Goal: Task Accomplishment & Management: Manage account settings

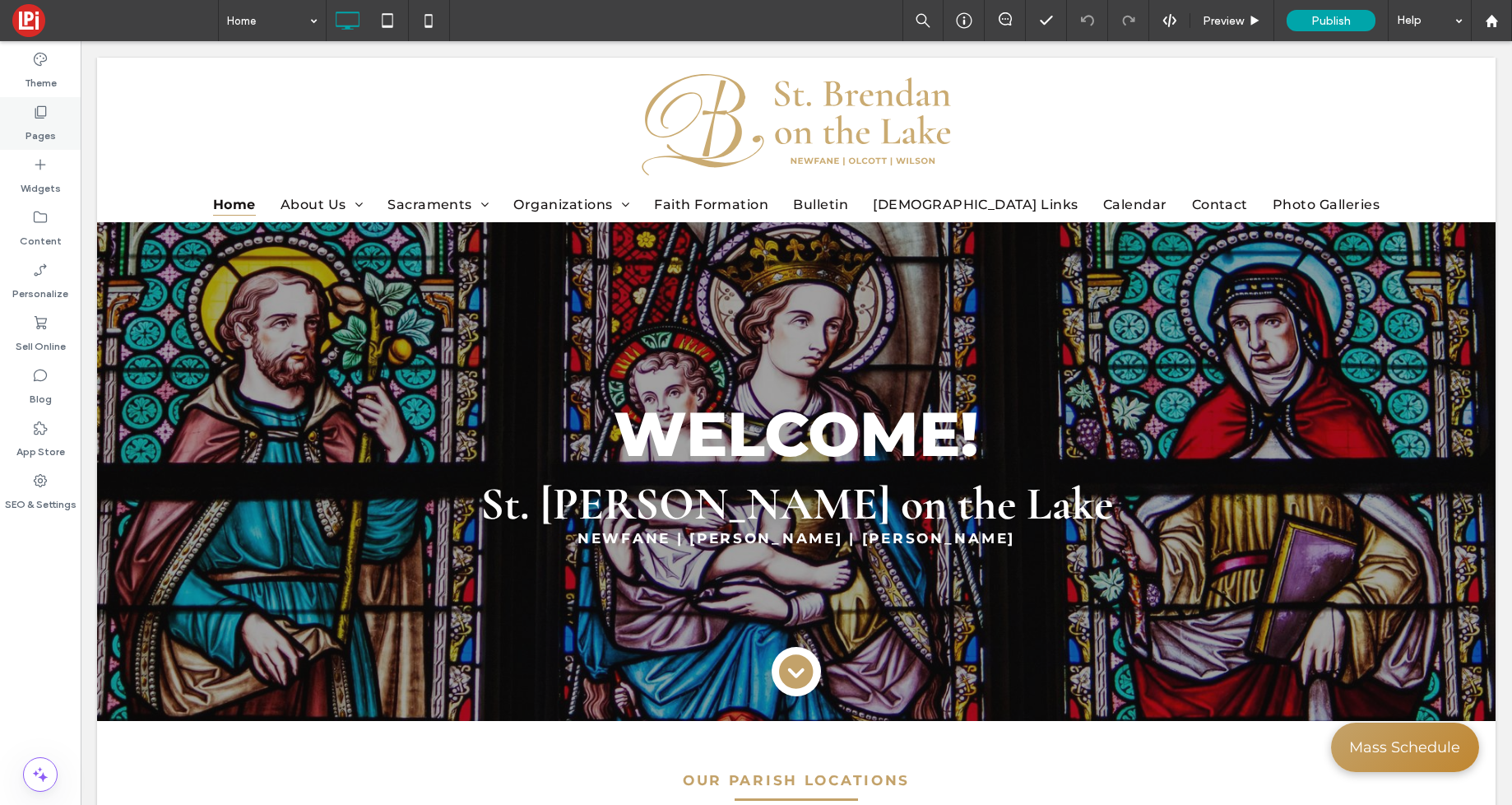
click at [35, 131] on label "Pages" at bounding box center [41, 131] width 30 height 23
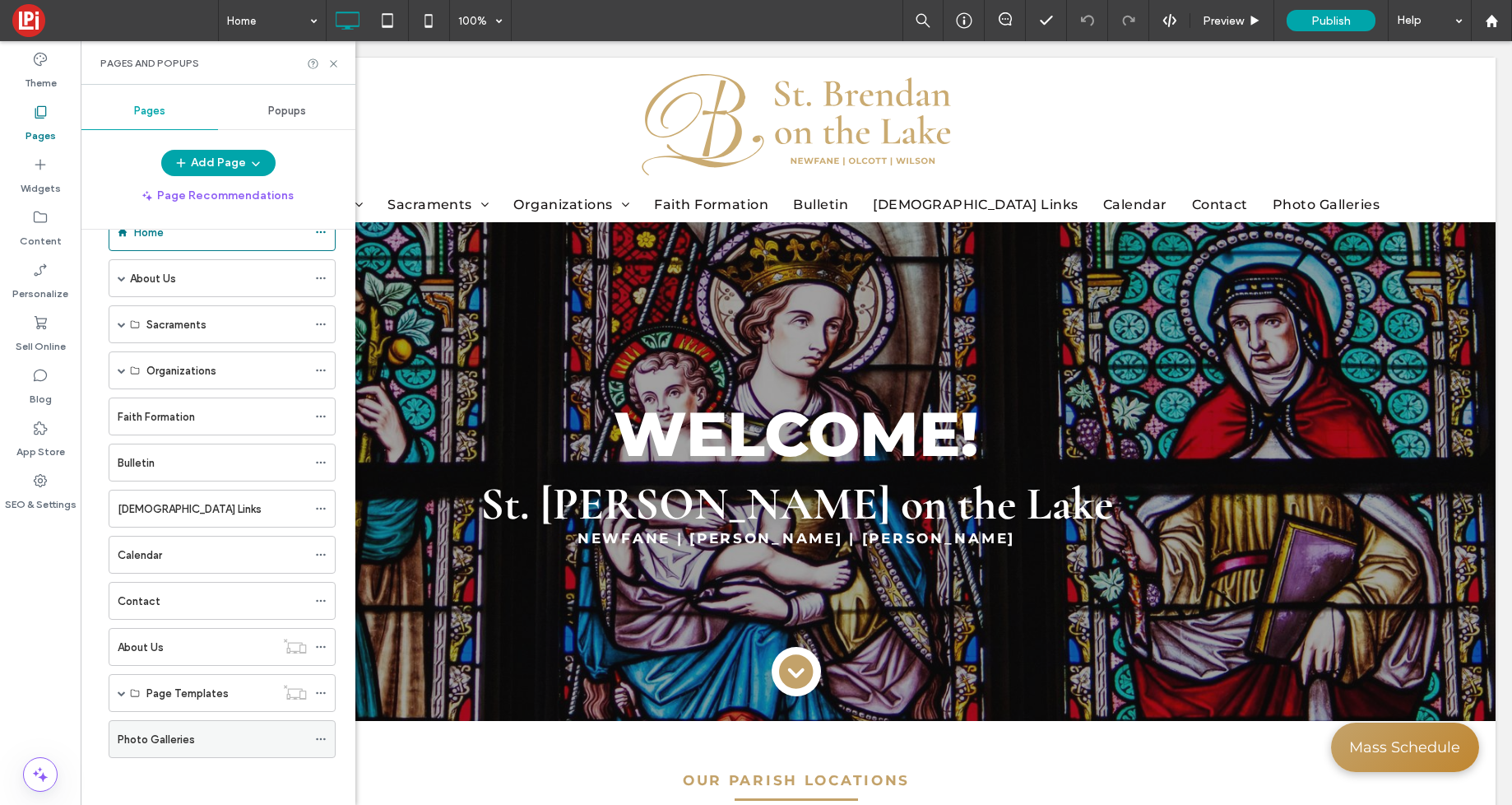
scroll to position [47, 0]
drag, startPoint x: 197, startPoint y: 733, endPoint x: 203, endPoint y: 576, distance: 157.1
click at [338, 61] on icon at bounding box center [333, 63] width 12 height 12
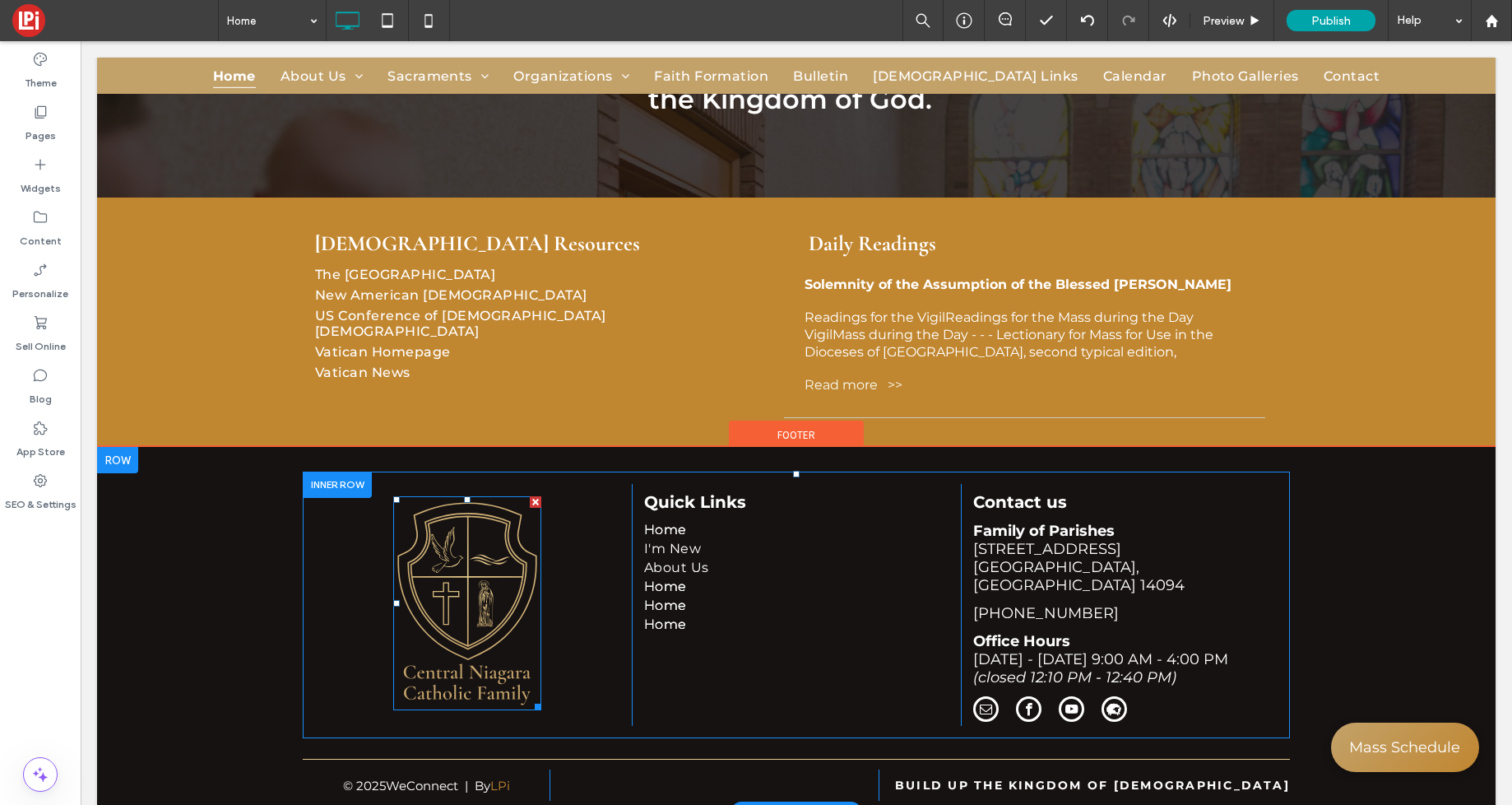
scroll to position [3170, 0]
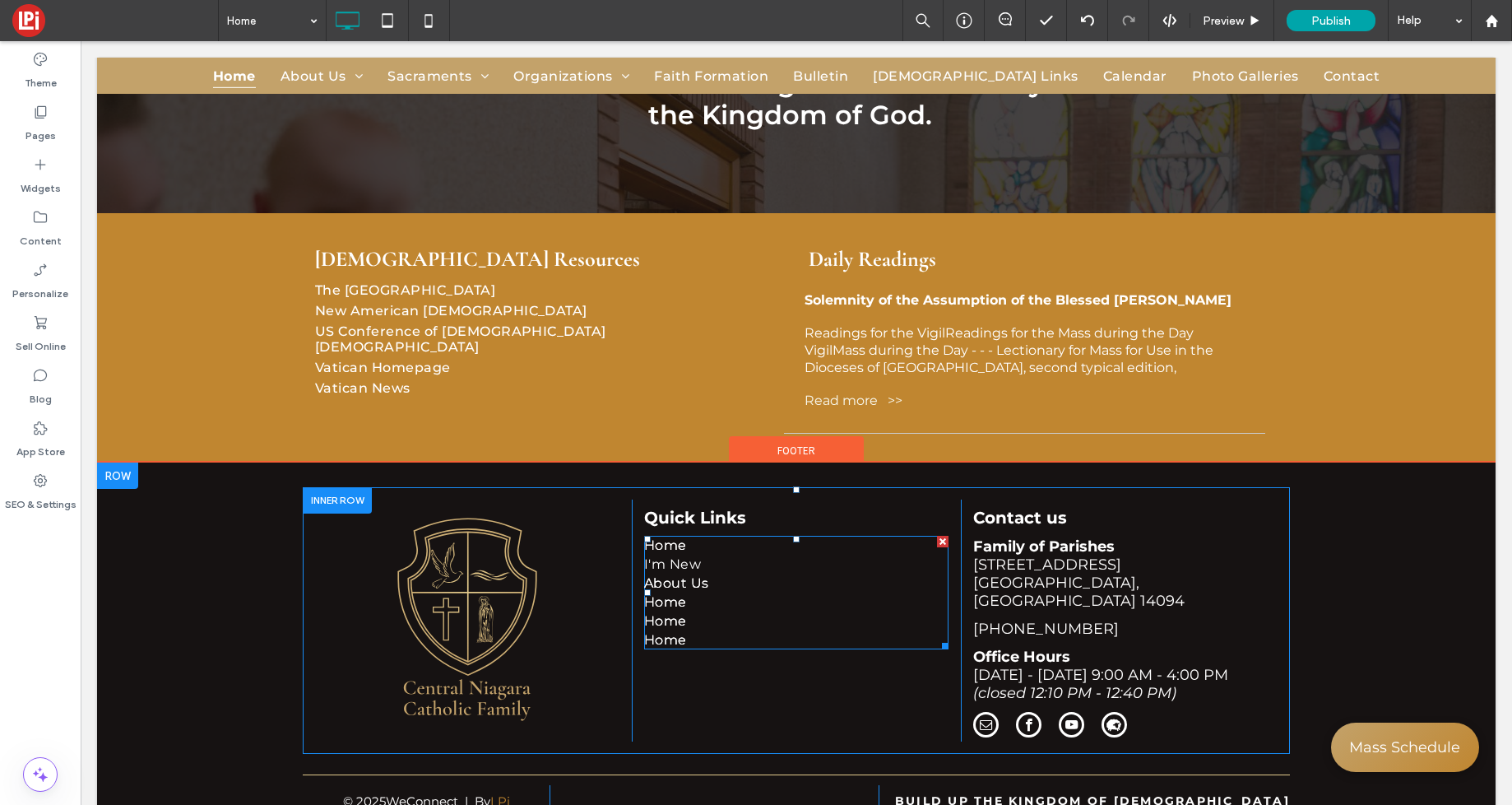
click at [760, 574] on link "About Us" at bounding box center [797, 583] width 305 height 19
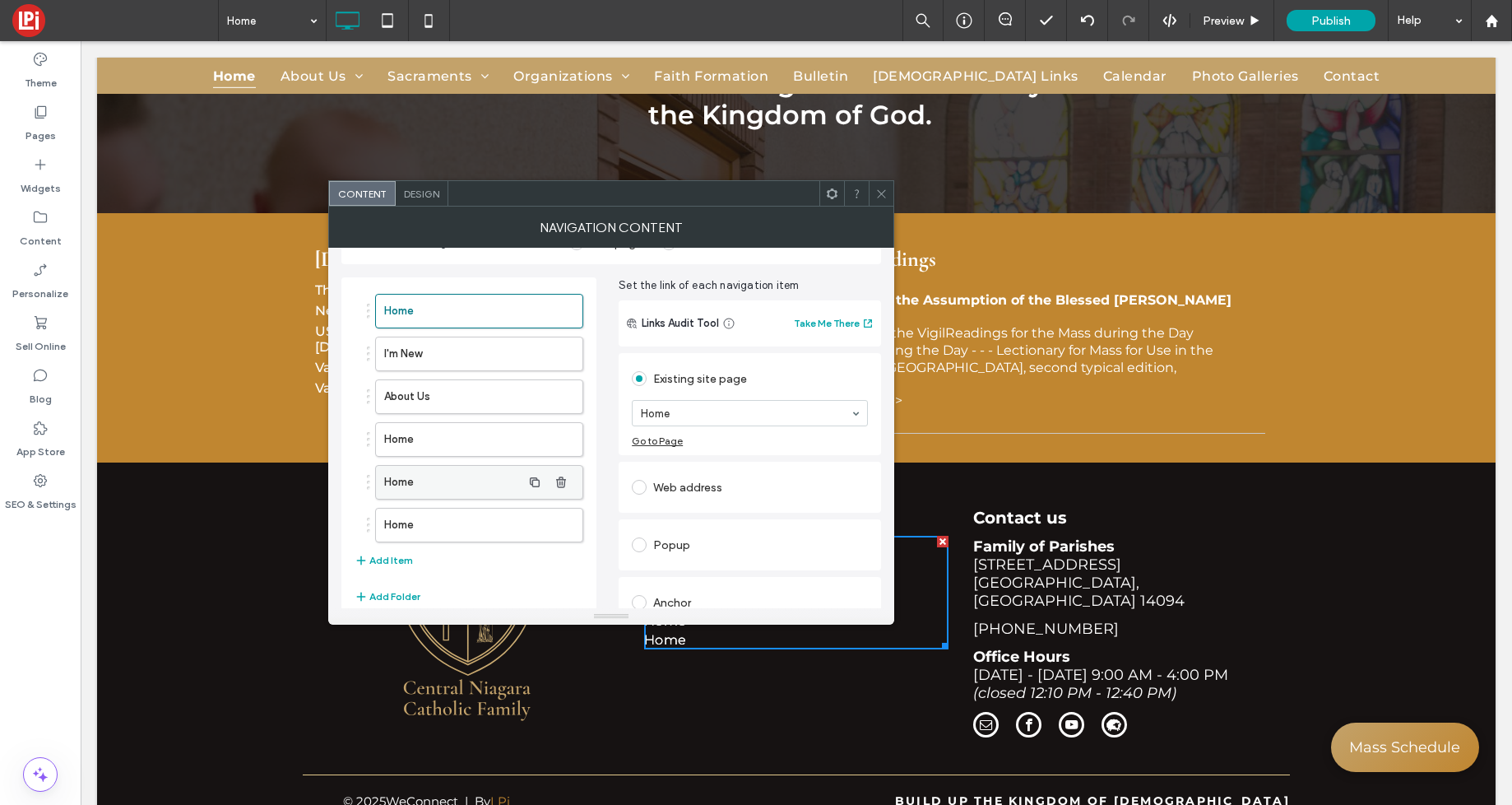
scroll to position [68, 0]
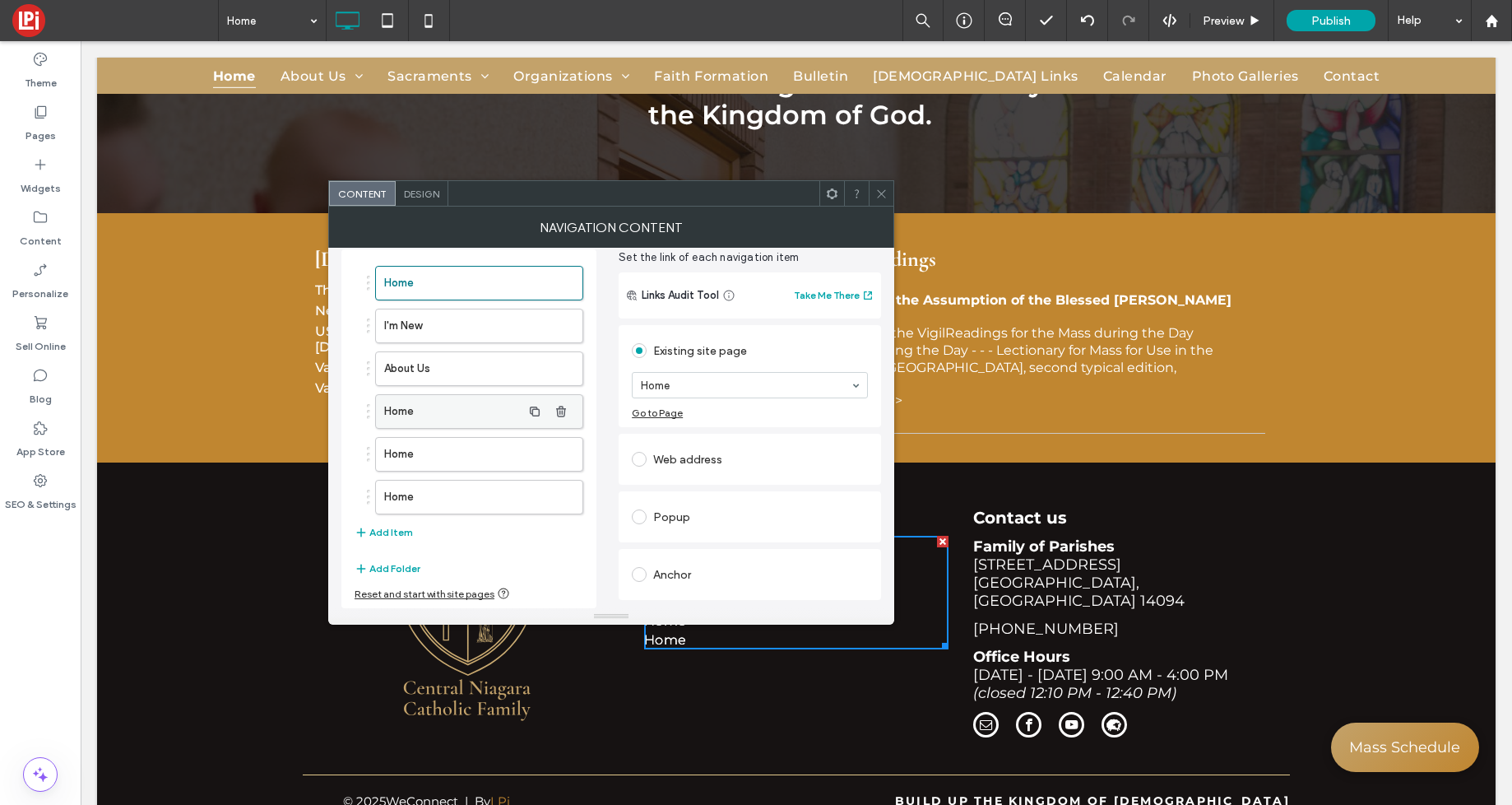
click at [454, 407] on label "Home" at bounding box center [452, 412] width 137 height 33
type input "*****"
click at [427, 457] on label "Home" at bounding box center [452, 455] width 137 height 33
type input "***"
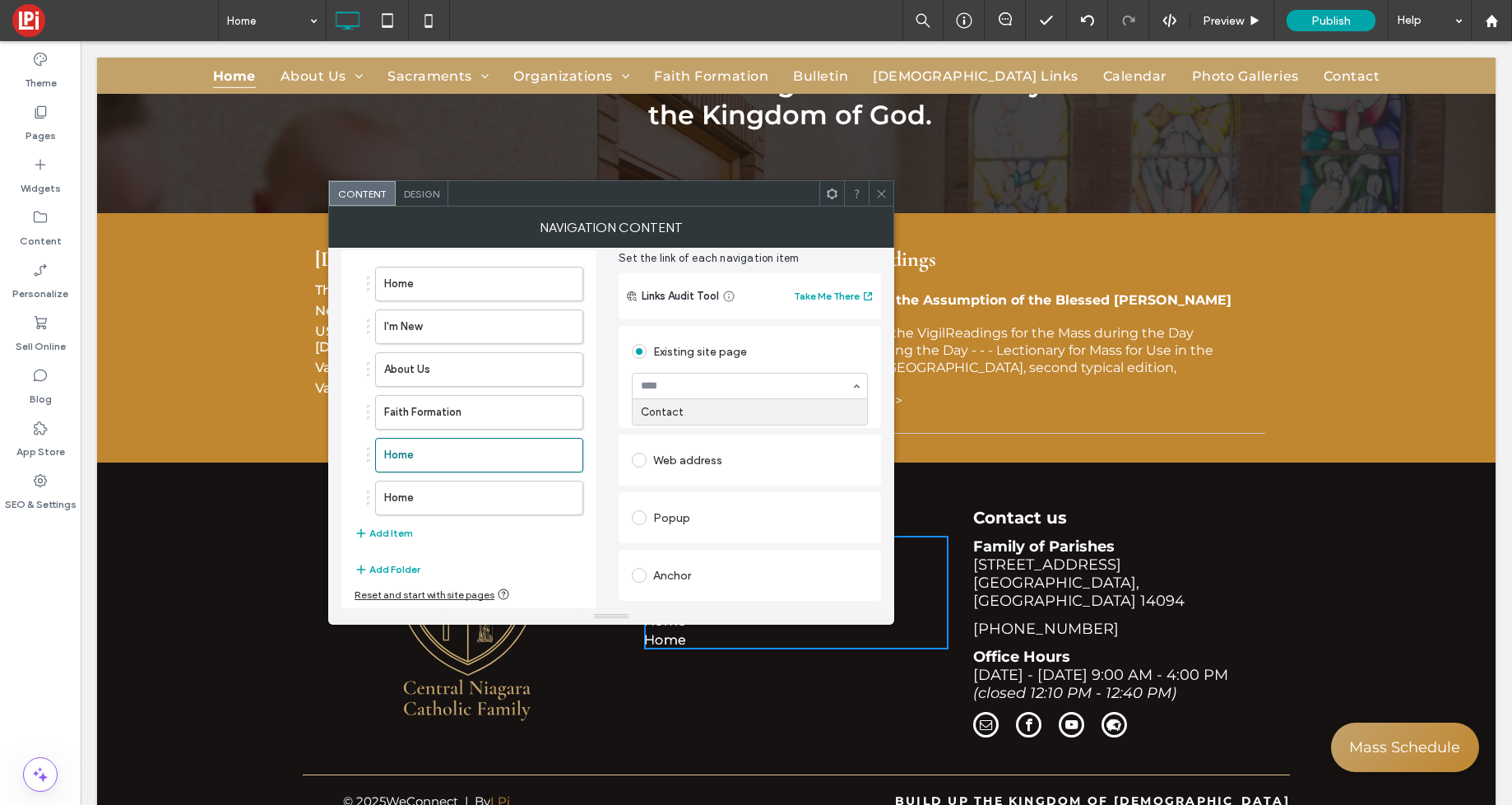
drag, startPoint x: 692, startPoint y: 413, endPoint x: 447, endPoint y: 524, distance: 269.0
click at [560, 496] on icon "button" at bounding box center [561, 498] width 13 height 13
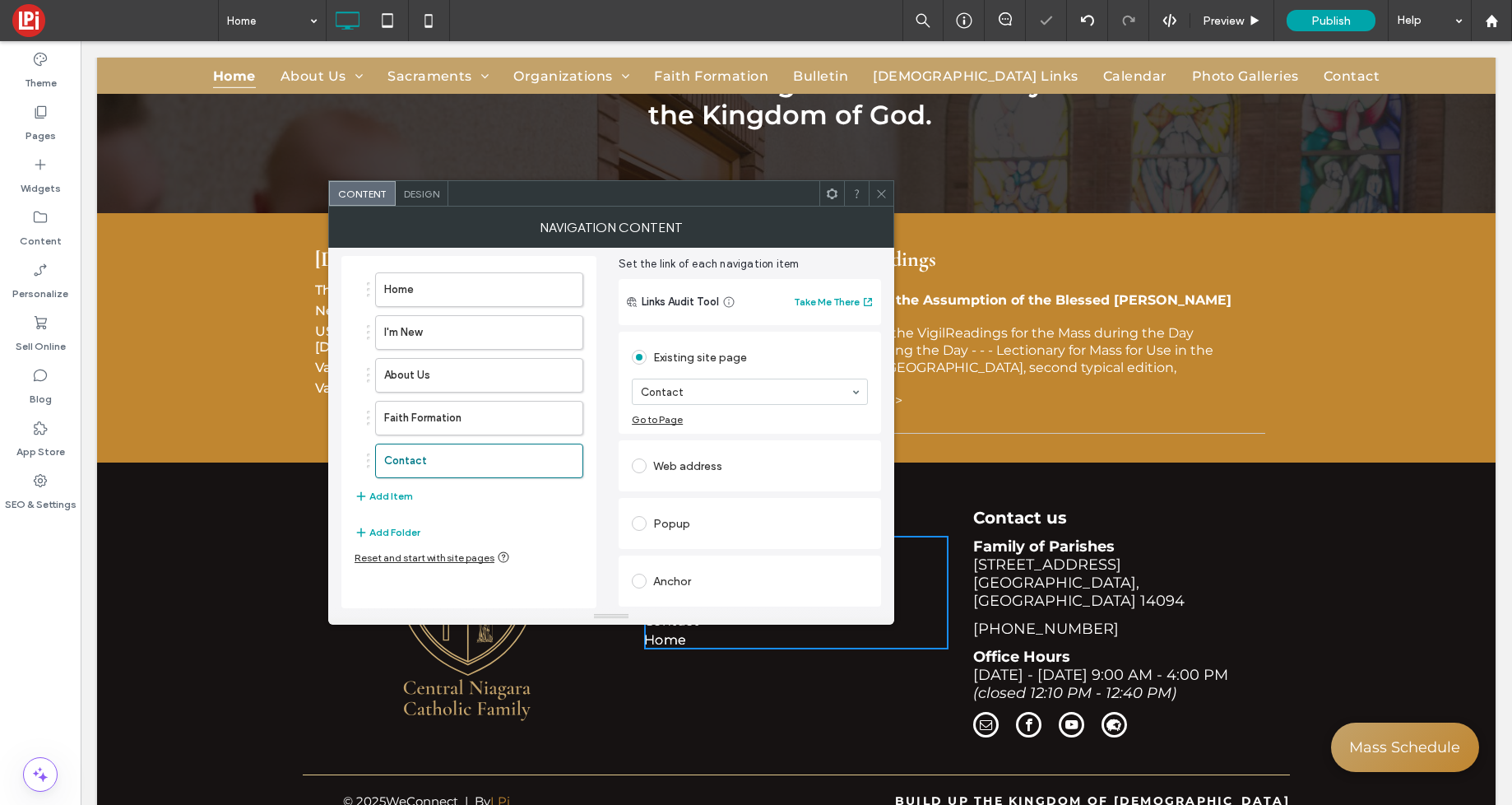
scroll to position [61, 0]
drag, startPoint x: 875, startPoint y: 196, endPoint x: 841, endPoint y: 186, distance: 35.4
click at [875, 196] on icon at bounding box center [881, 193] width 12 height 12
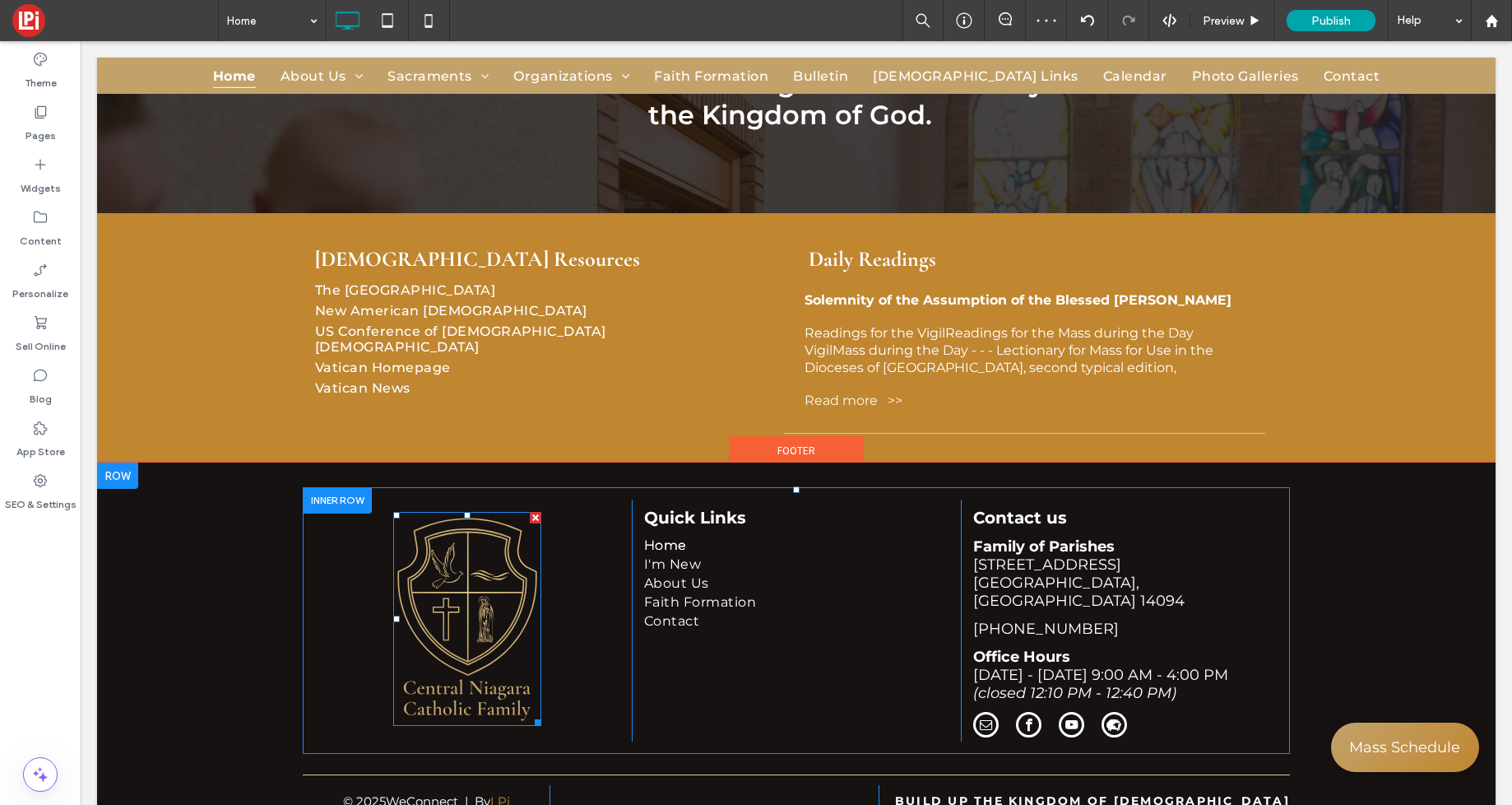
click at [447, 594] on img at bounding box center [468, 618] width 149 height 214
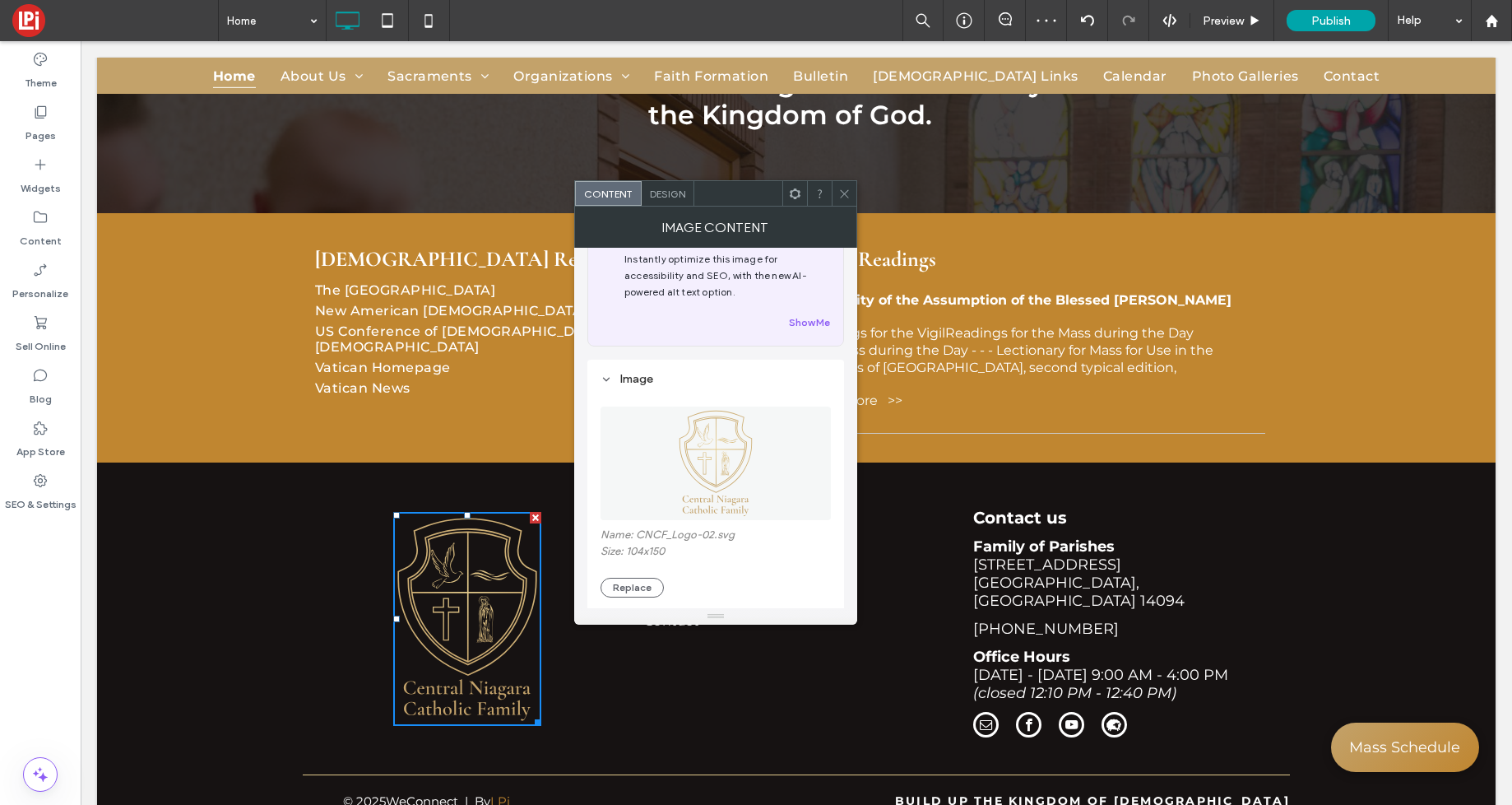
scroll to position [46, 0]
drag, startPoint x: 638, startPoint y: 583, endPoint x: 627, endPoint y: 581, distance: 11.2
click at [637, 583] on button "Replace" at bounding box center [632, 586] width 64 height 20
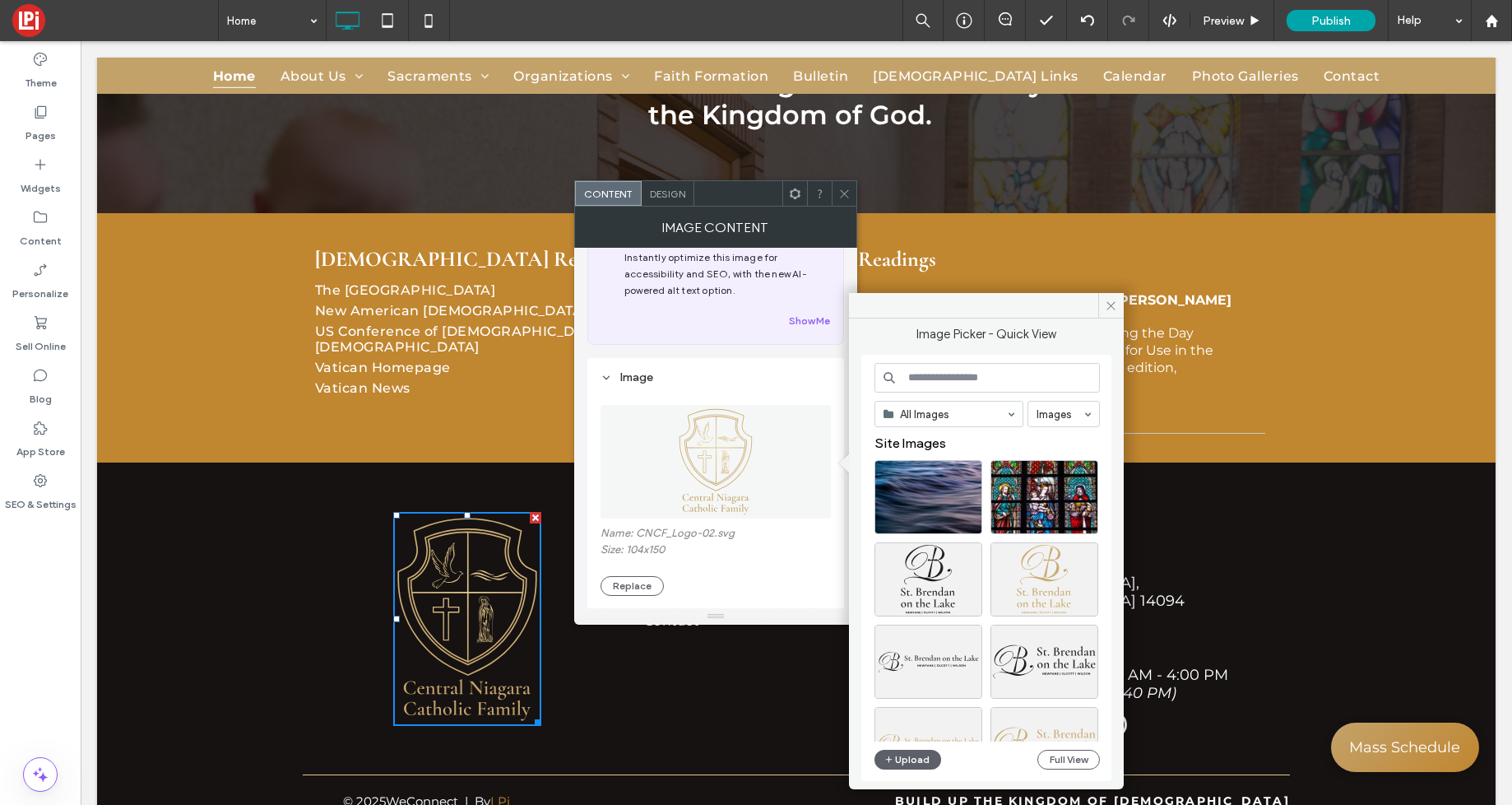
scroll to position [57, 0]
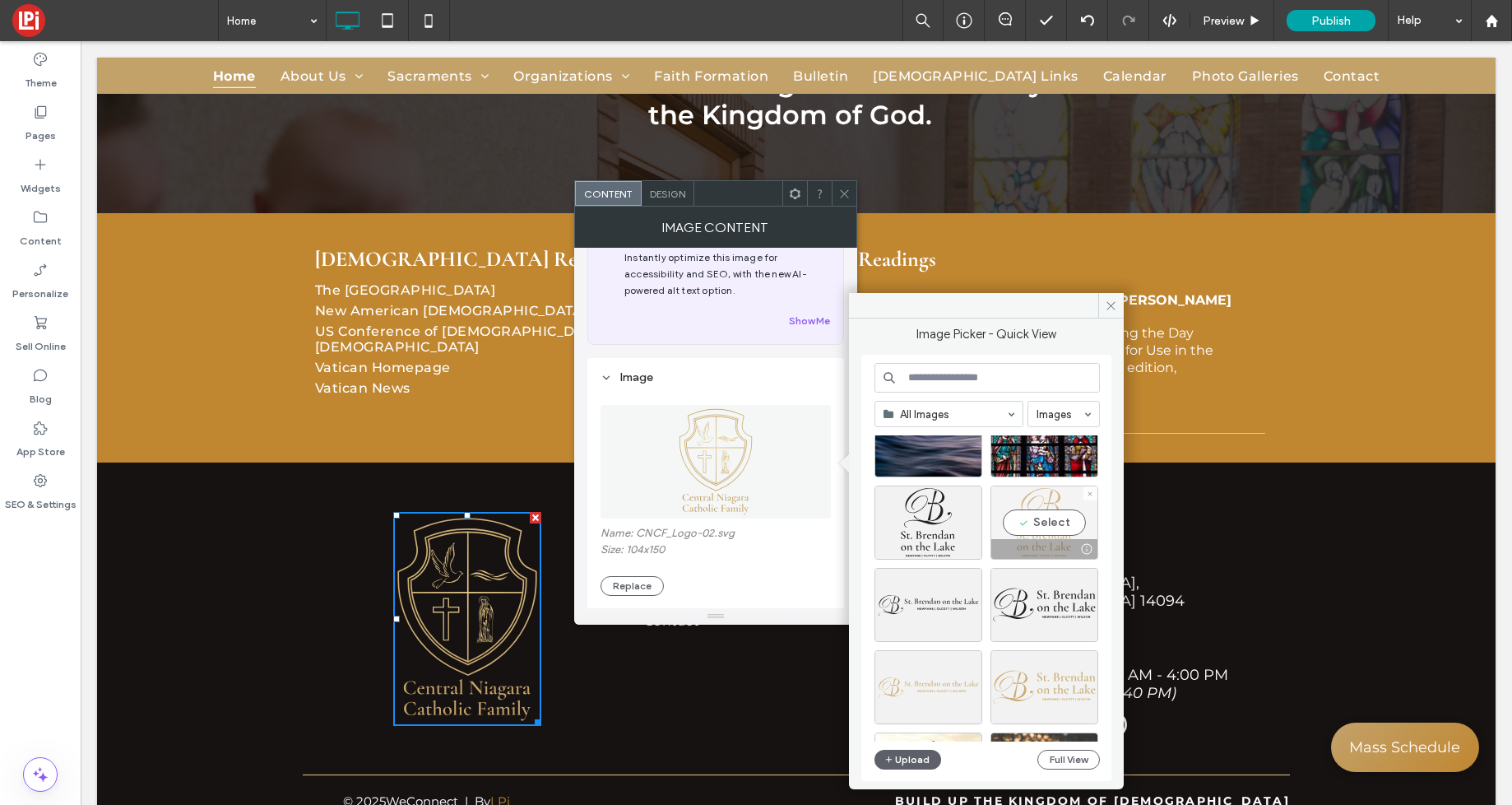
click at [1049, 517] on div "Select" at bounding box center [1044, 523] width 108 height 74
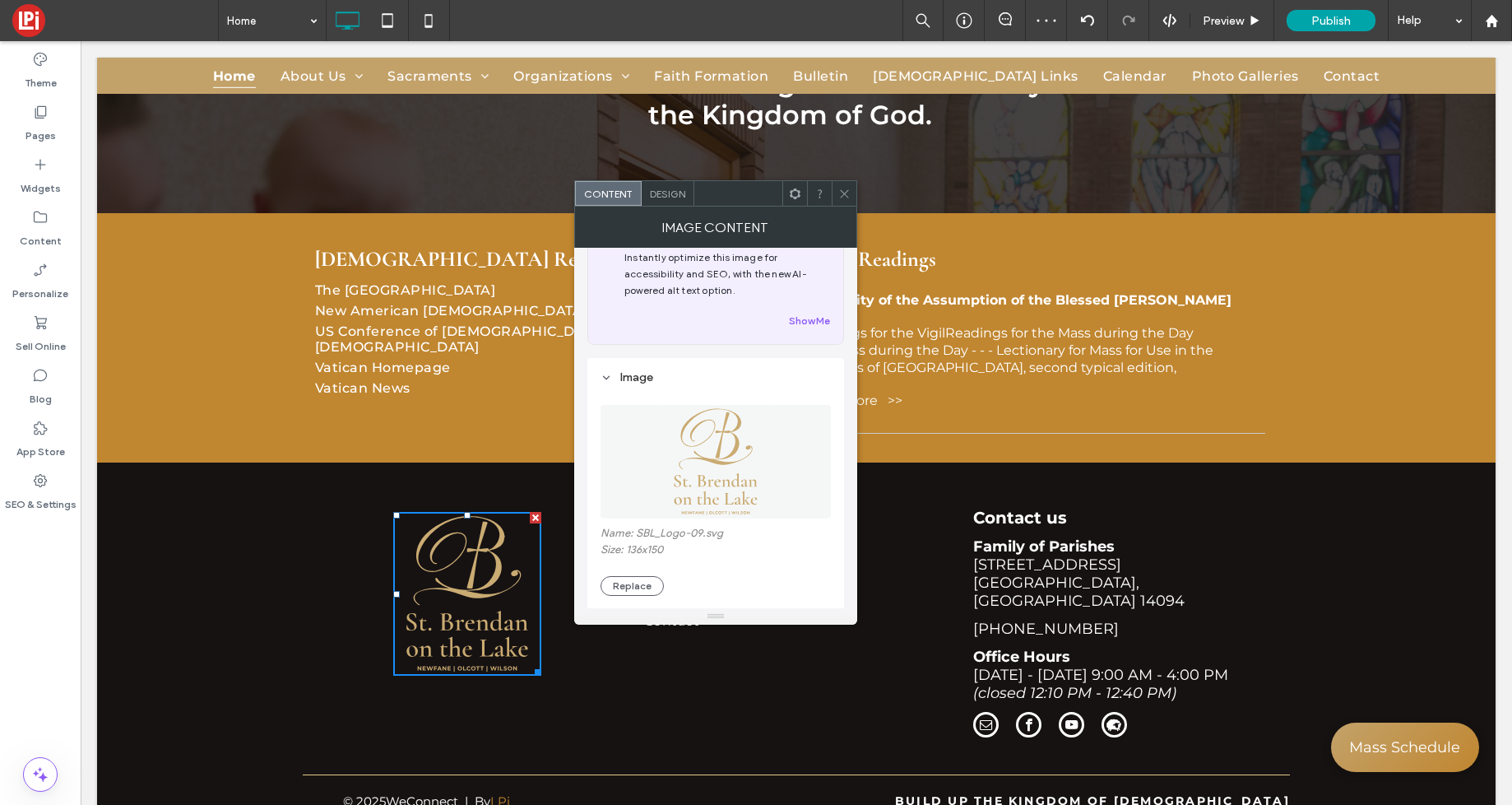
click at [836, 192] on div at bounding box center [845, 193] width 25 height 25
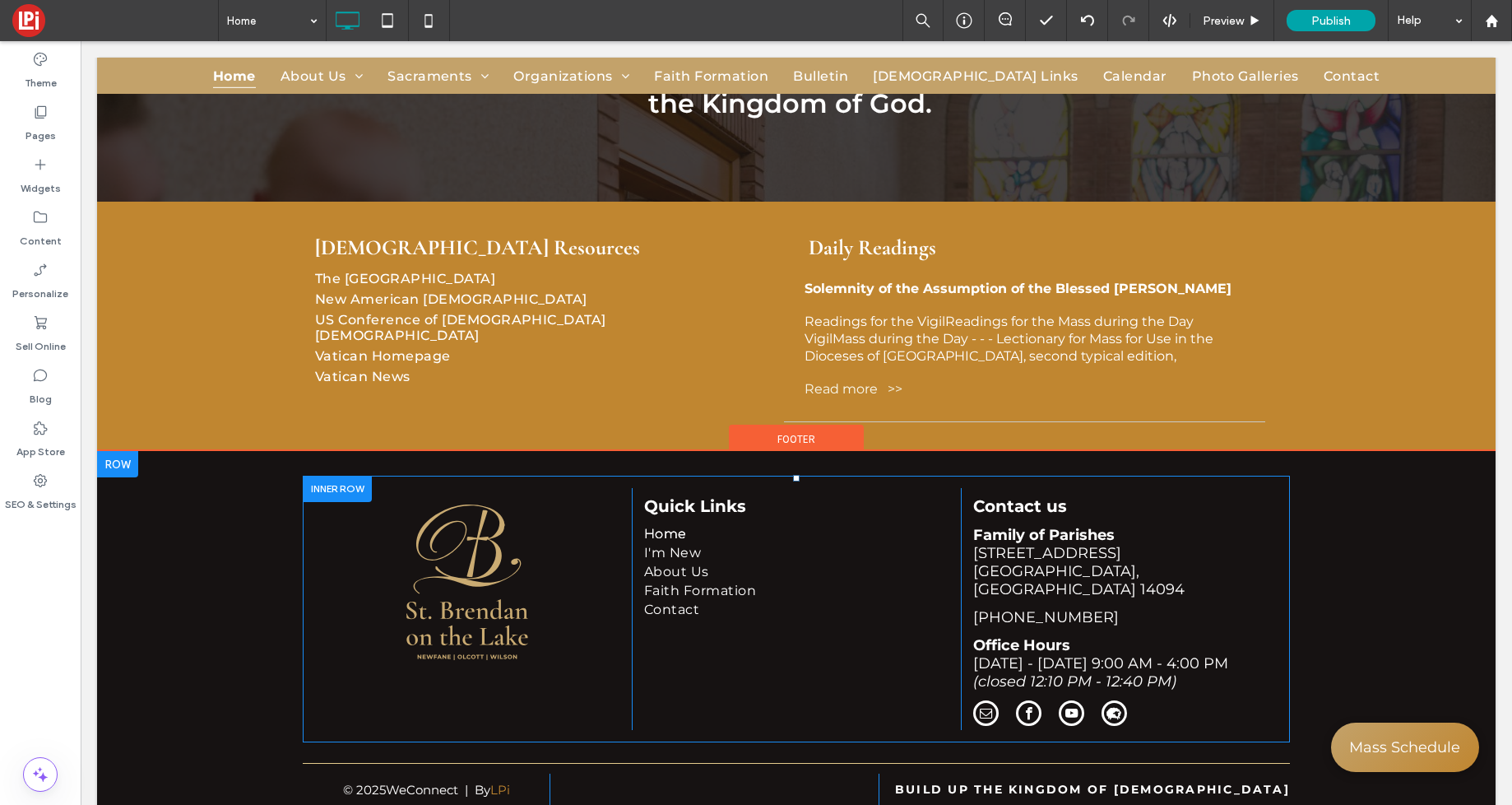
scroll to position [3170, 0]
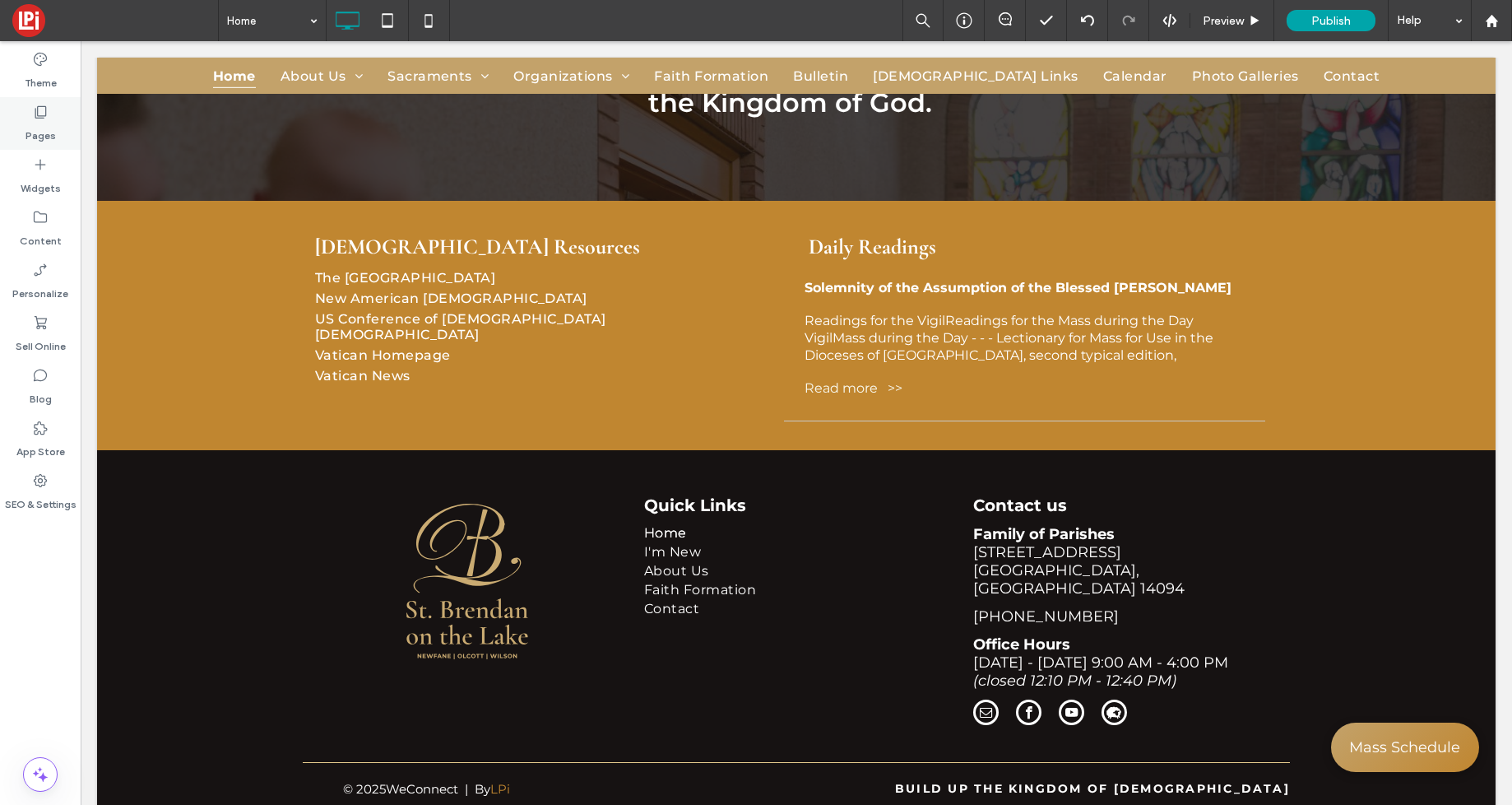
click at [48, 124] on label "Pages" at bounding box center [41, 131] width 30 height 23
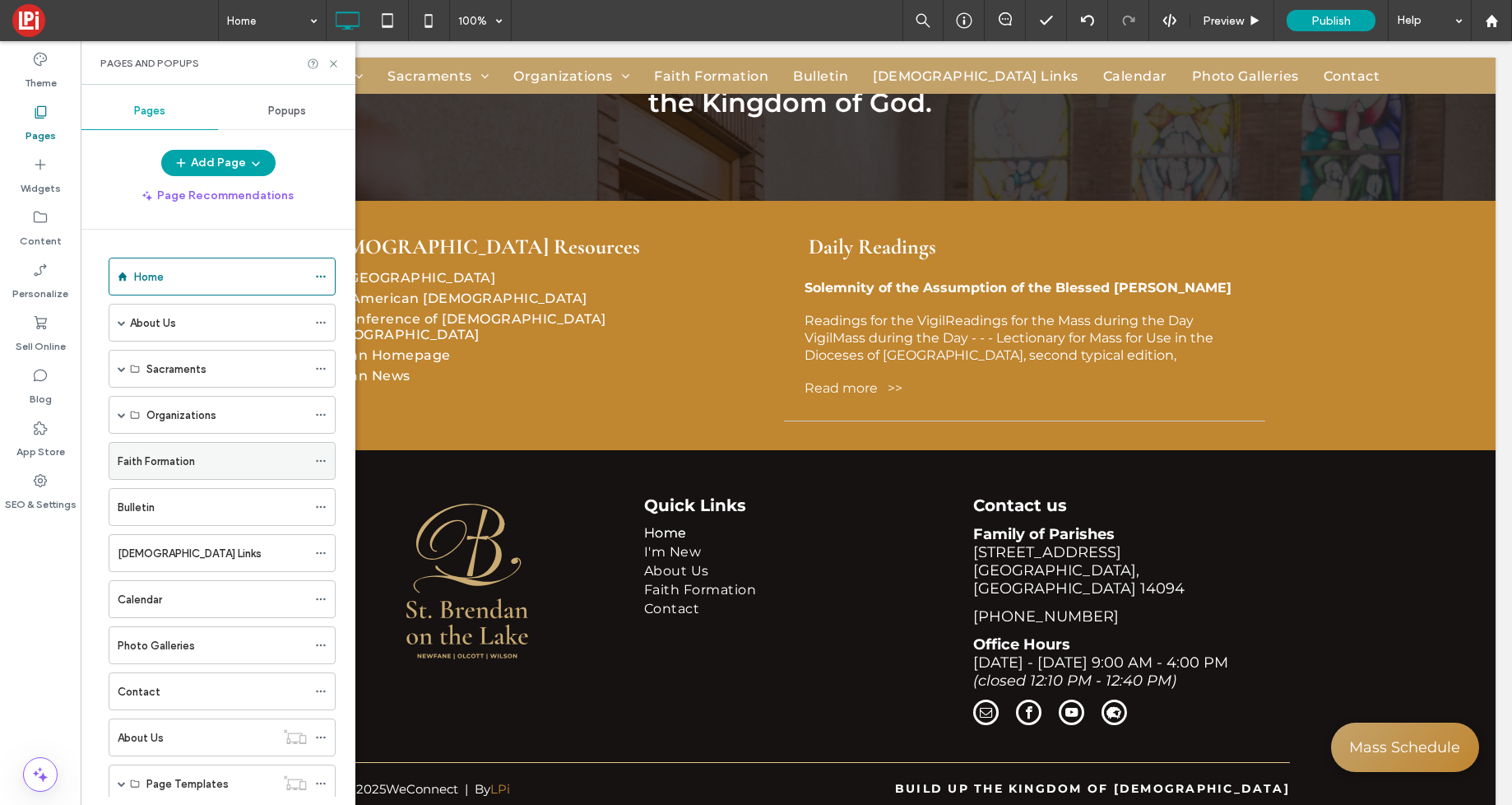
scroll to position [47, 0]
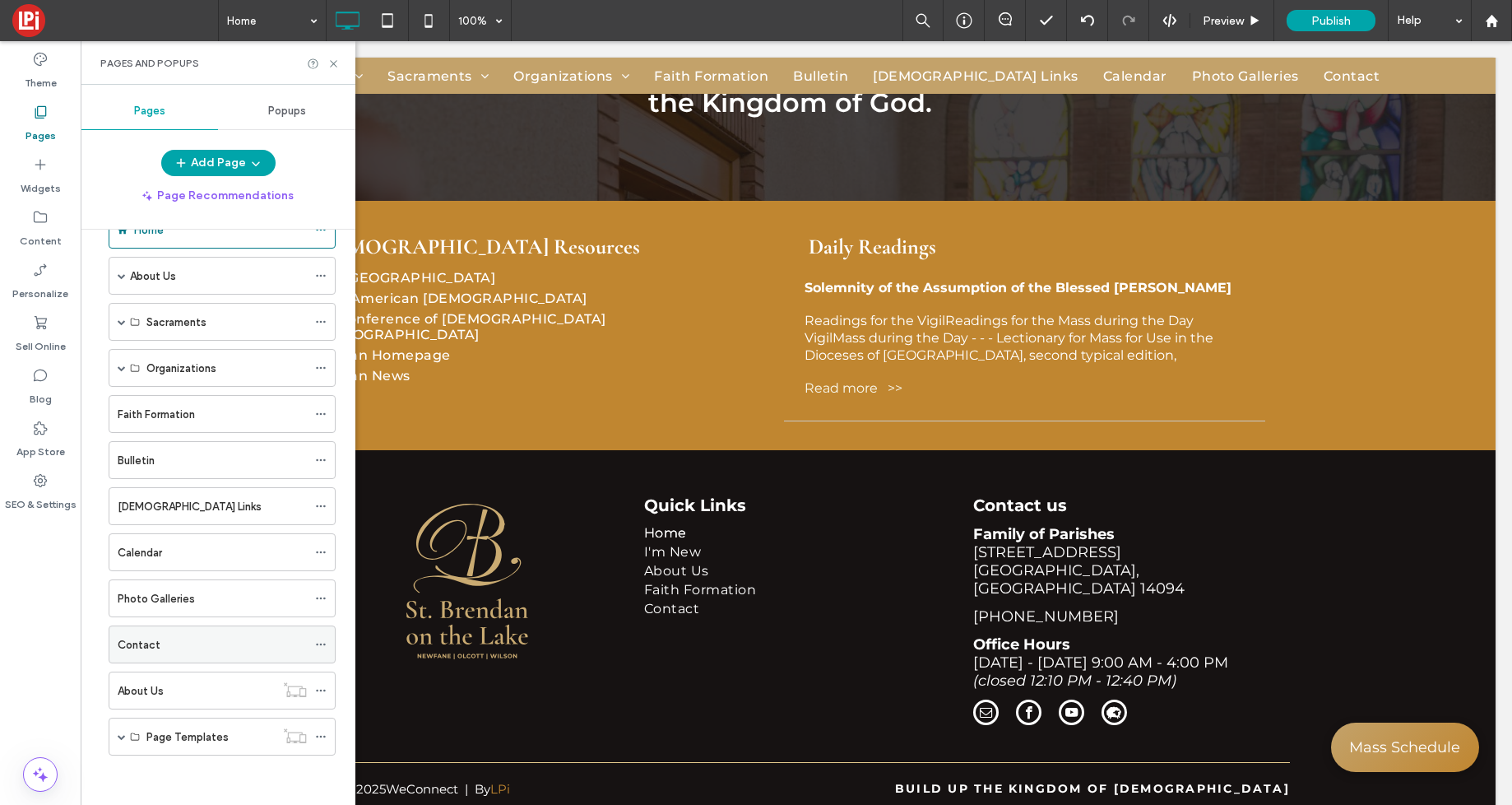
click at [189, 644] on div "Contact" at bounding box center [212, 645] width 189 height 17
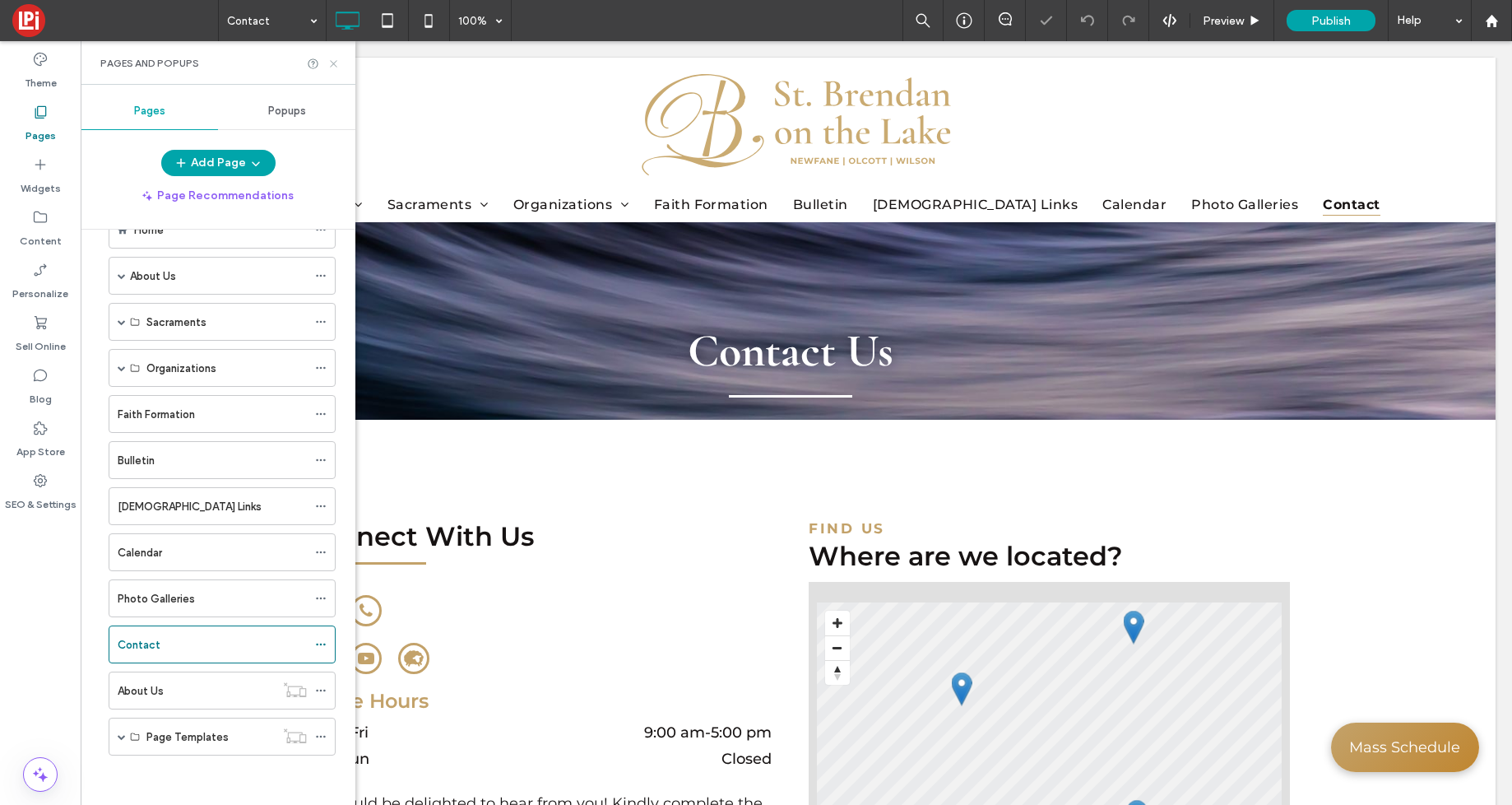
click at [335, 64] on icon at bounding box center [333, 63] width 12 height 12
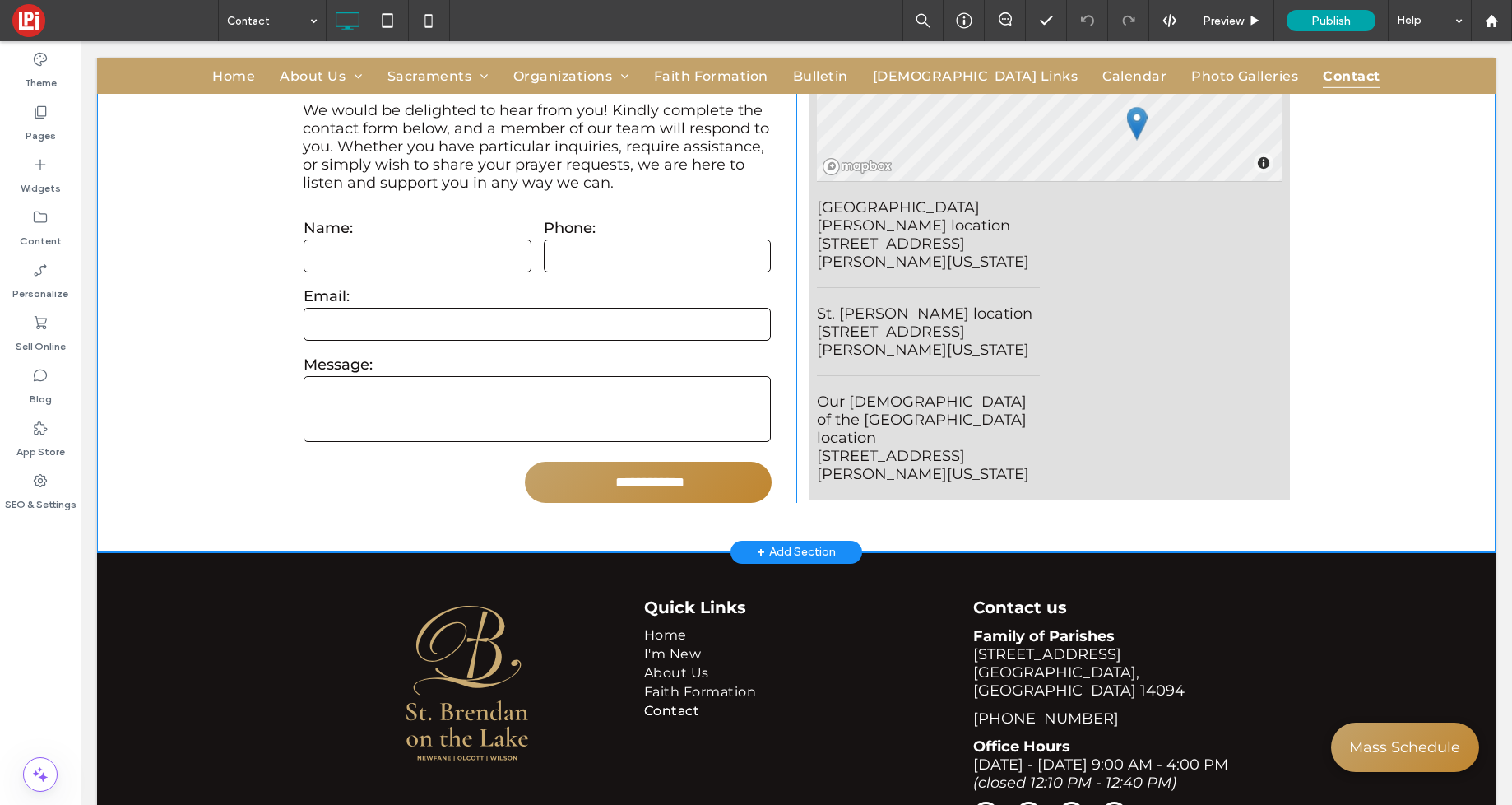
scroll to position [700, 0]
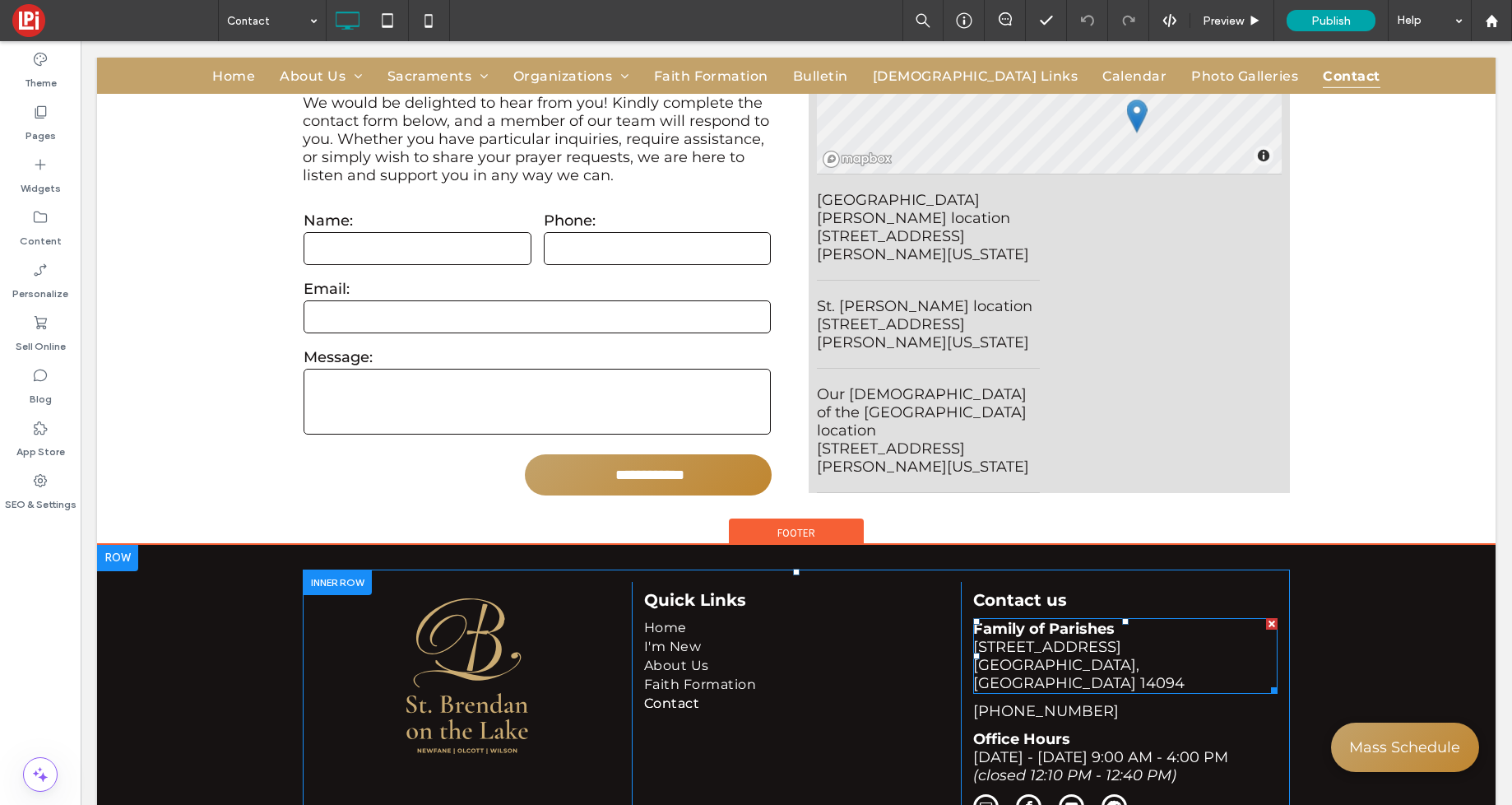
click at [1122, 656] on p "[GEOGRAPHIC_DATA], [GEOGRAPHIC_DATA] 14094" at bounding box center [1125, 674] width 305 height 36
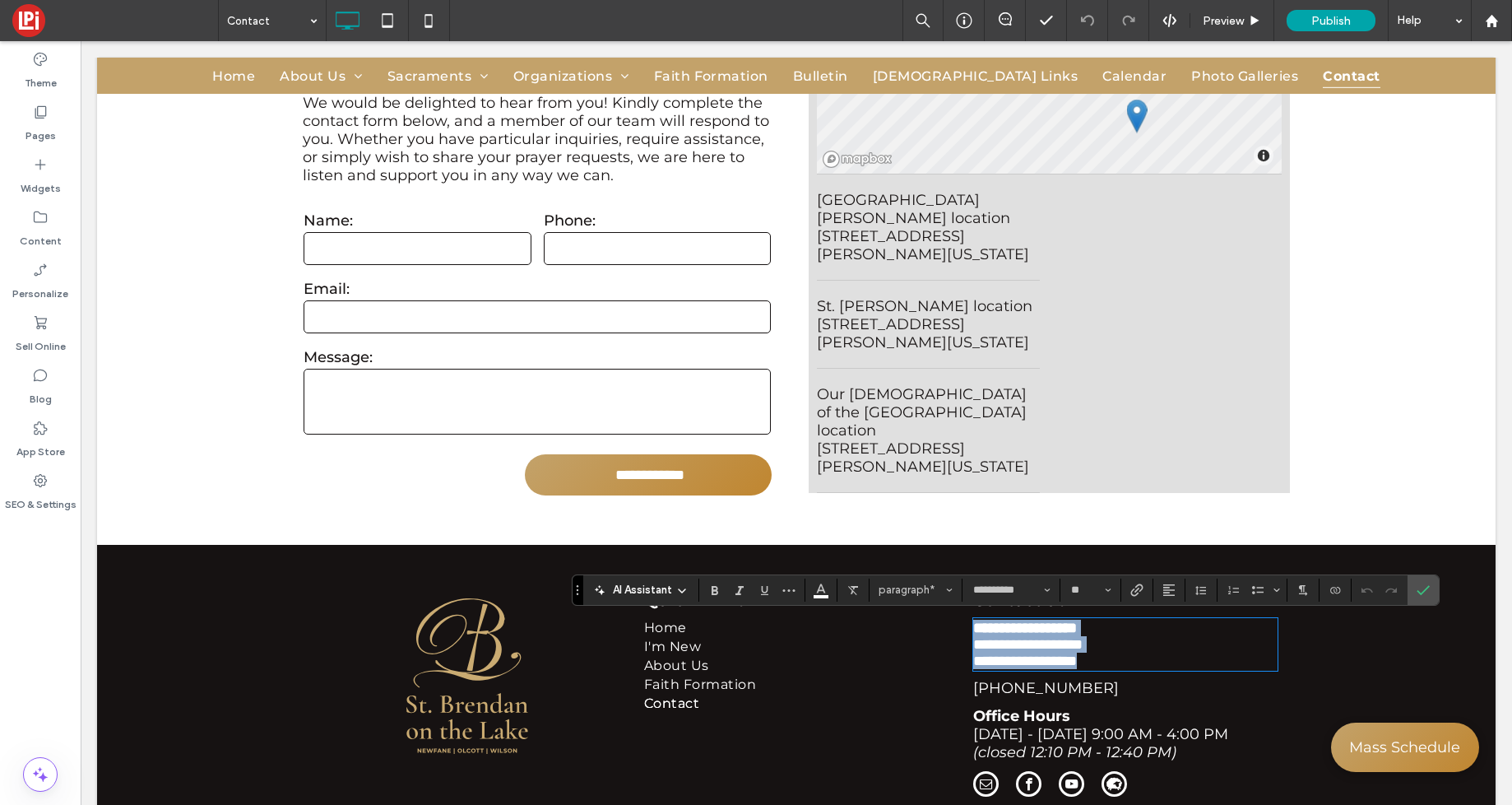
click at [1121, 630] on p "**********" at bounding box center [1125, 628] width 305 height 16
drag, startPoint x: 1109, startPoint y: 627, endPoint x: 961, endPoint y: 627, distance: 148.0
click at [961, 626] on div "**********" at bounding box center [1125, 692] width 329 height 219
click at [1124, 647] on p "**********" at bounding box center [1125, 644] width 305 height 16
click at [1427, 596] on span "Confirm" at bounding box center [1423, 590] width 13 height 28
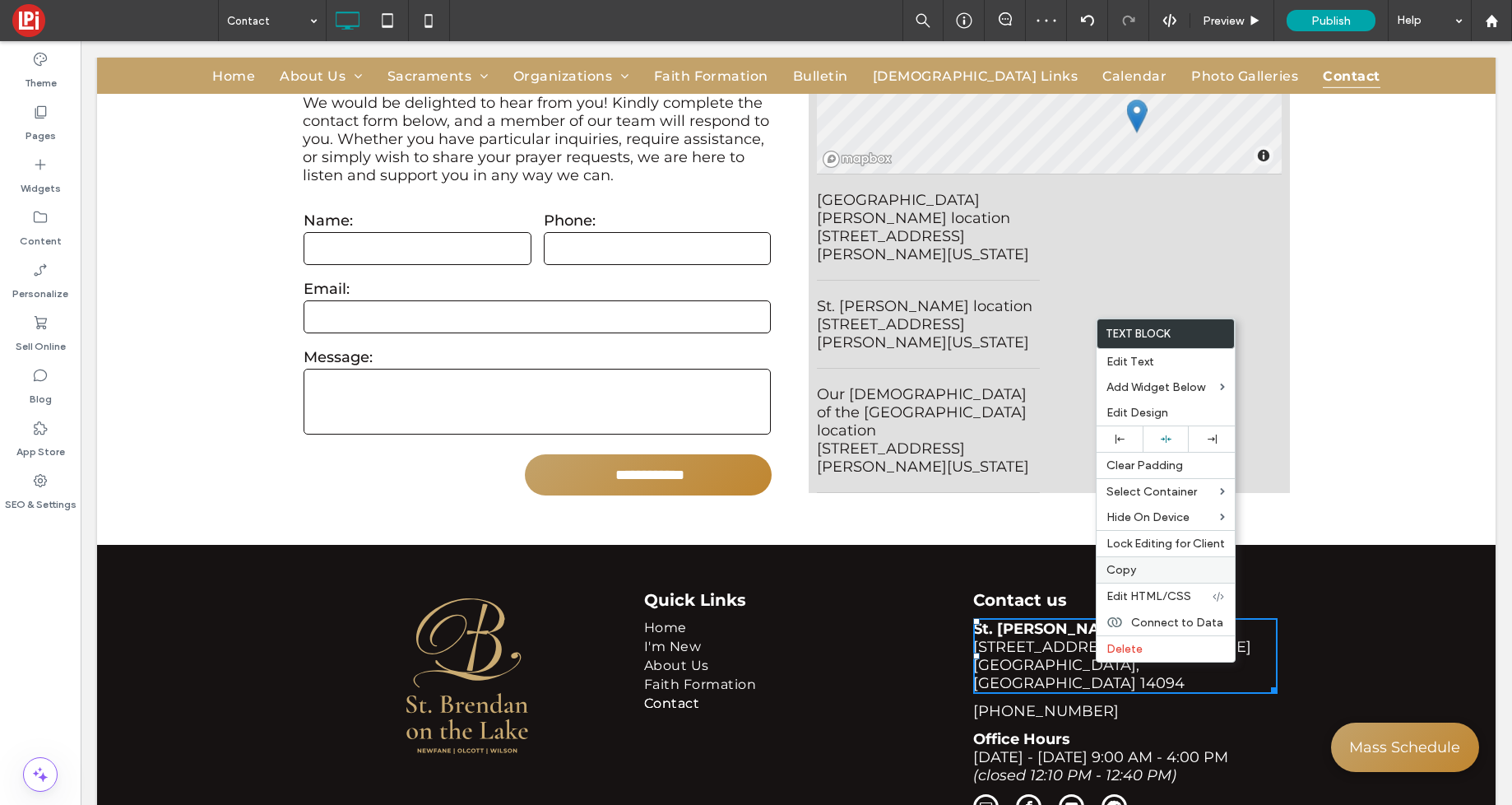
click at [1126, 572] on span "Copy" at bounding box center [1121, 570] width 30 height 14
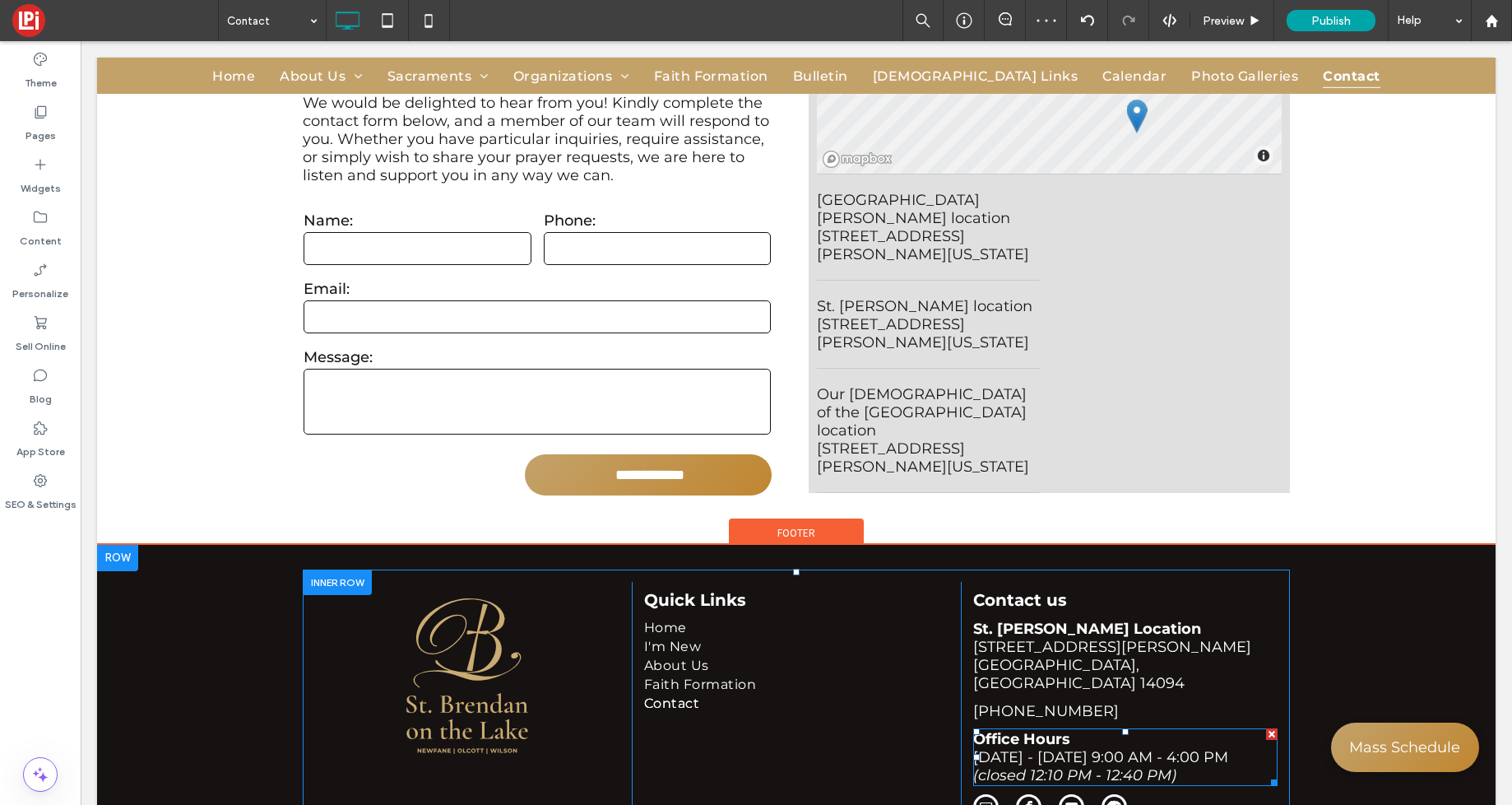
drag, startPoint x: 1273, startPoint y: 719, endPoint x: 1348, endPoint y: 759, distance: 85.0
click at [1273, 729] on div at bounding box center [1272, 735] width 11 height 11
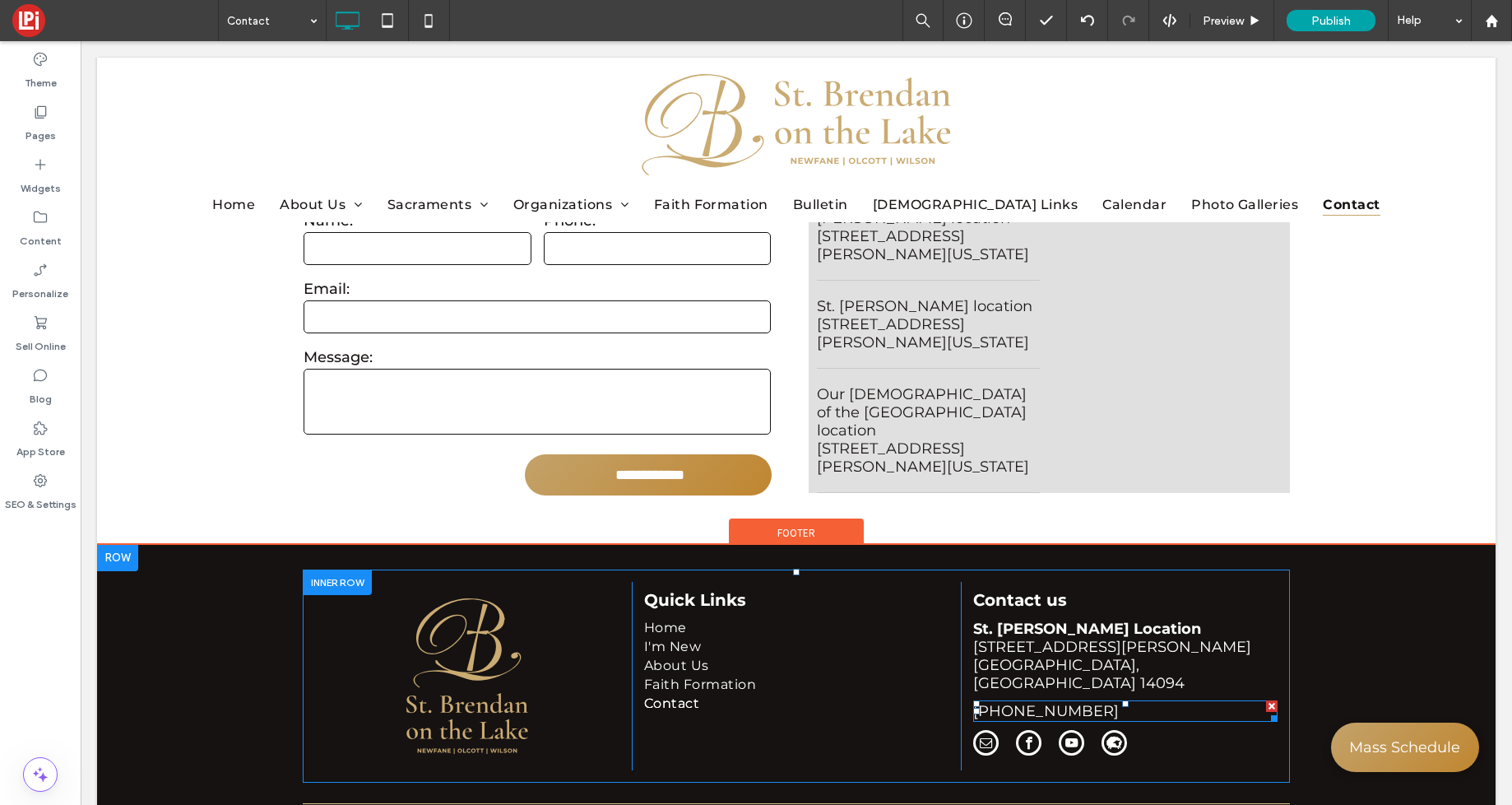
click at [1269, 700] on div at bounding box center [1272, 706] width 11 height 11
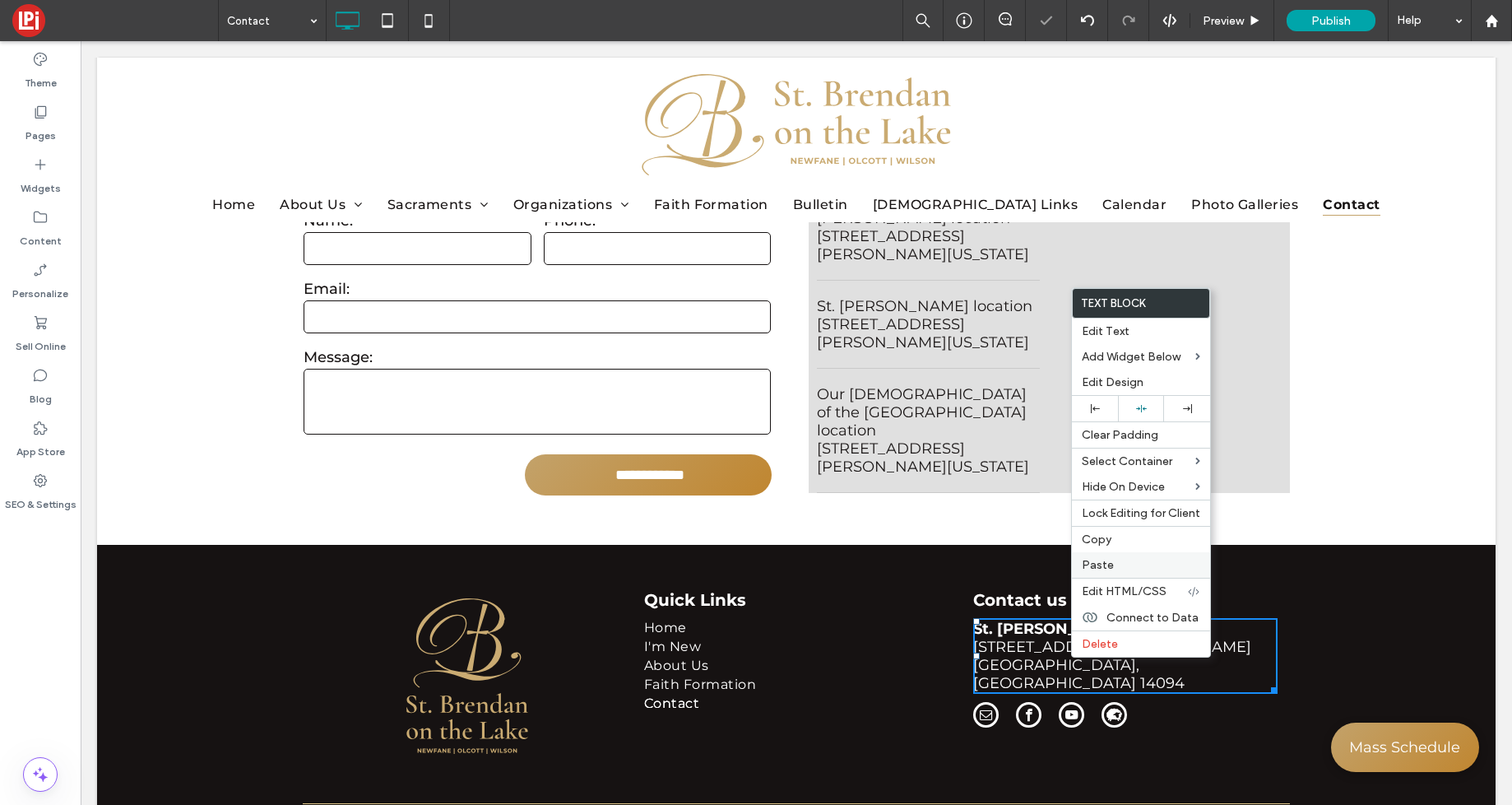
click at [1089, 568] on span "Paste" at bounding box center [1098, 565] width 32 height 14
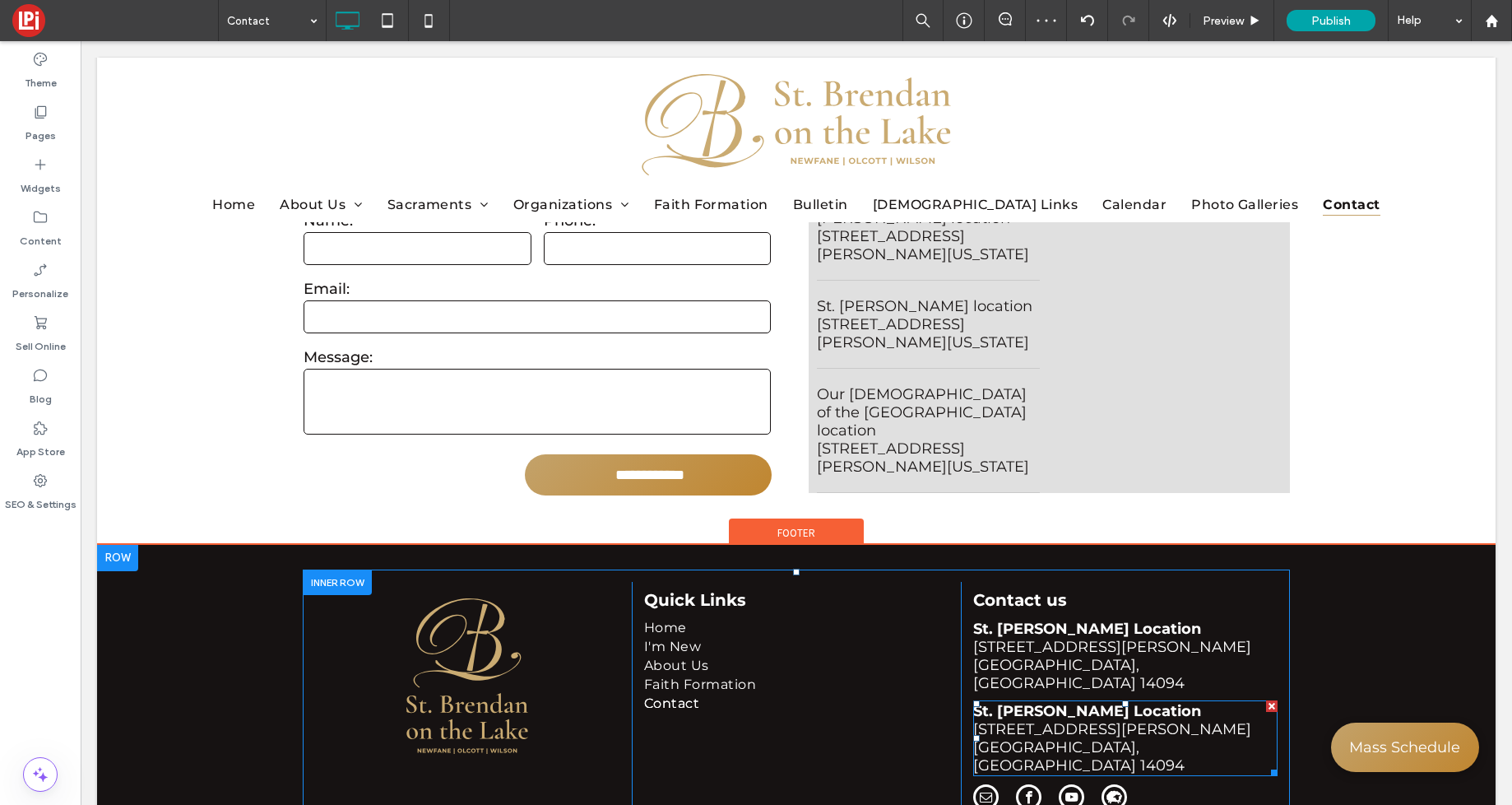
click at [1080, 702] on strong "St. [PERSON_NAME] Location" at bounding box center [1086, 711] width 228 height 18
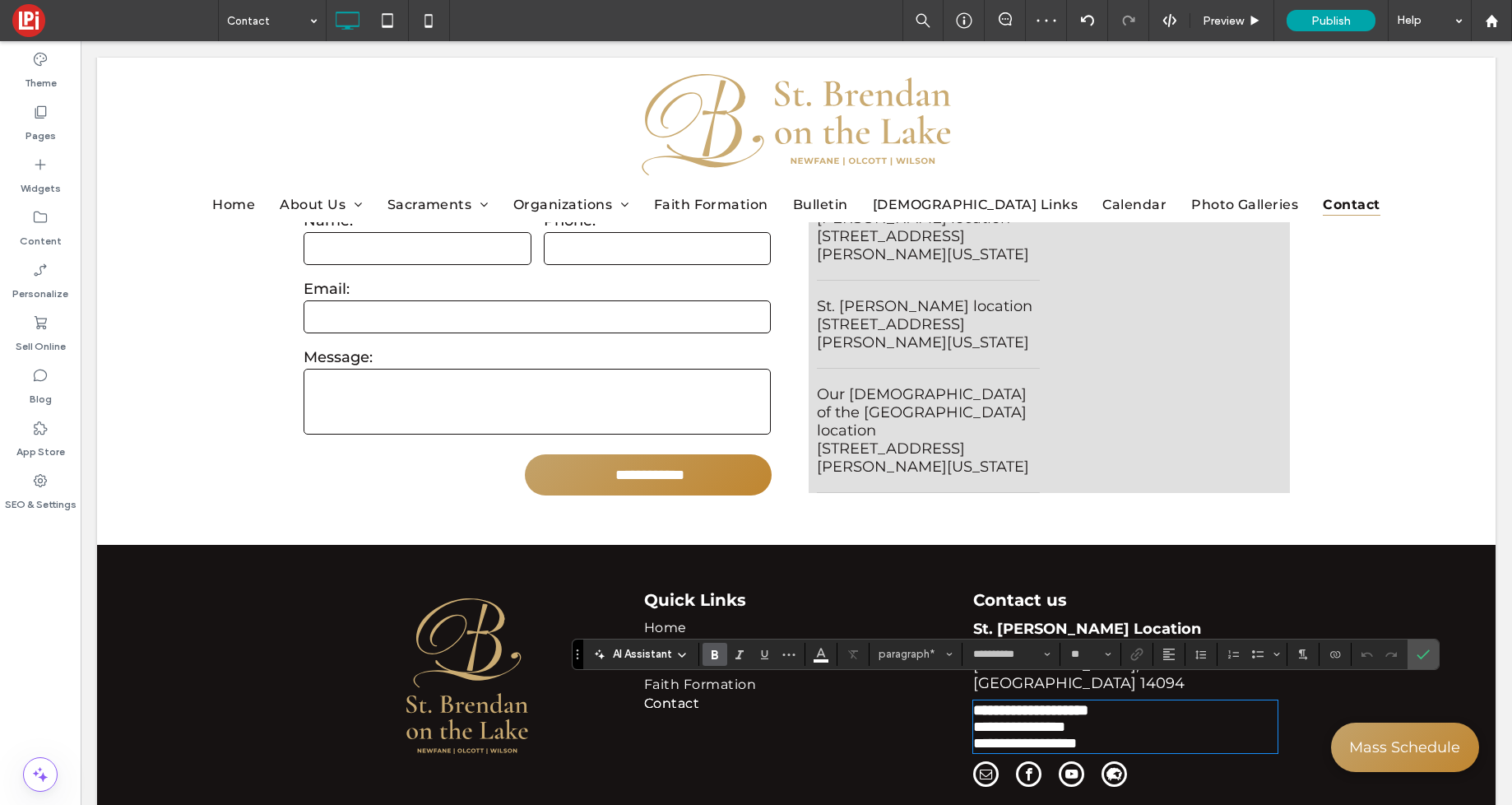
click at [1056, 703] on strong "**********" at bounding box center [1030, 711] width 115 height 15
click at [1007, 719] on span "**********" at bounding box center [1019, 727] width 92 height 15
click at [1231, 718] on p "**********" at bounding box center [1125, 726] width 305 height 16
click at [1037, 735] on span "**********" at bounding box center [1025, 743] width 104 height 15
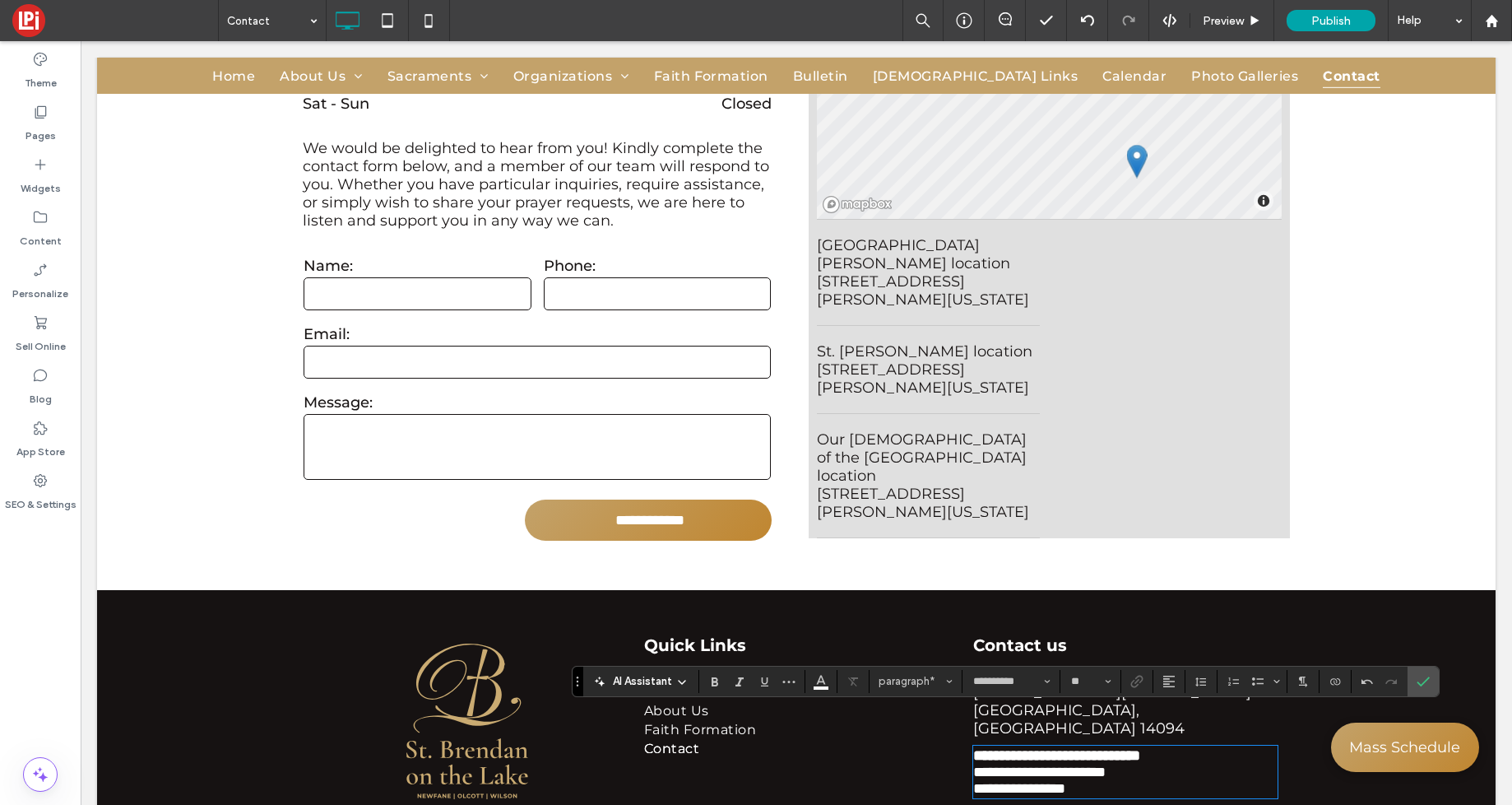
scroll to position [651, 0]
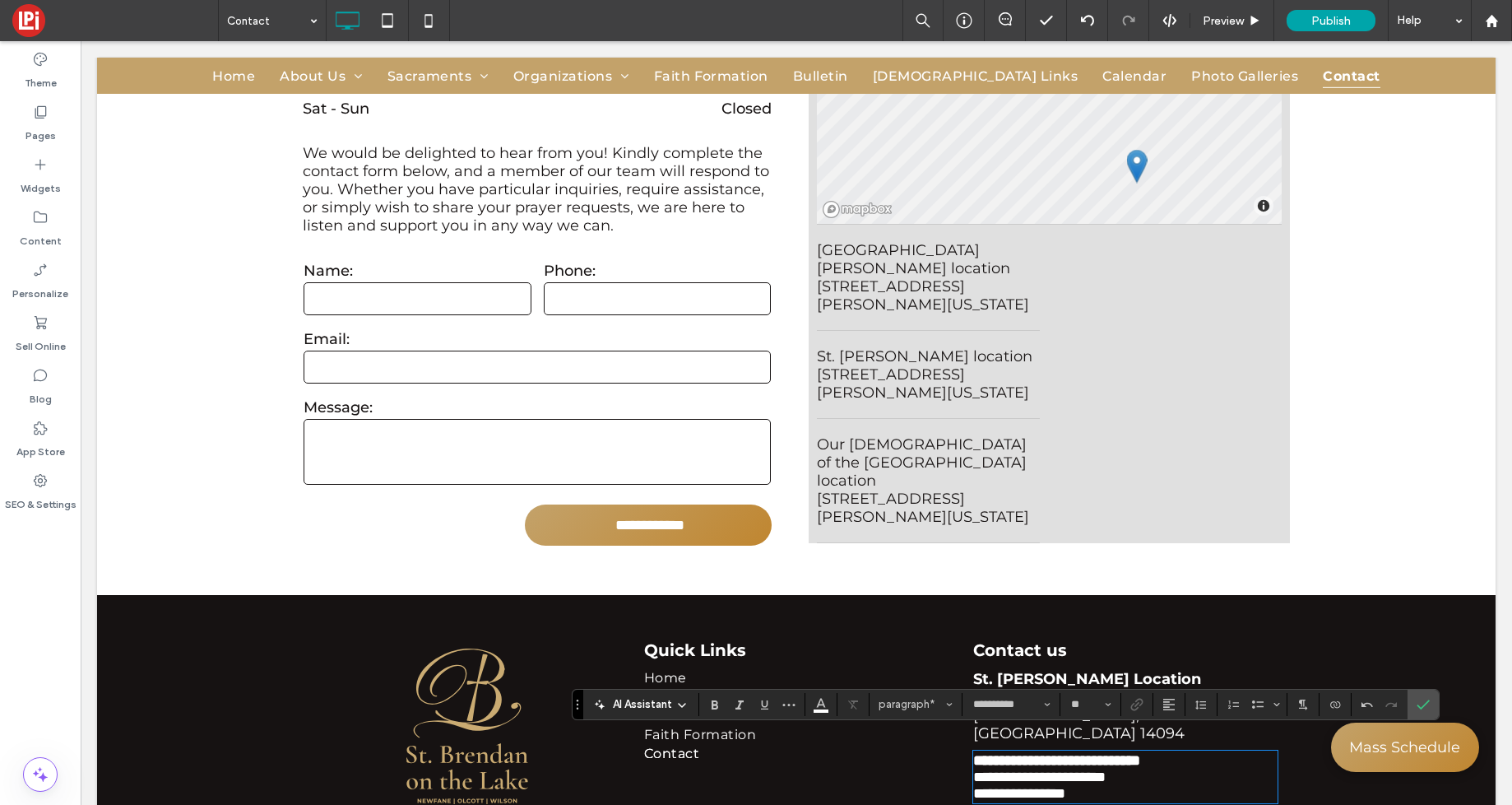
click at [1104, 785] on p "**********" at bounding box center [1125, 793] width 305 height 16
click at [1425, 694] on span "Confirm" at bounding box center [1423, 704] width 13 height 28
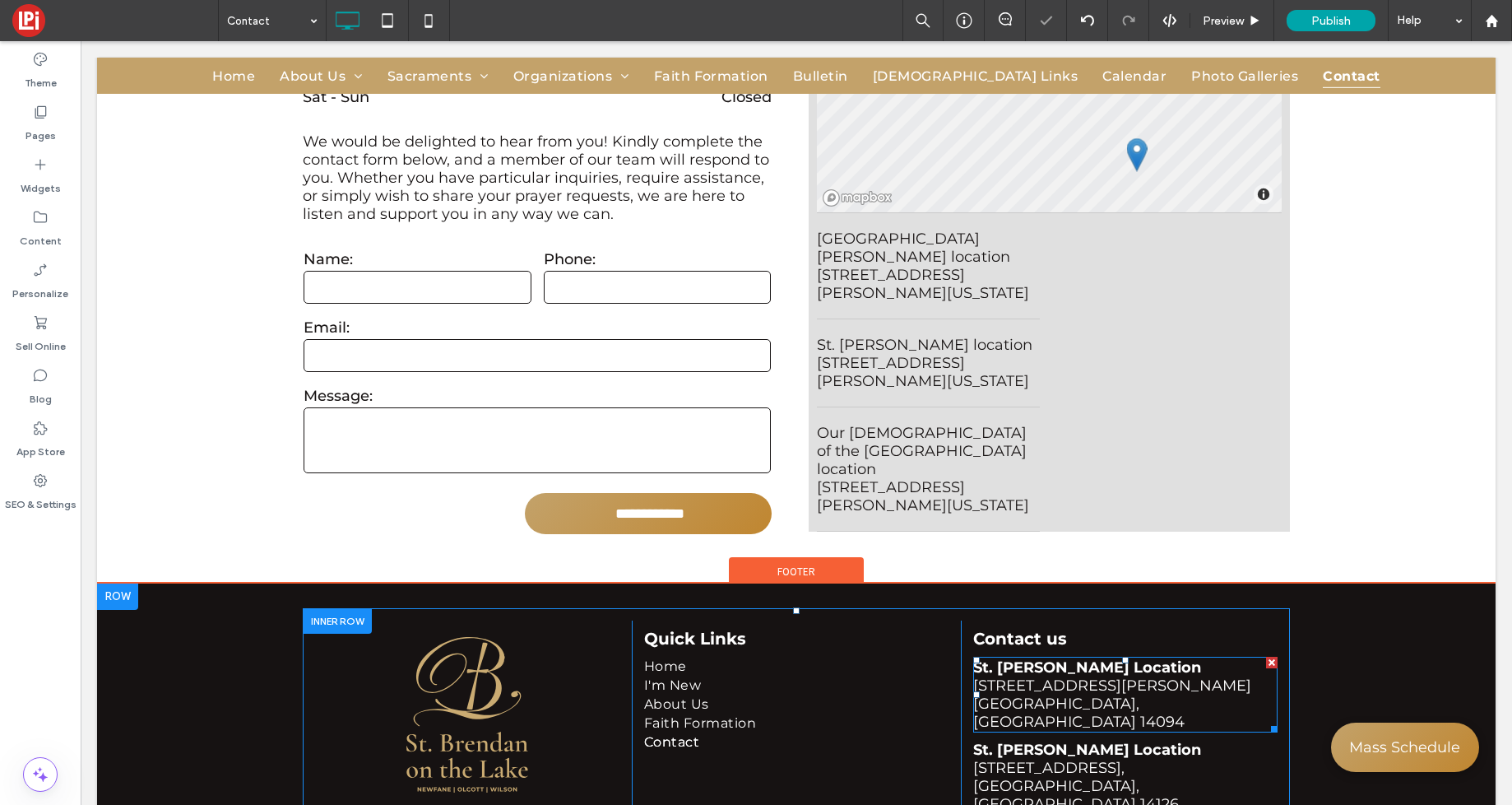
scroll to position [777, 0]
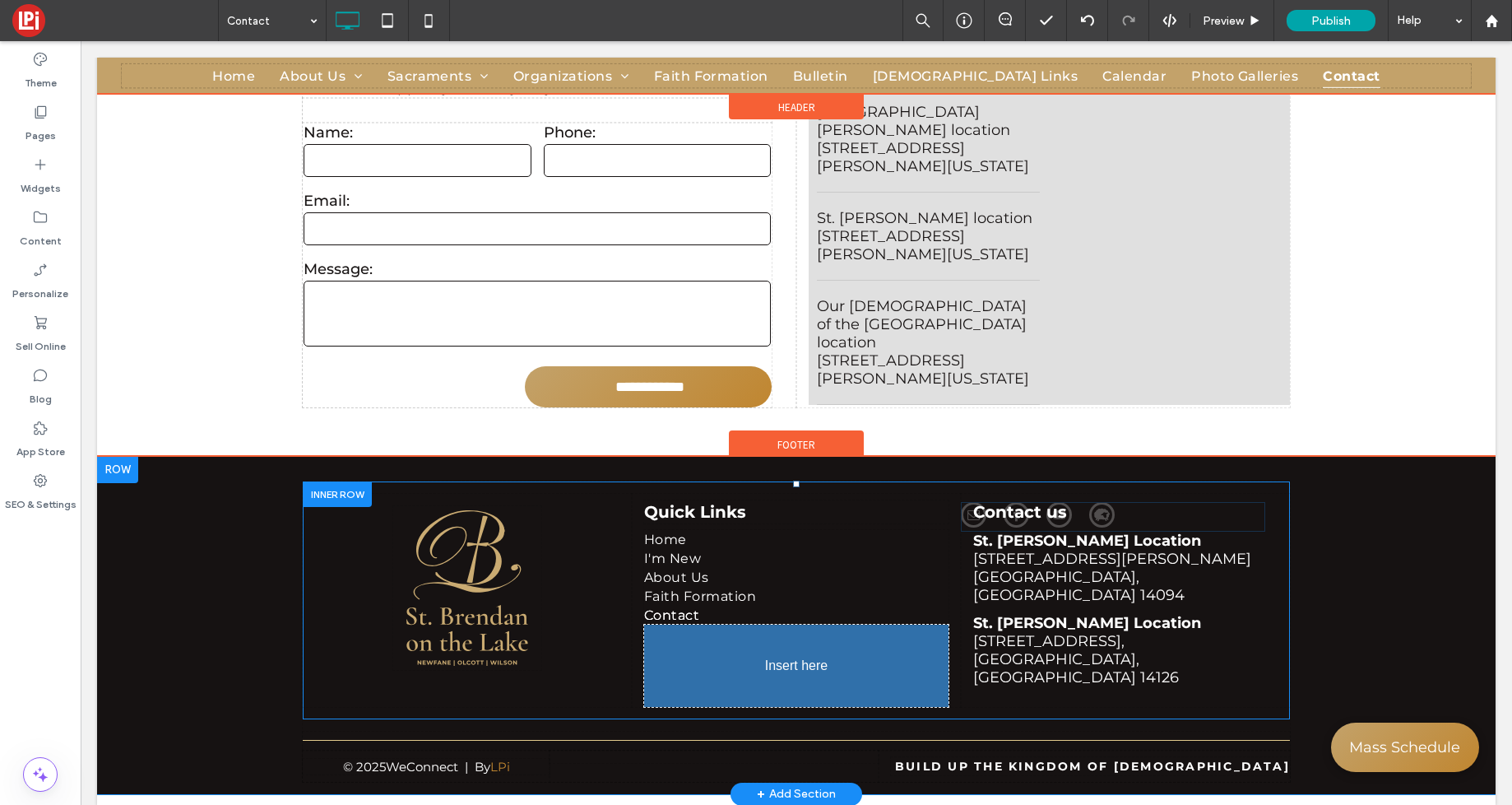
drag, startPoint x: 1121, startPoint y: 680, endPoint x: 976, endPoint y: 727, distance: 152.4
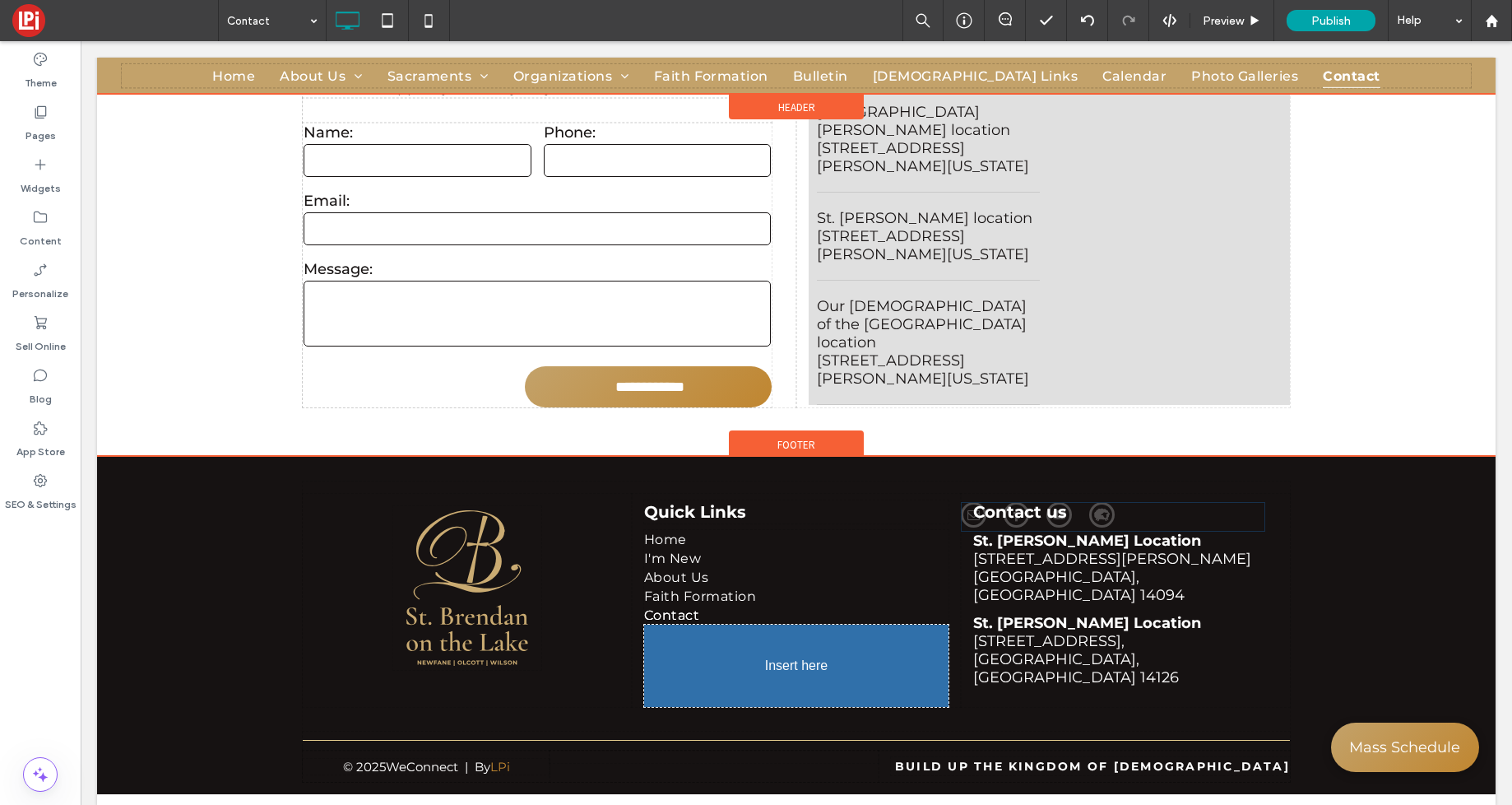
scroll to position [770, 0]
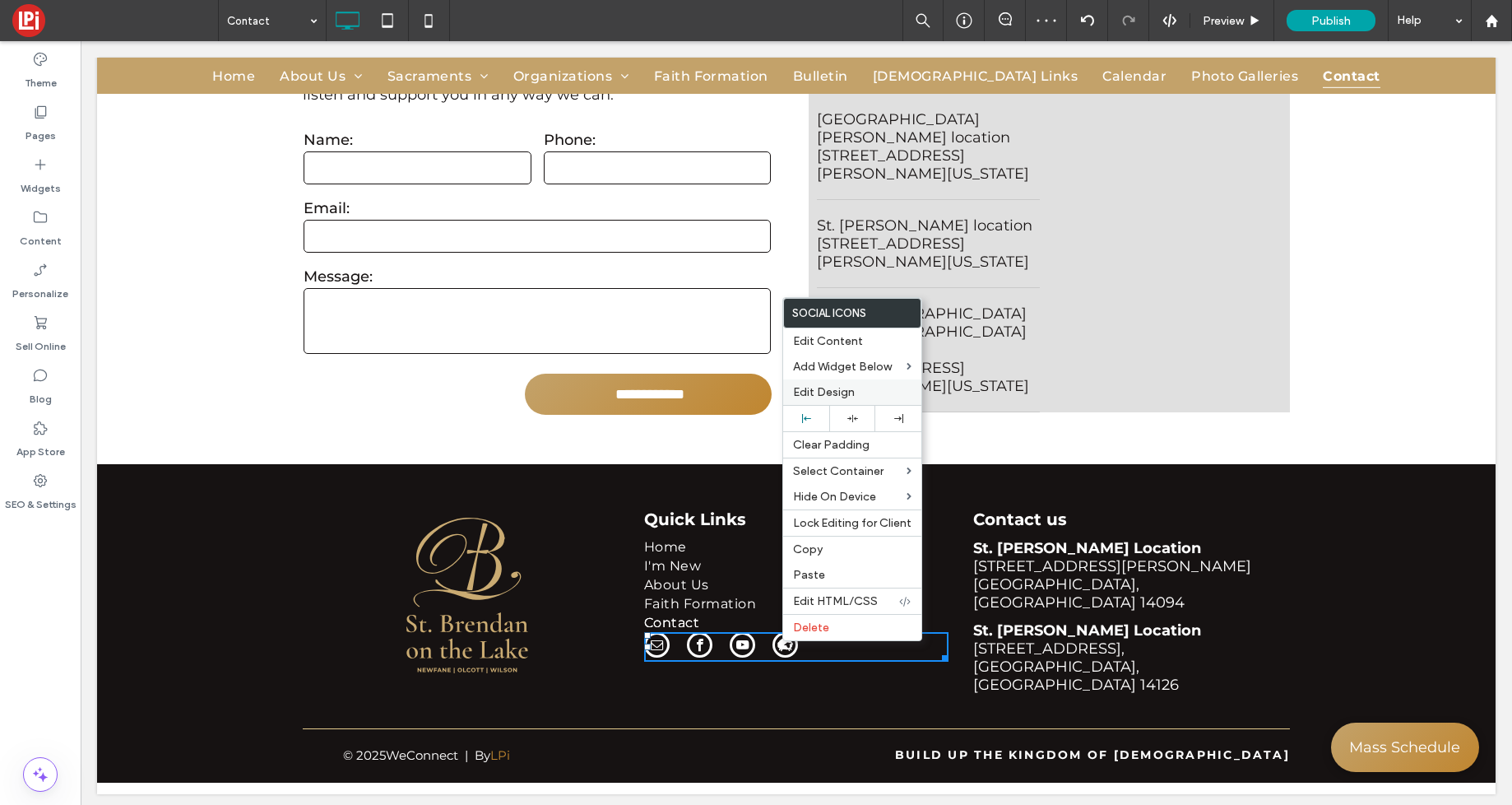
click at [824, 392] on span "Edit Design" at bounding box center [824, 392] width 62 height 14
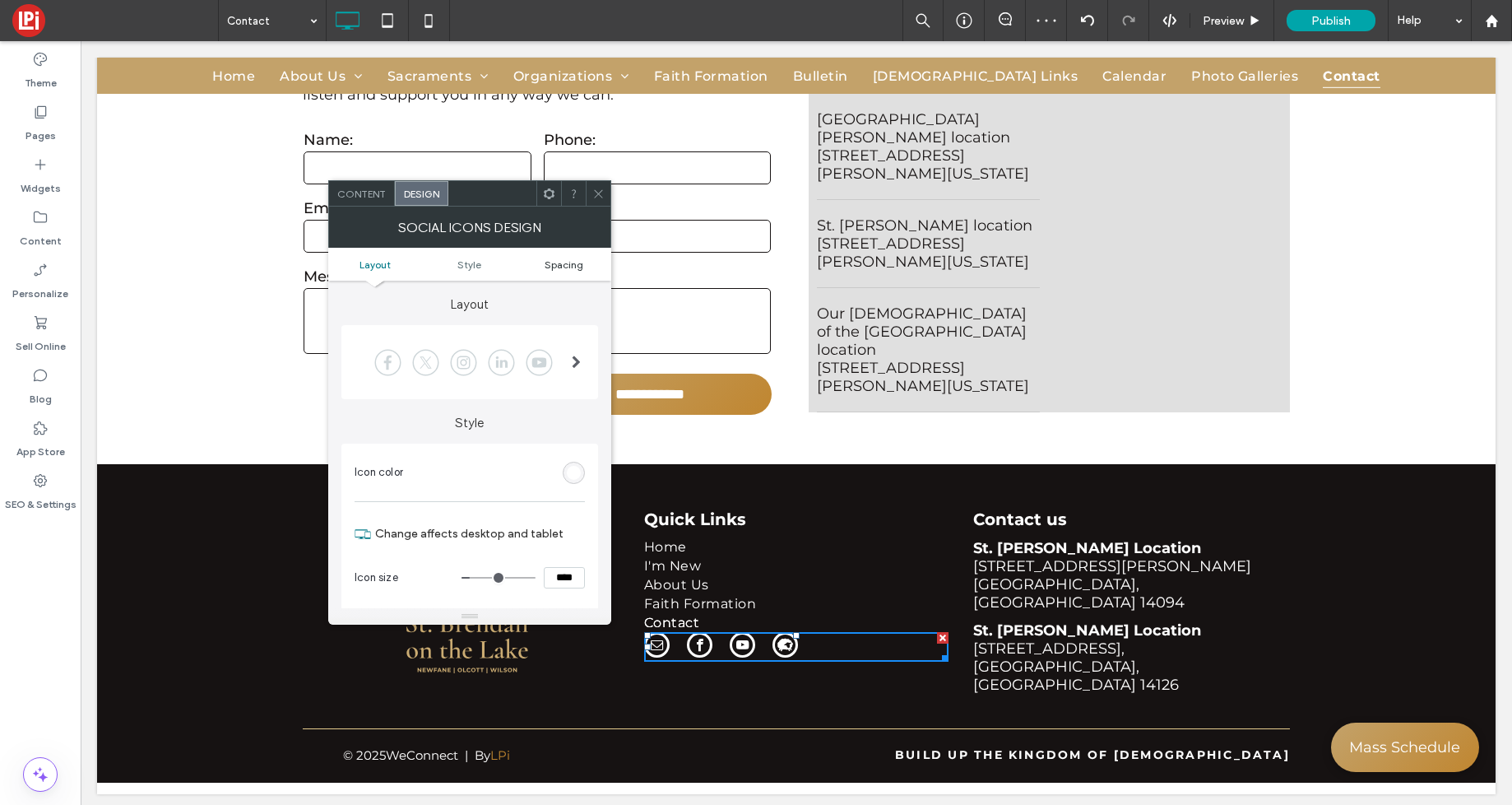
click at [561, 265] on span "Spacing" at bounding box center [564, 264] width 39 height 12
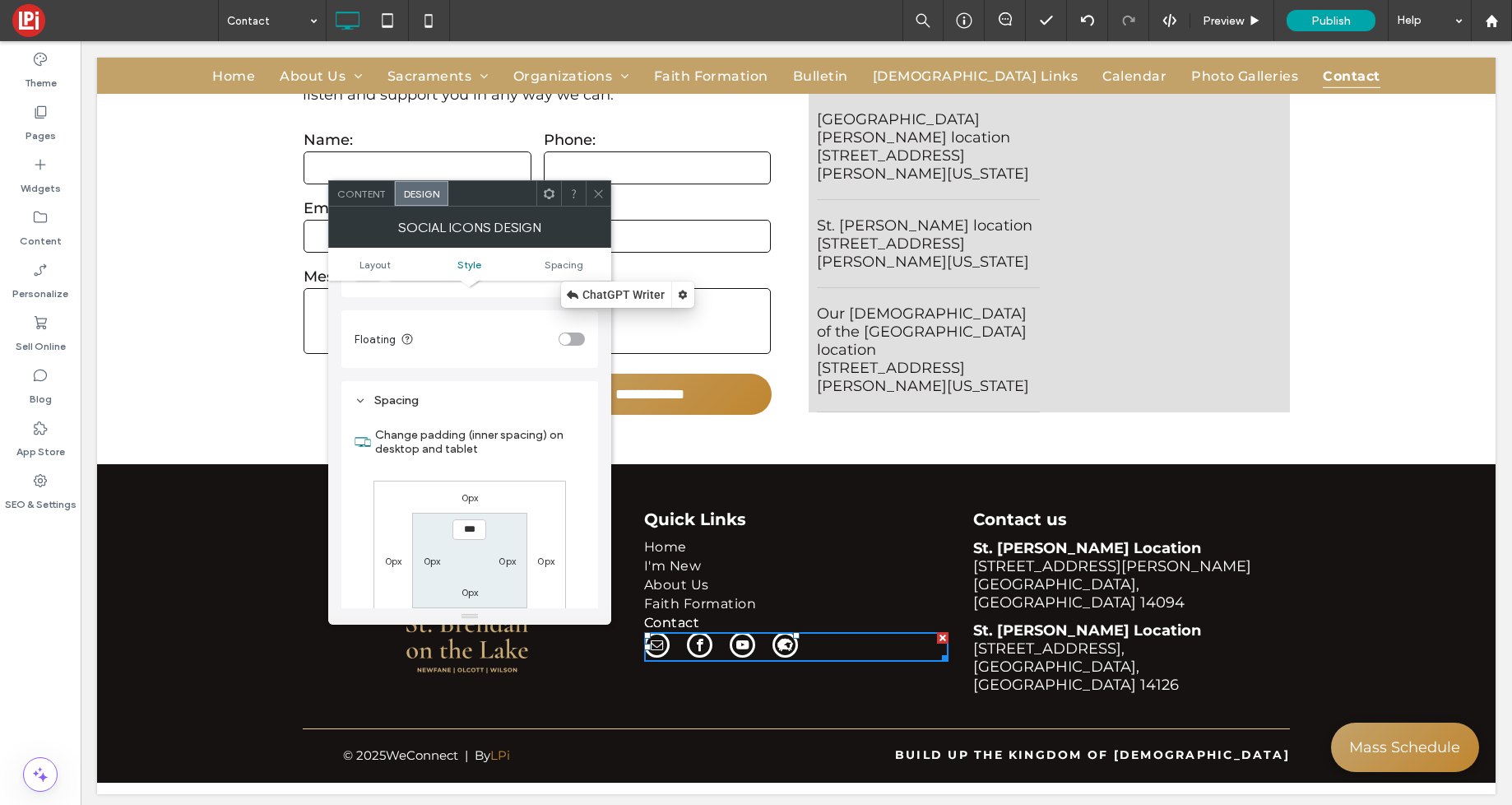
scroll to position [617, 0]
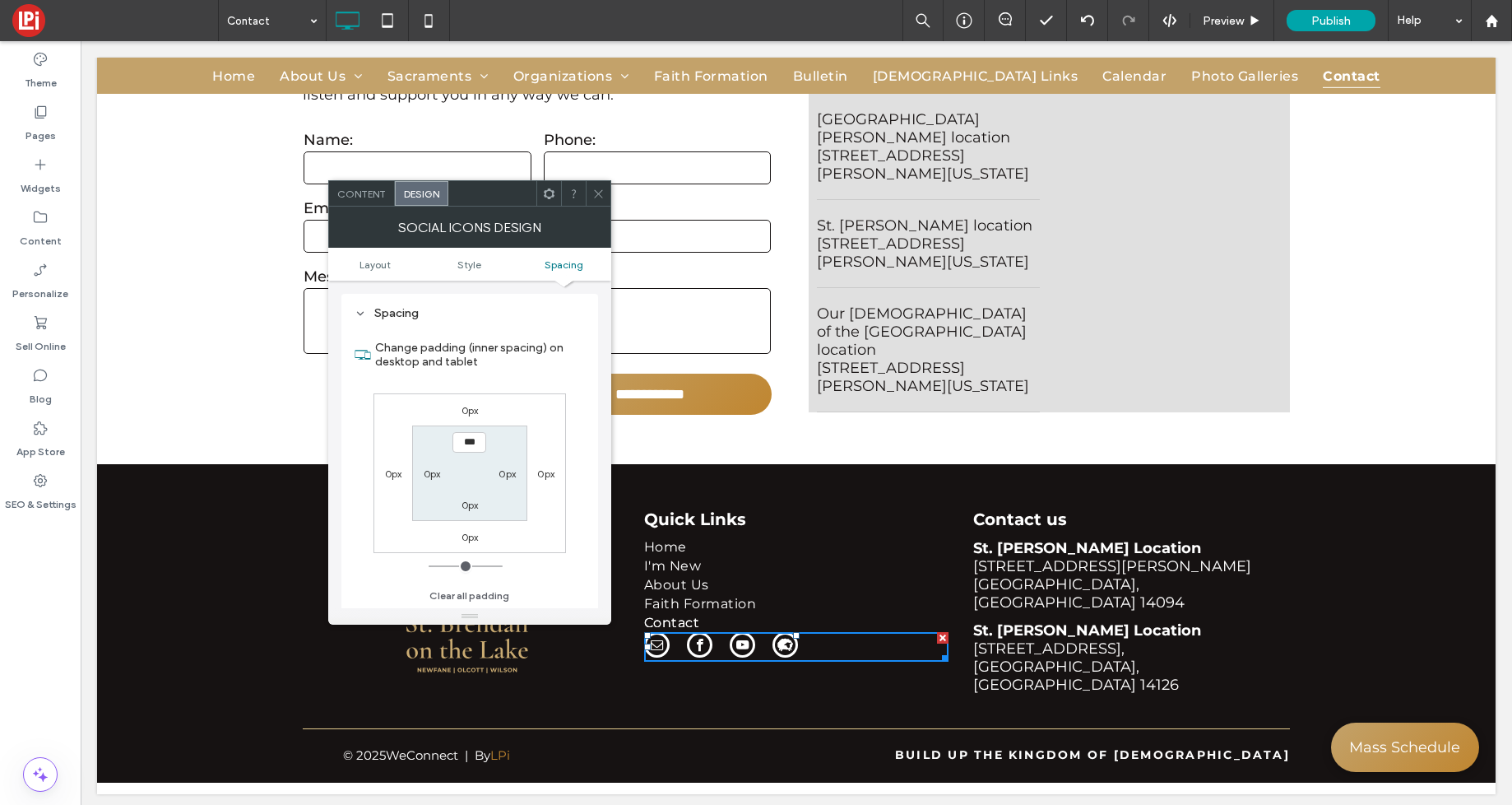
click at [469, 413] on label "0px" at bounding box center [470, 410] width 17 height 12
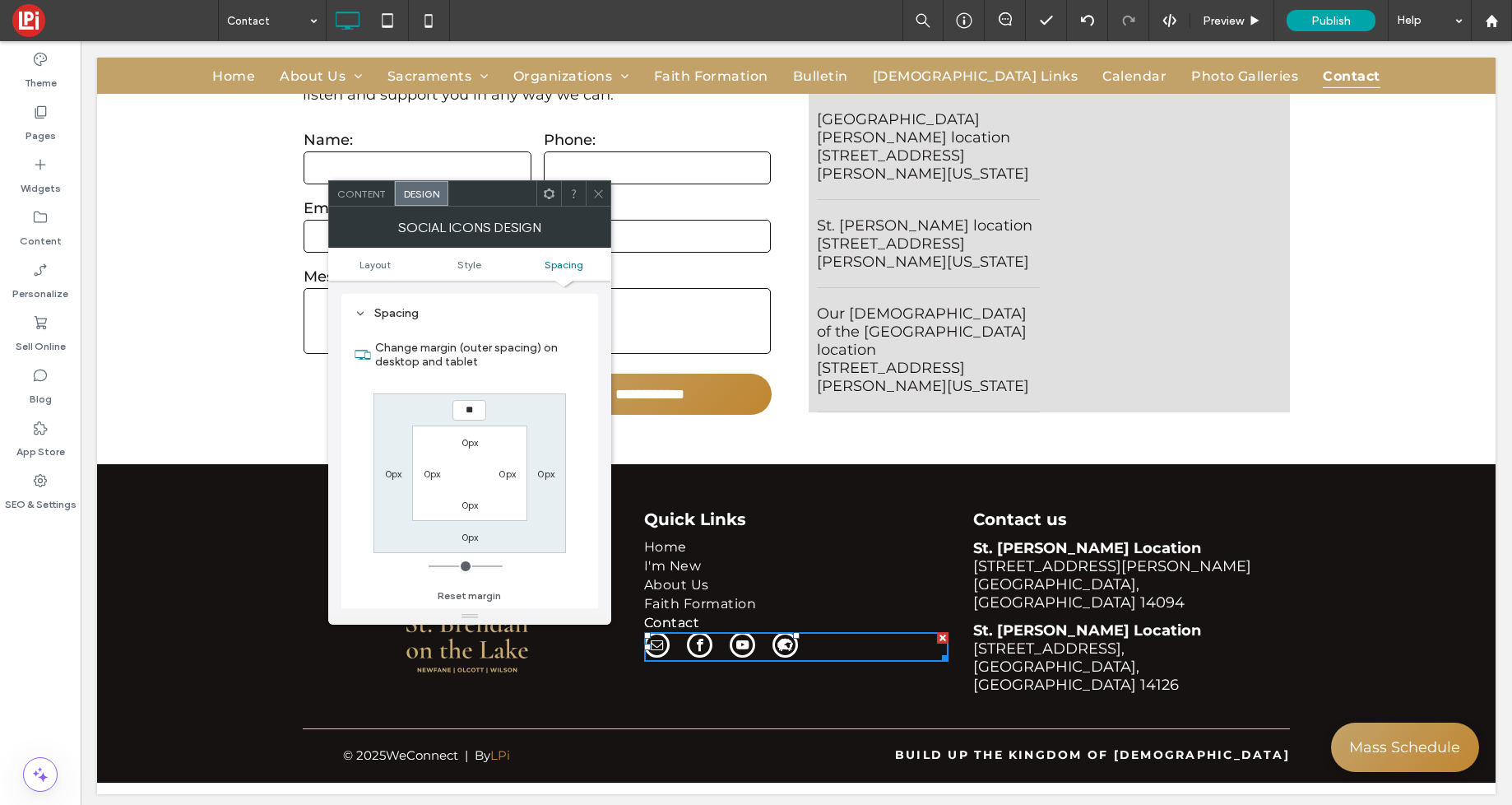
type input "**"
drag, startPoint x: 466, startPoint y: 410, endPoint x: 478, endPoint y: 425, distance: 19.2
click at [466, 410] on input "****" at bounding box center [468, 411] width 33 height 21
type input "****"
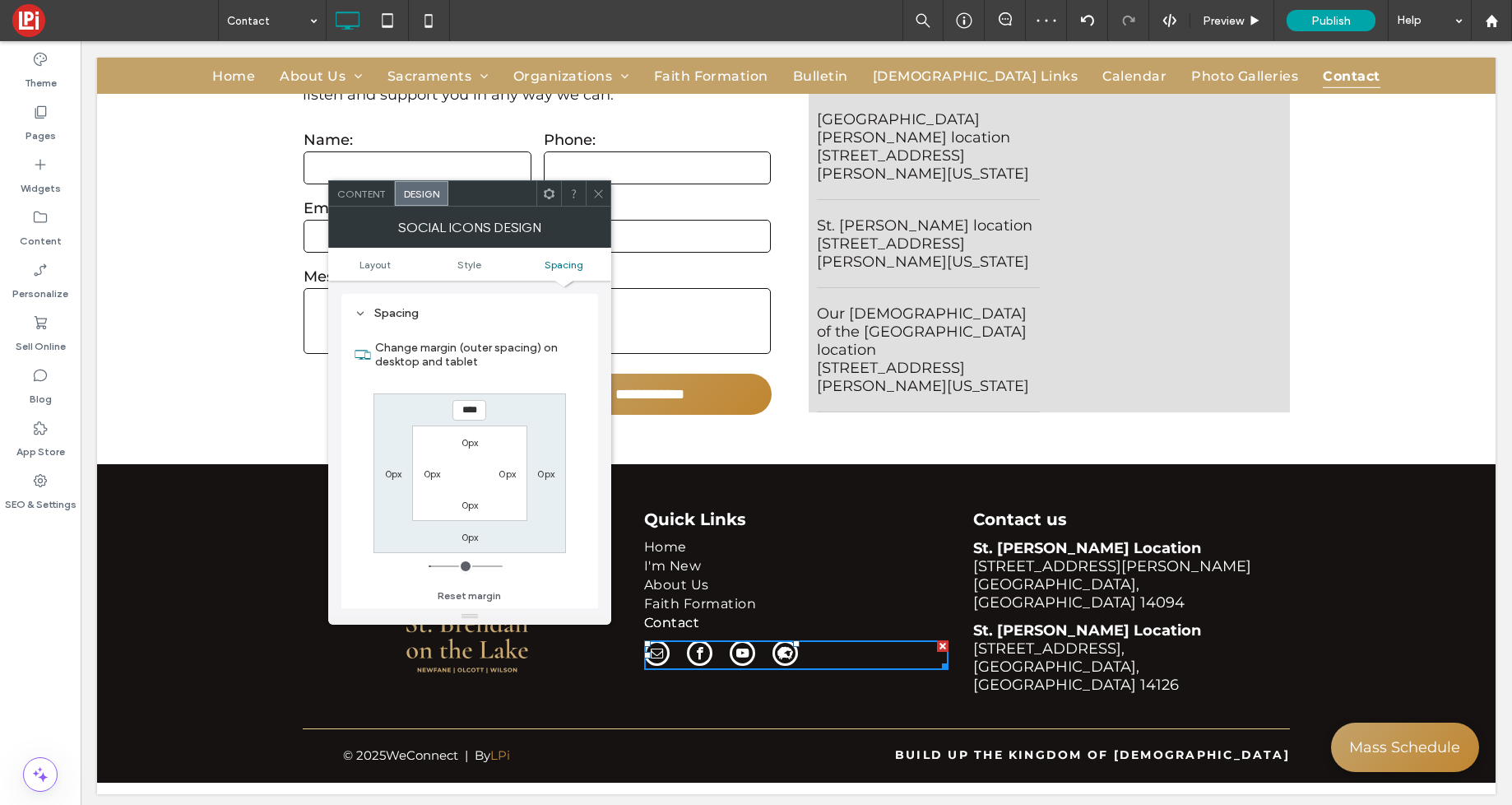
type input "**"
drag, startPoint x: 598, startPoint y: 196, endPoint x: 587, endPoint y: 192, distance: 11.7
click at [598, 196] on icon at bounding box center [598, 193] width 12 height 12
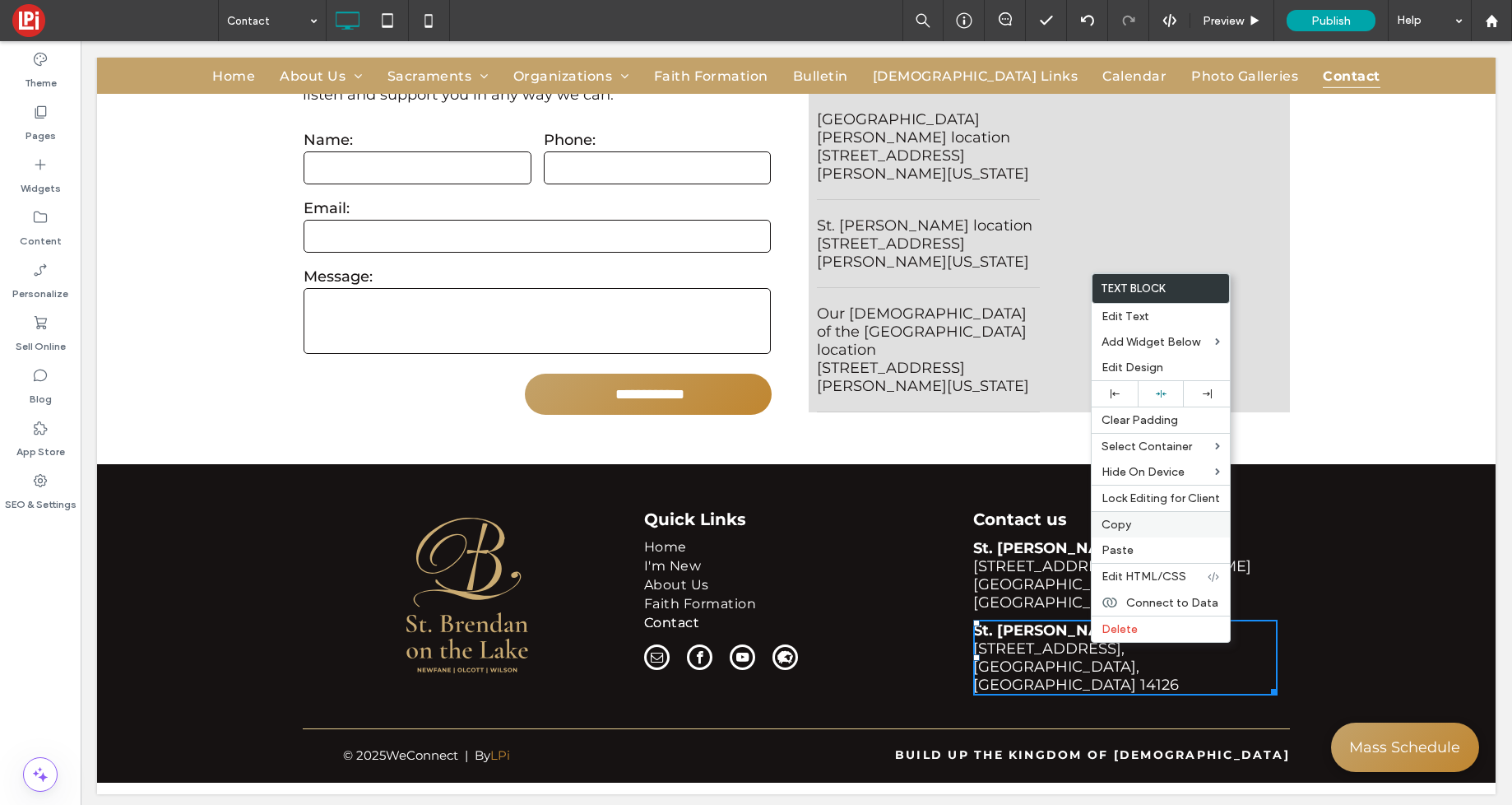
click at [1114, 527] on span "Copy" at bounding box center [1116, 524] width 30 height 14
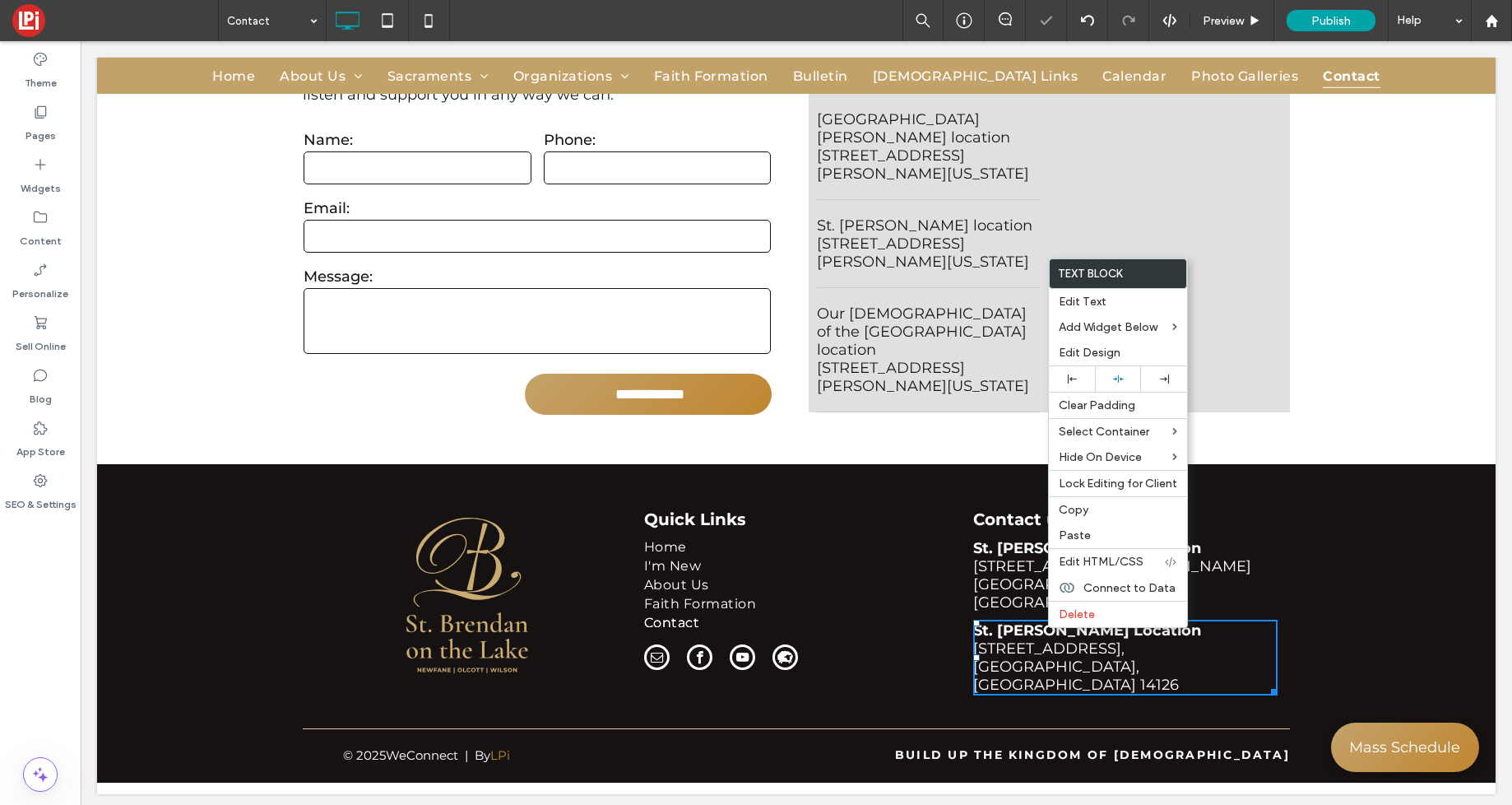
drag, startPoint x: 1083, startPoint y: 533, endPoint x: 1106, endPoint y: 638, distance: 107.5
click at [1083, 533] on span "Paste" at bounding box center [1075, 535] width 32 height 14
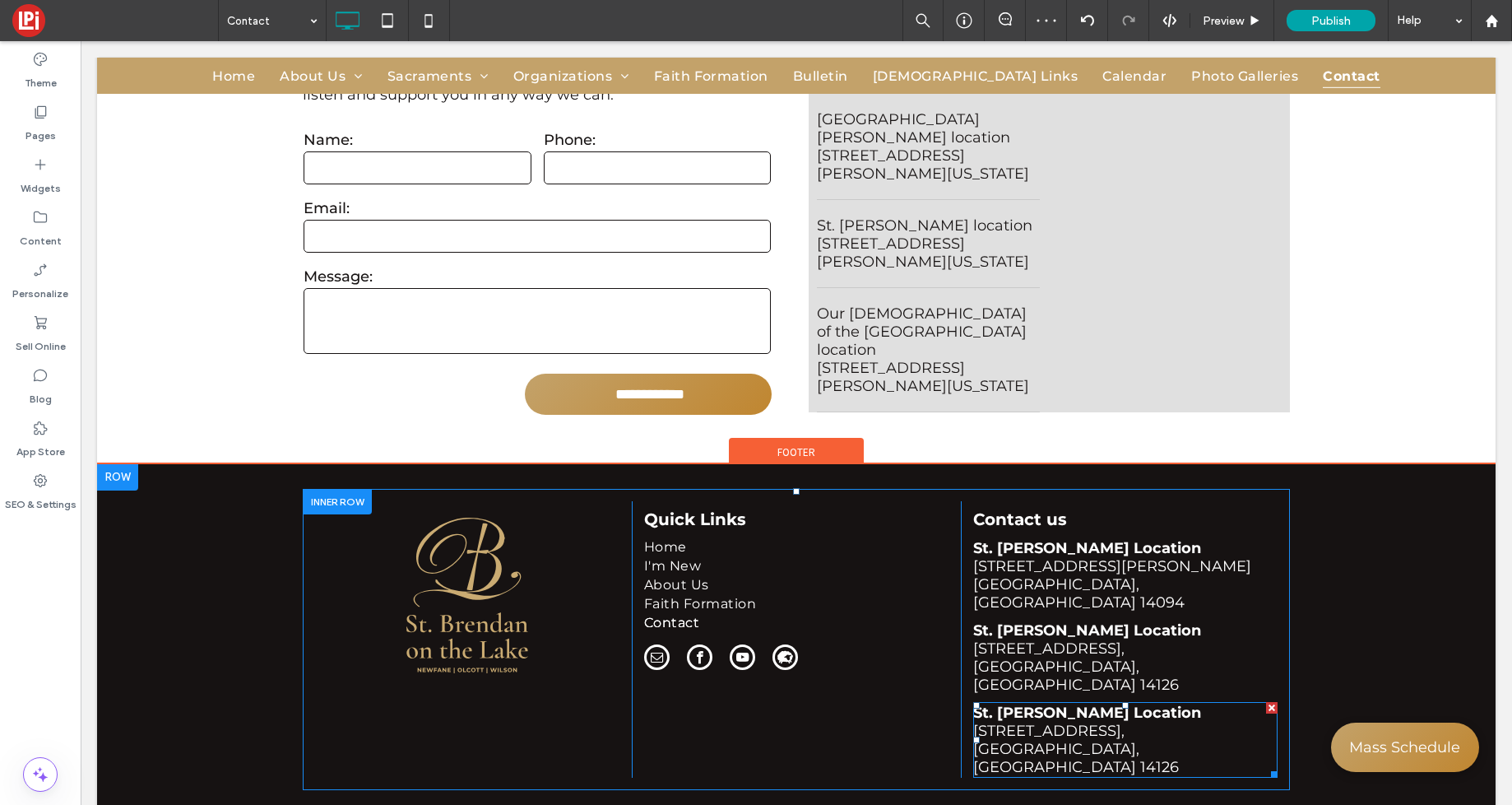
click at [1124, 722] on span "[STREET_ADDRESS]," at bounding box center [1048, 731] width 151 height 18
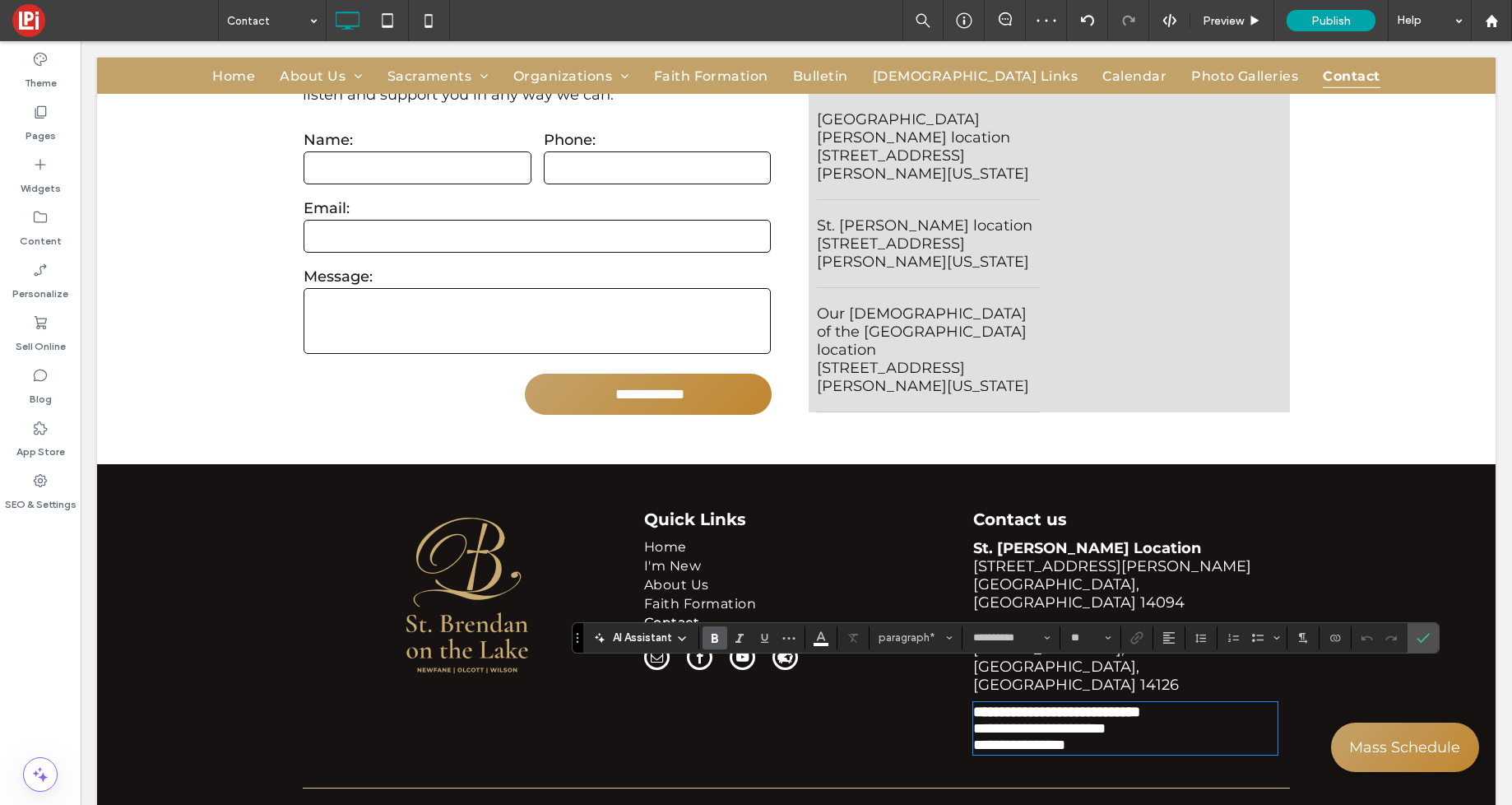
drag, startPoint x: 1136, startPoint y: 681, endPoint x: 1124, endPoint y: 694, distance: 17.7
click at [1136, 705] on strong "**********" at bounding box center [1056, 713] width 167 height 15
drag, startPoint x: 1138, startPoint y: 677, endPoint x: 954, endPoint y: 681, distance: 184.0
click at [954, 681] on div "**********" at bounding box center [796, 628] width 987 height 253
click at [1005, 721] on span "**********" at bounding box center [1039, 729] width 132 height 15
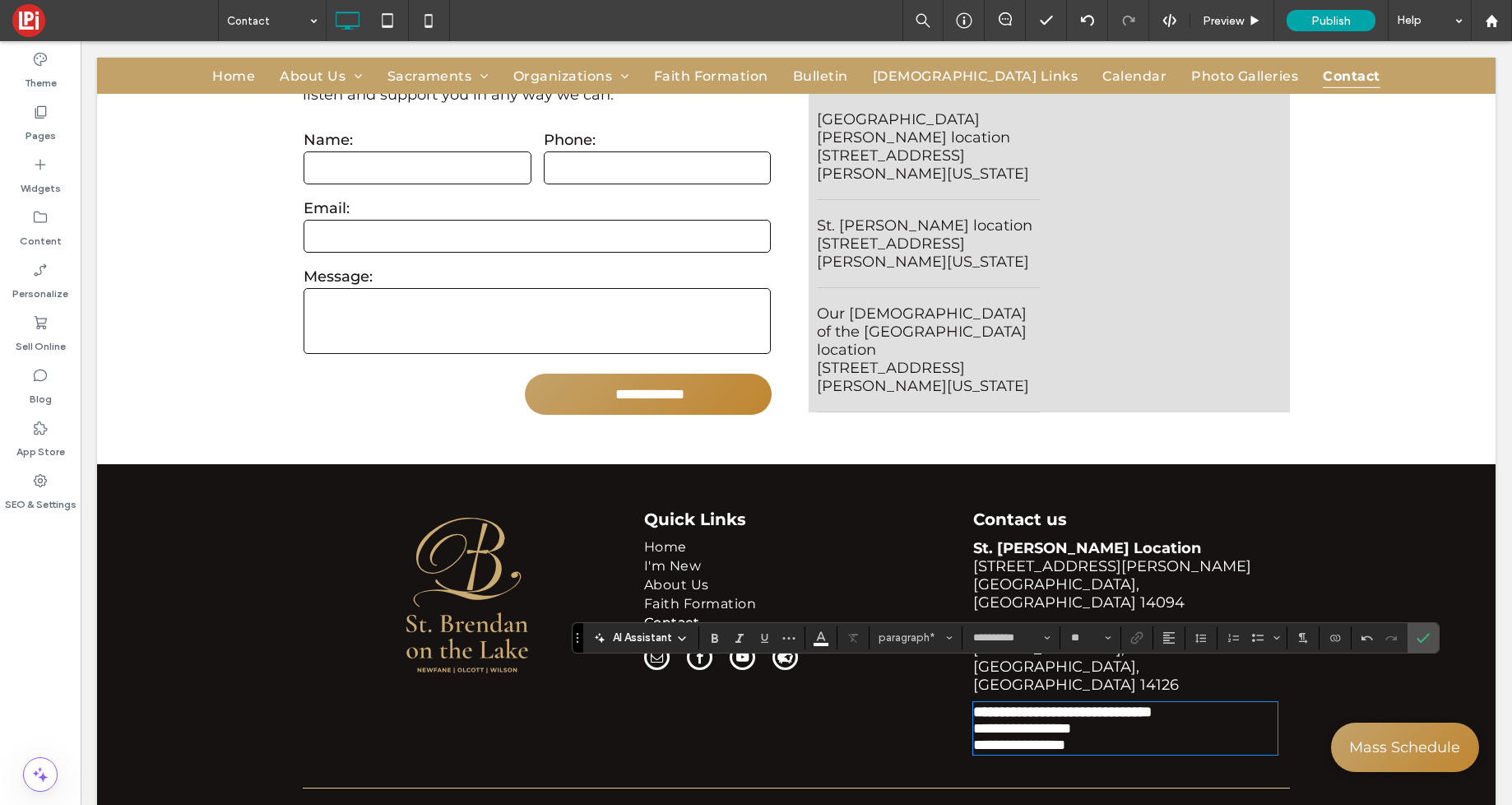
click at [1019, 737] on span "**********" at bounding box center [1019, 745] width 92 height 15
click at [1419, 645] on label "Confirm" at bounding box center [1423, 637] width 25 height 30
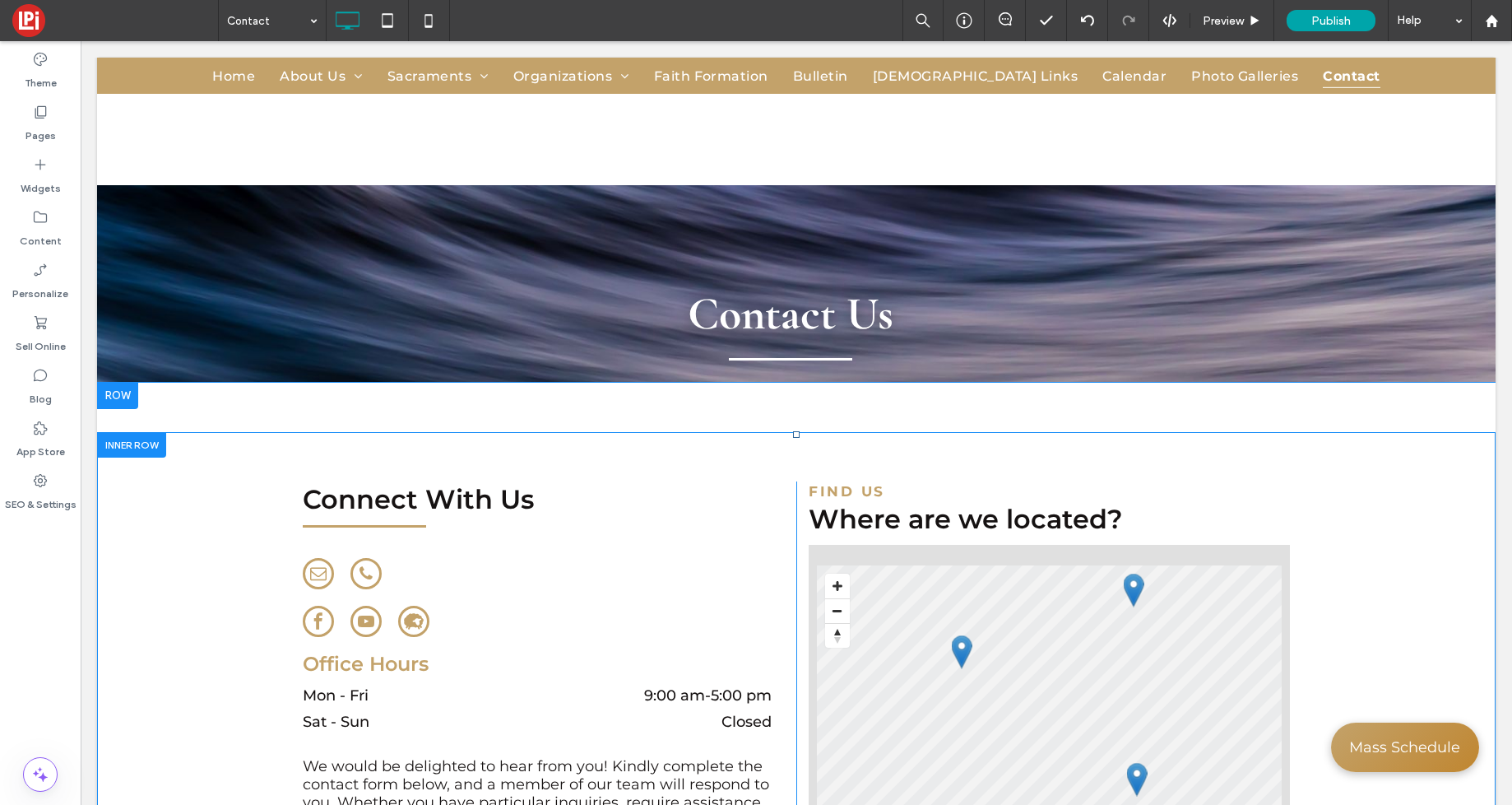
scroll to position [0, 0]
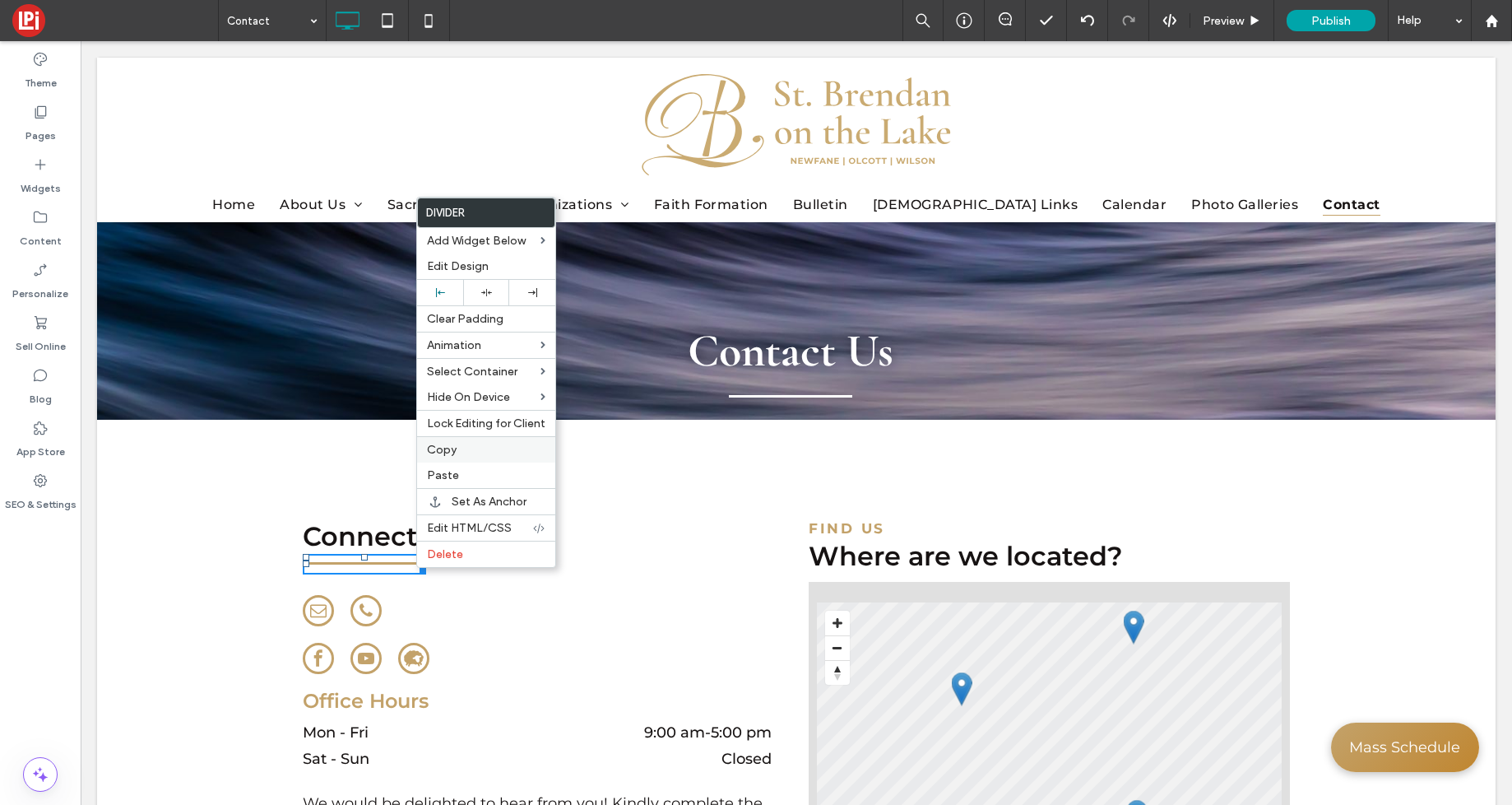
click at [439, 454] on span "Copy" at bounding box center [441, 450] width 30 height 14
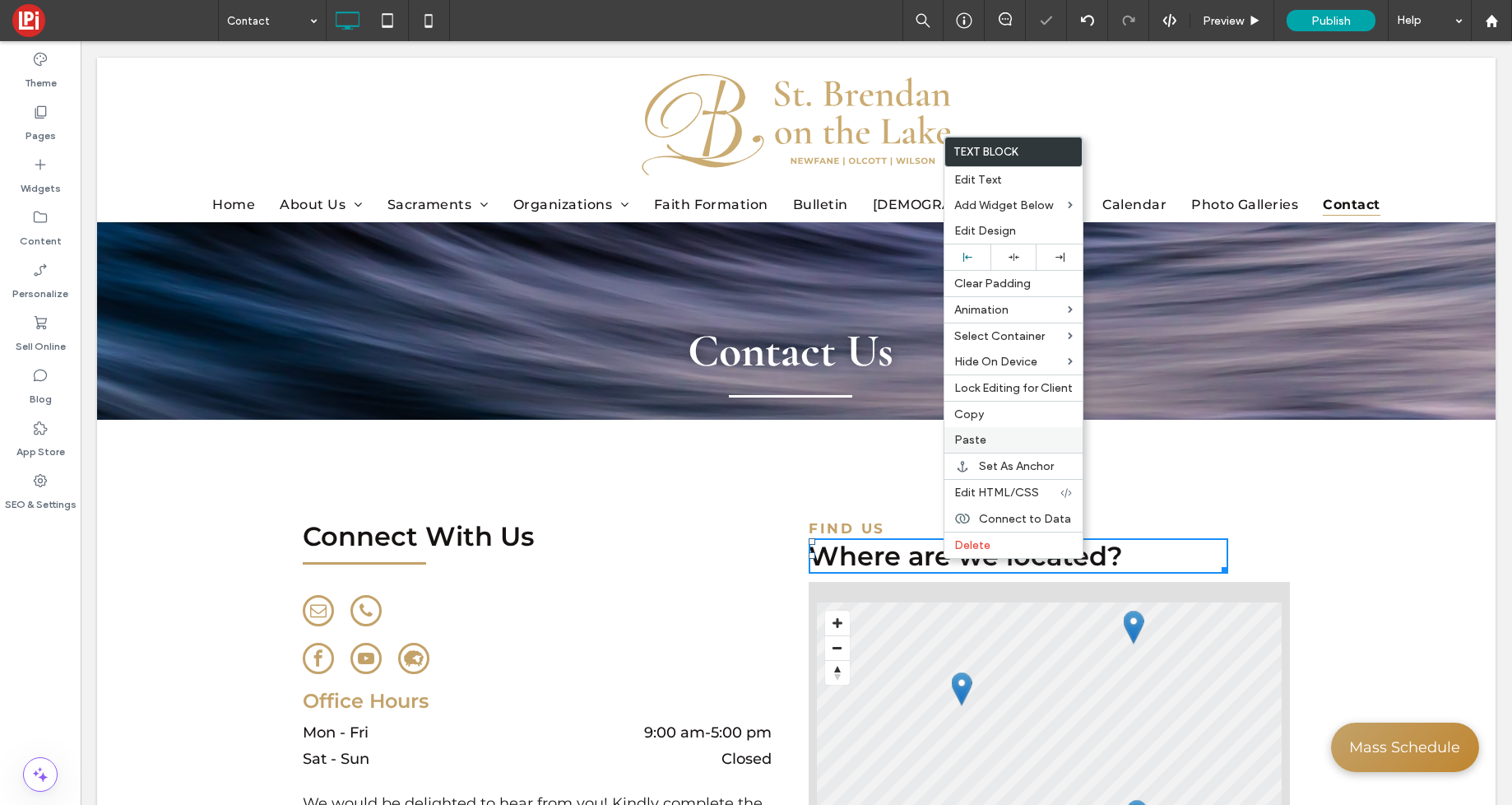
click at [979, 446] on span "Paste" at bounding box center [970, 439] width 32 height 14
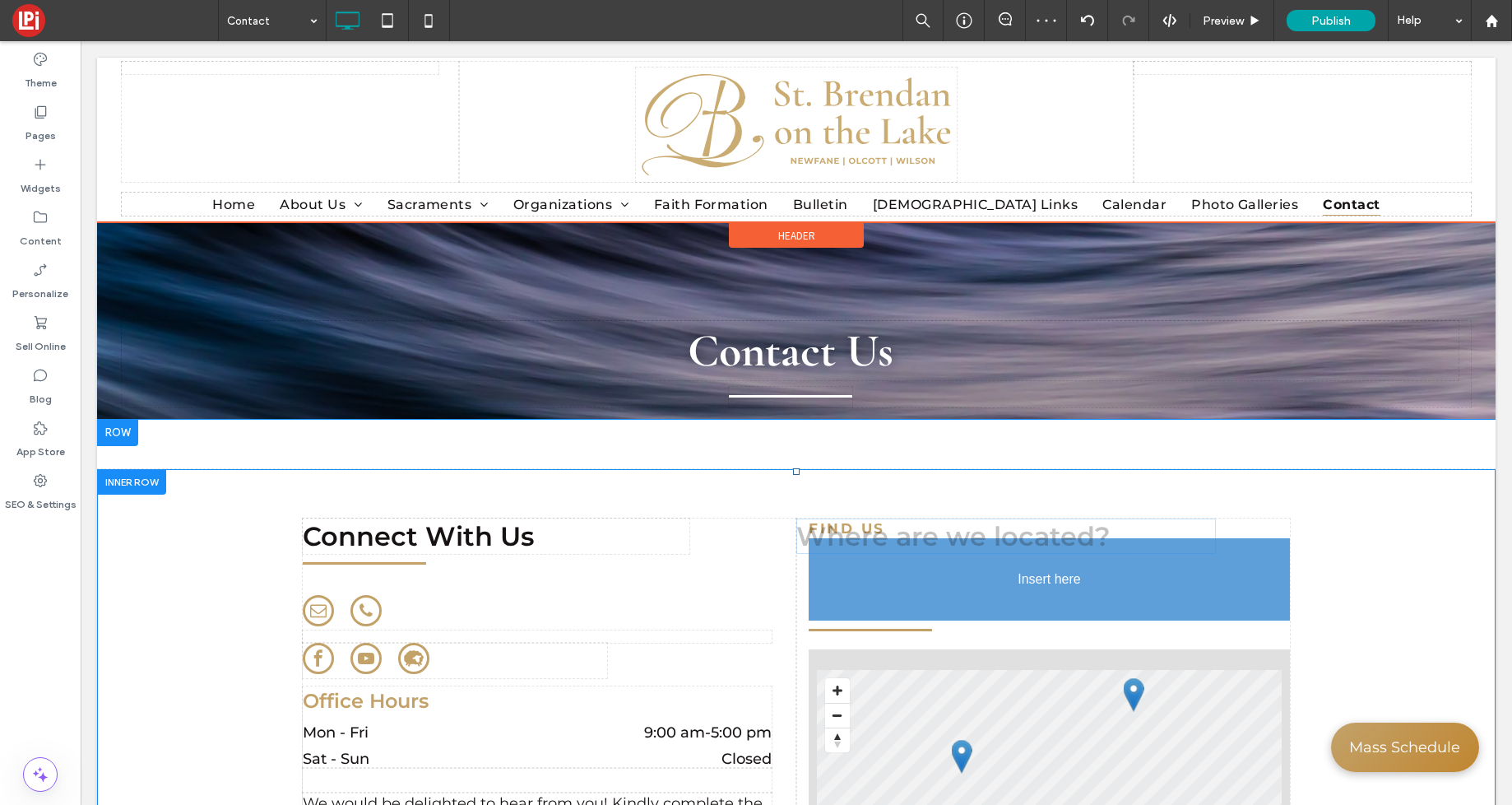
drag, startPoint x: 912, startPoint y: 576, endPoint x: 909, endPoint y: 546, distance: 30.1
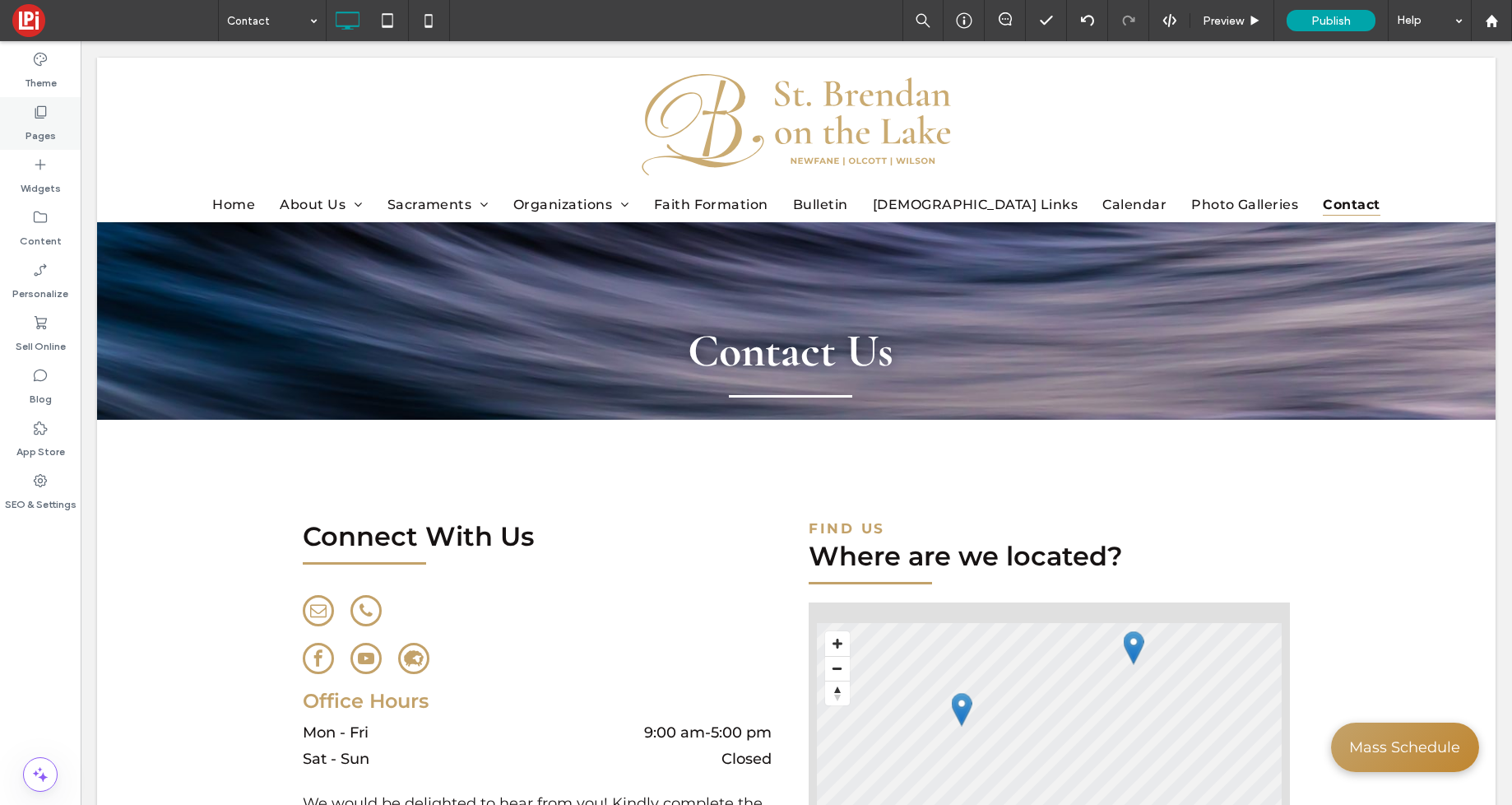
click at [44, 121] on label "Pages" at bounding box center [41, 131] width 30 height 23
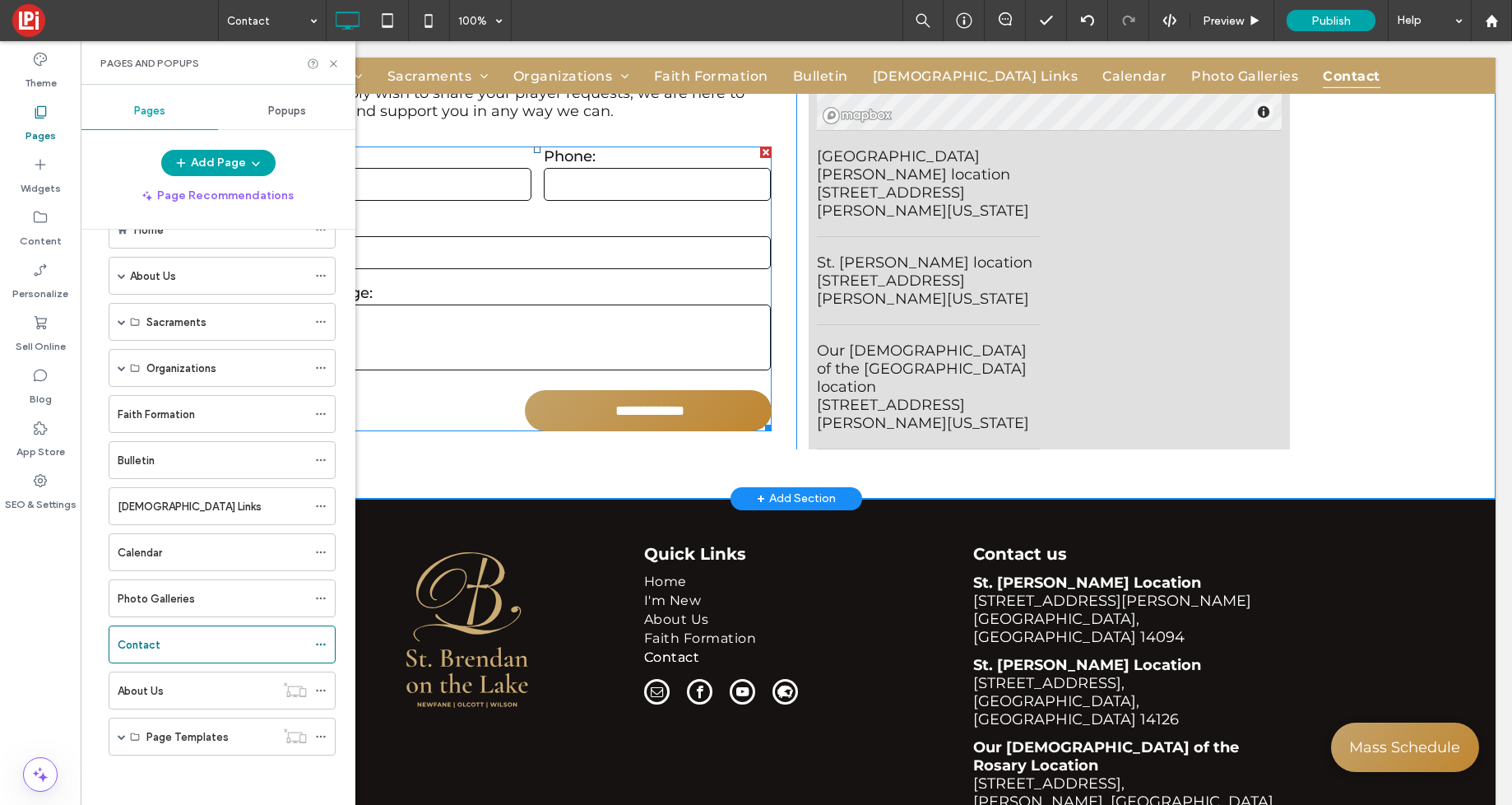
scroll to position [803, 0]
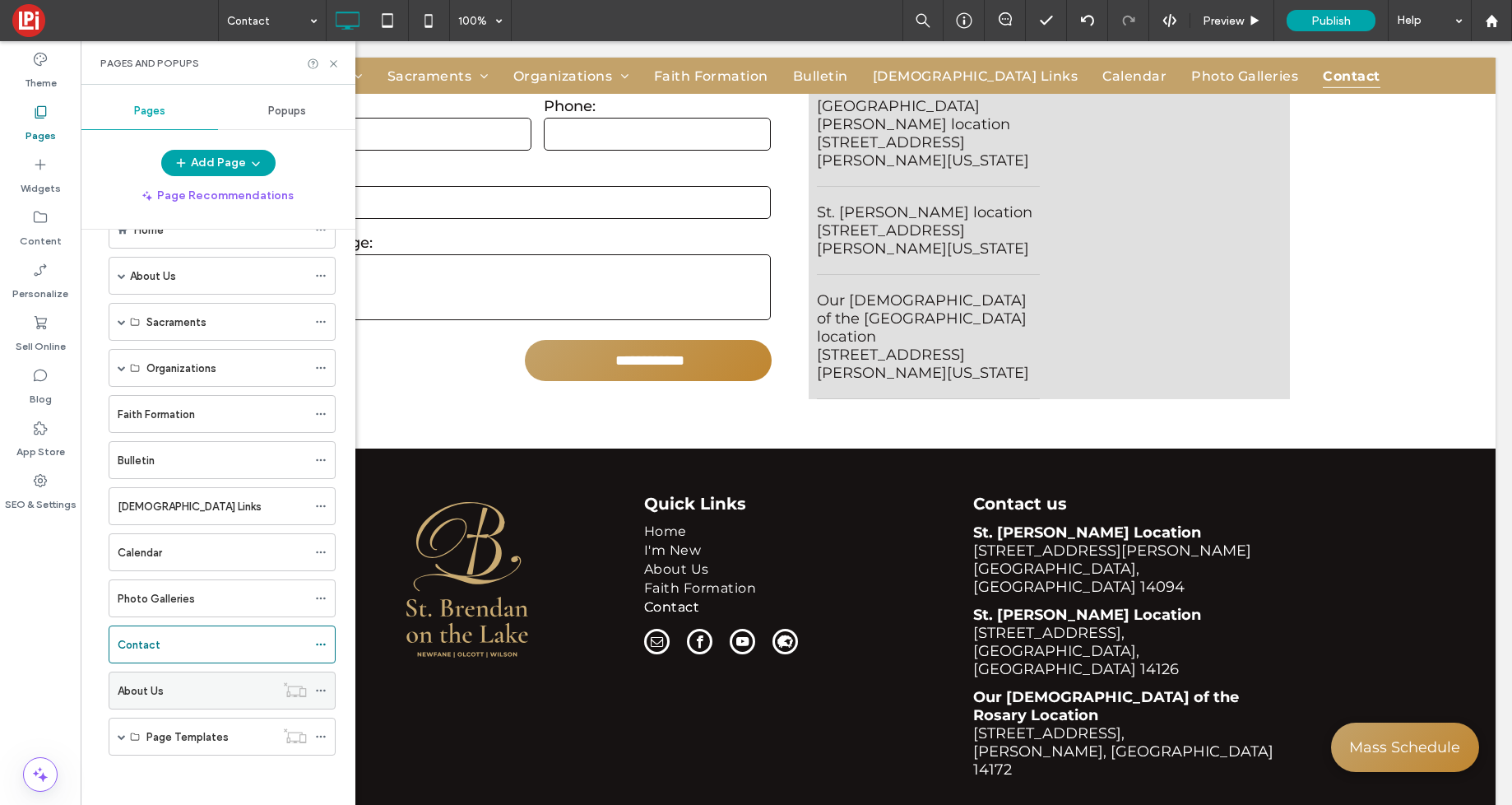
click at [146, 702] on div "About Us" at bounding box center [196, 691] width 157 height 36
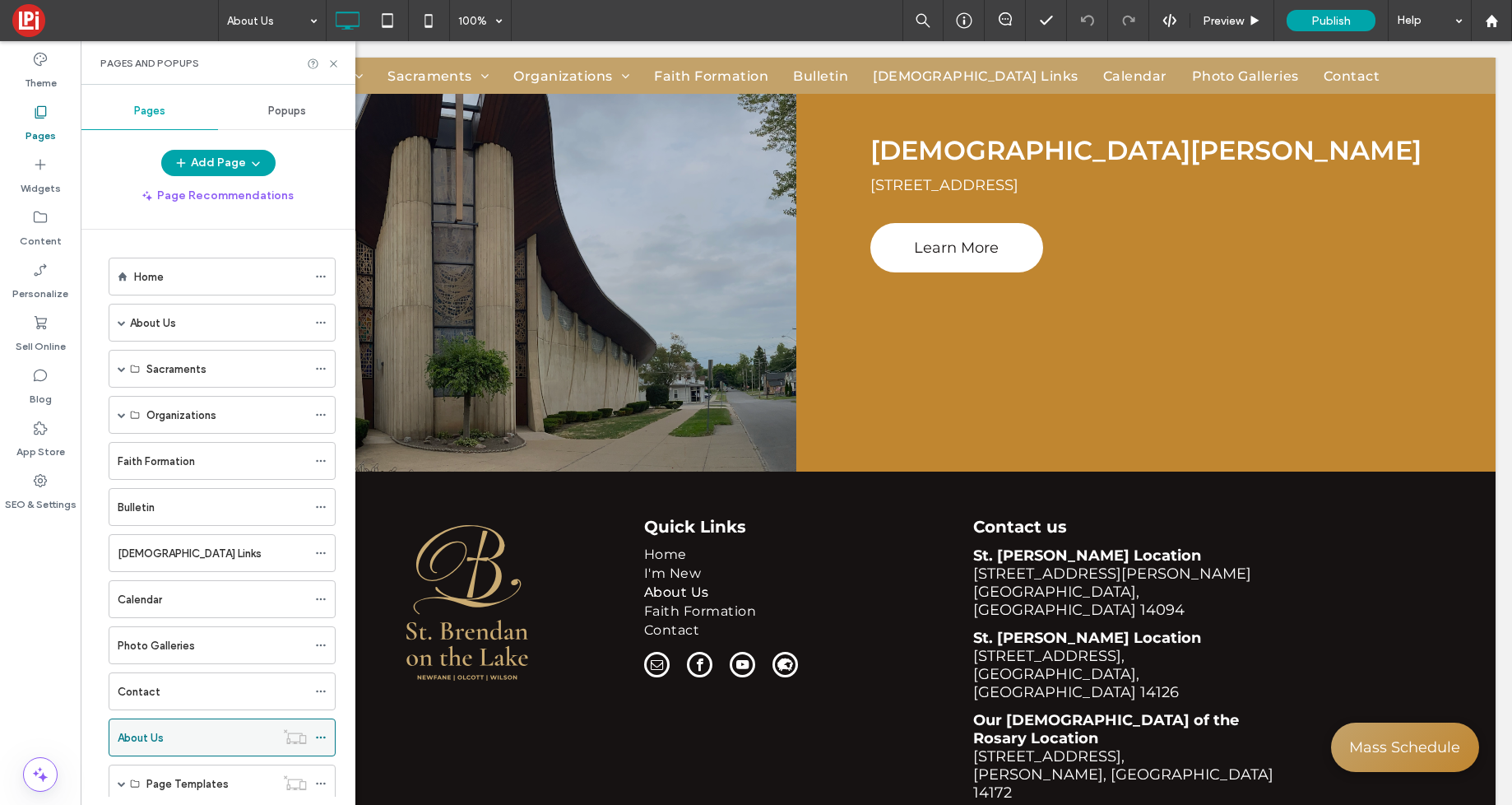
click at [318, 740] on icon at bounding box center [321, 737] width 11 height 11
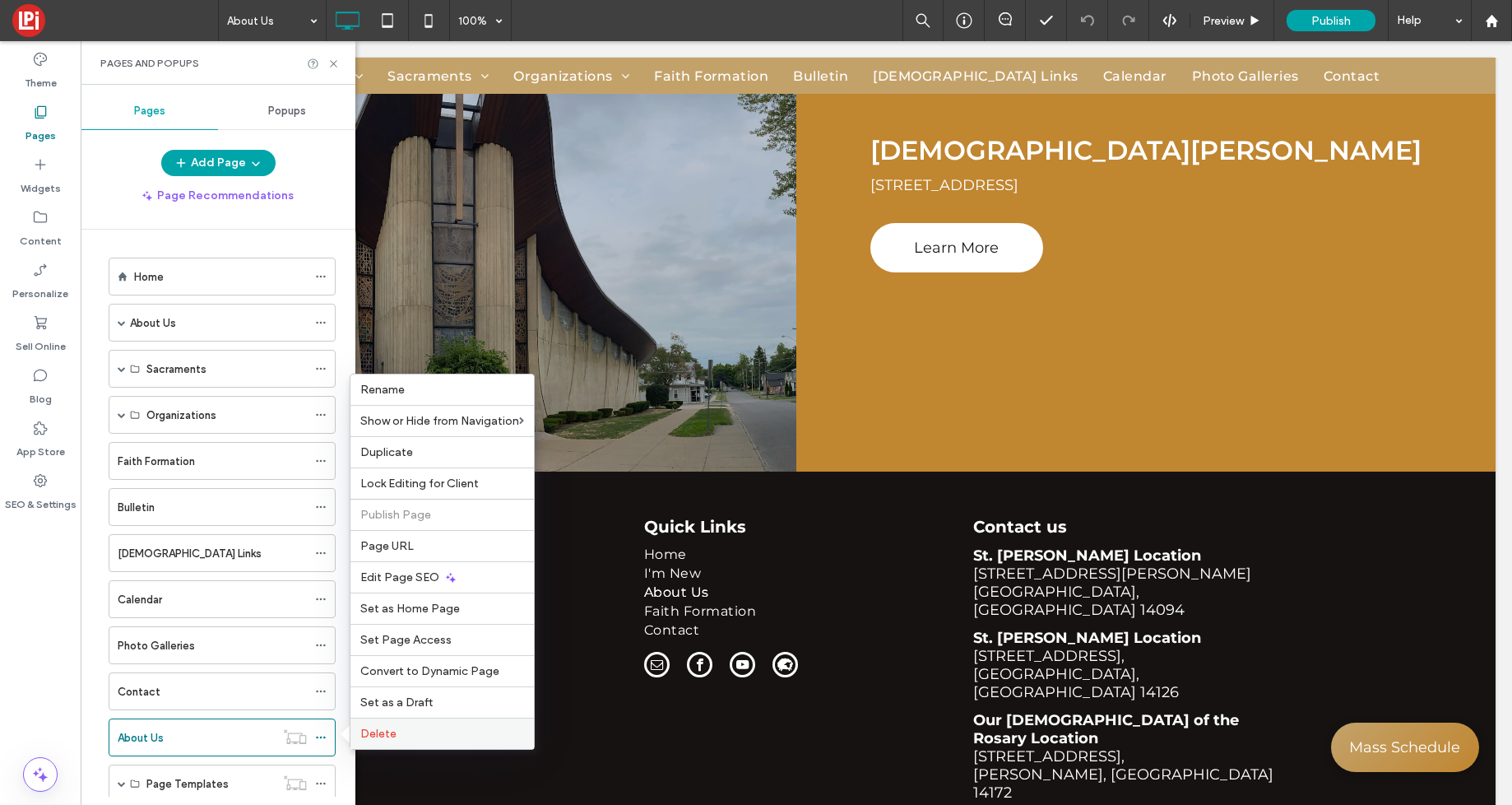
click at [385, 735] on span "Delete" at bounding box center [378, 734] width 36 height 14
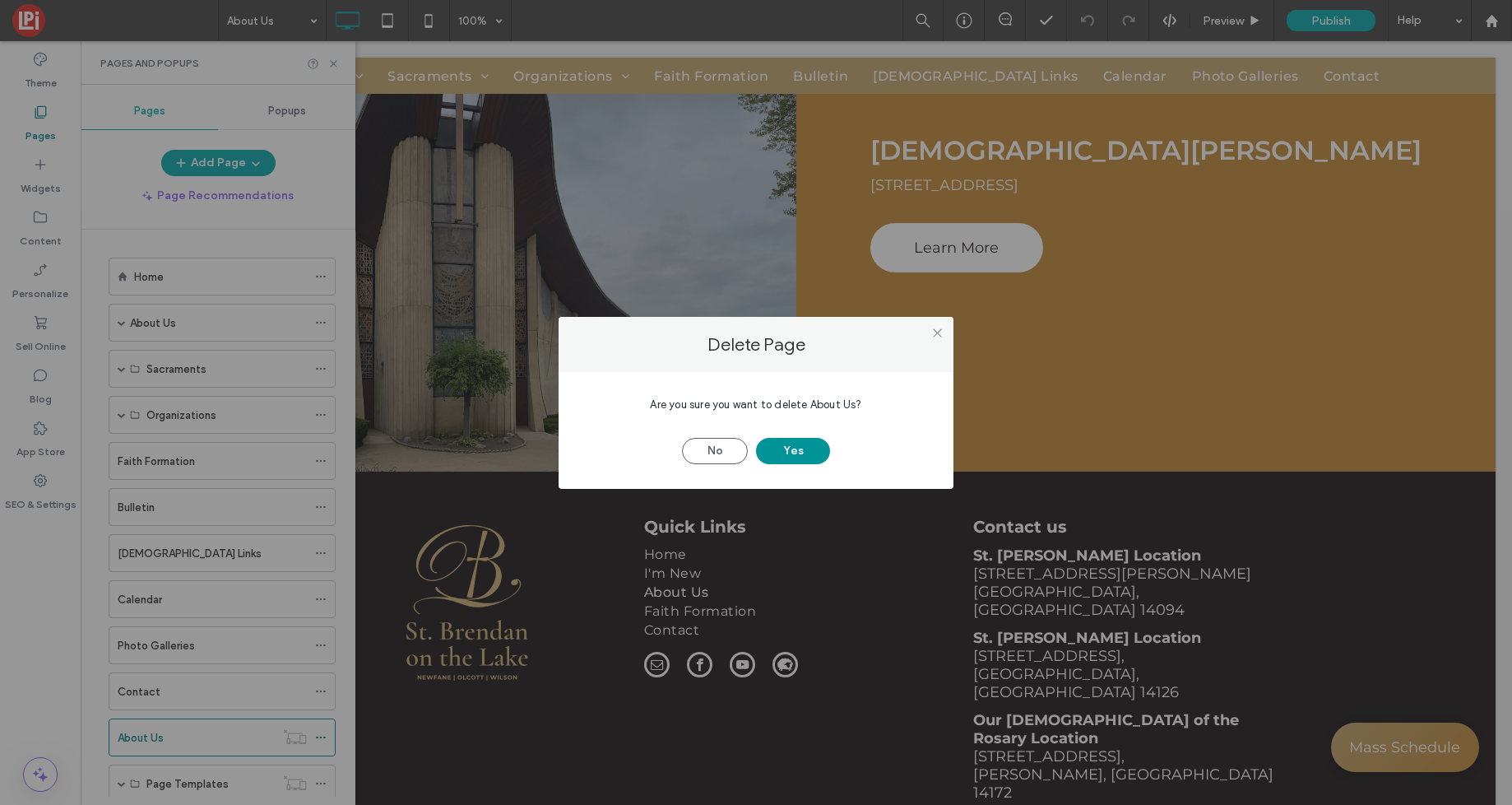
click at [814, 451] on button "Yes" at bounding box center [793, 452] width 74 height 27
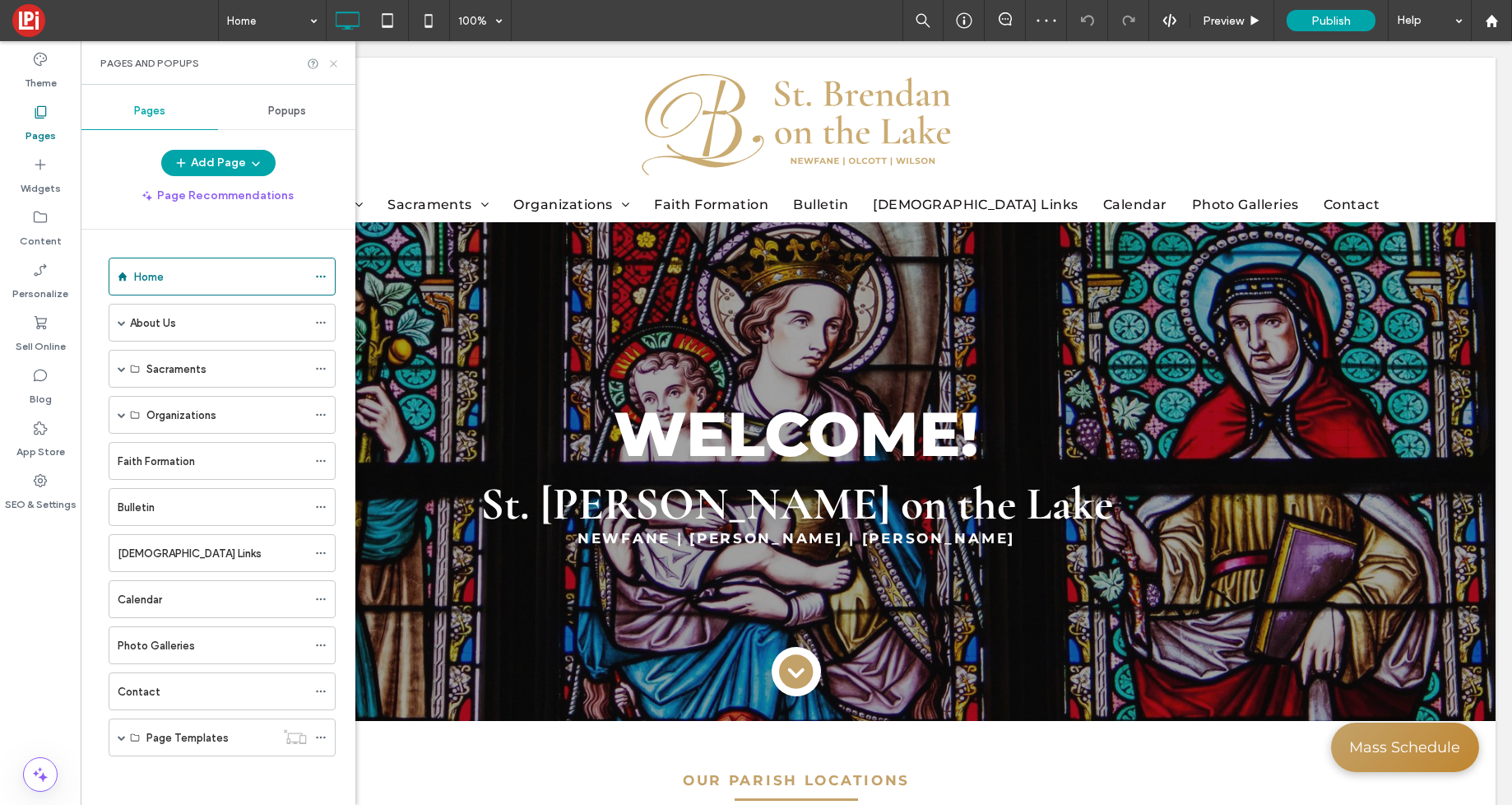
click at [334, 63] on use at bounding box center [332, 63] width 7 height 7
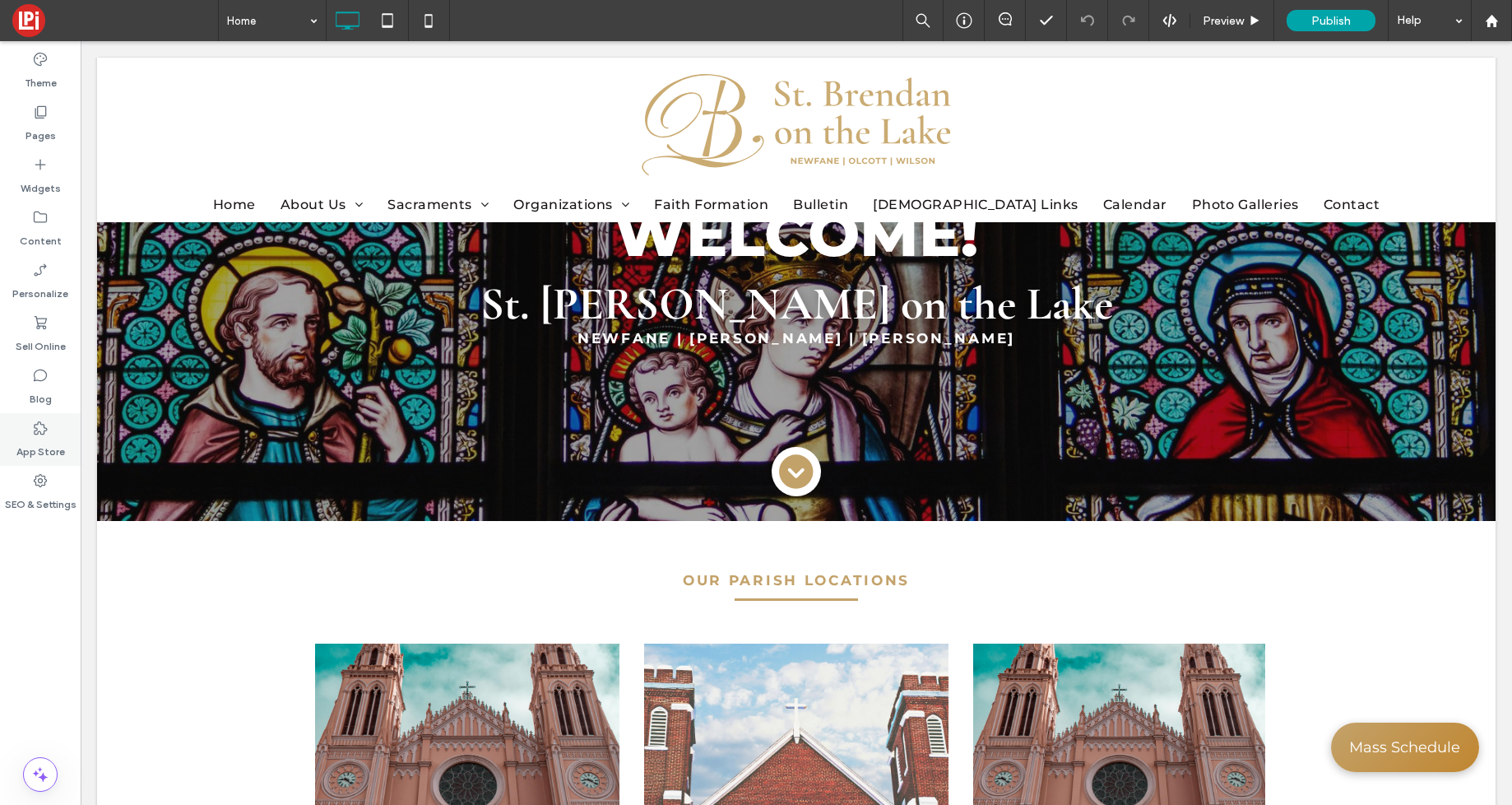
scroll to position [165, 0]
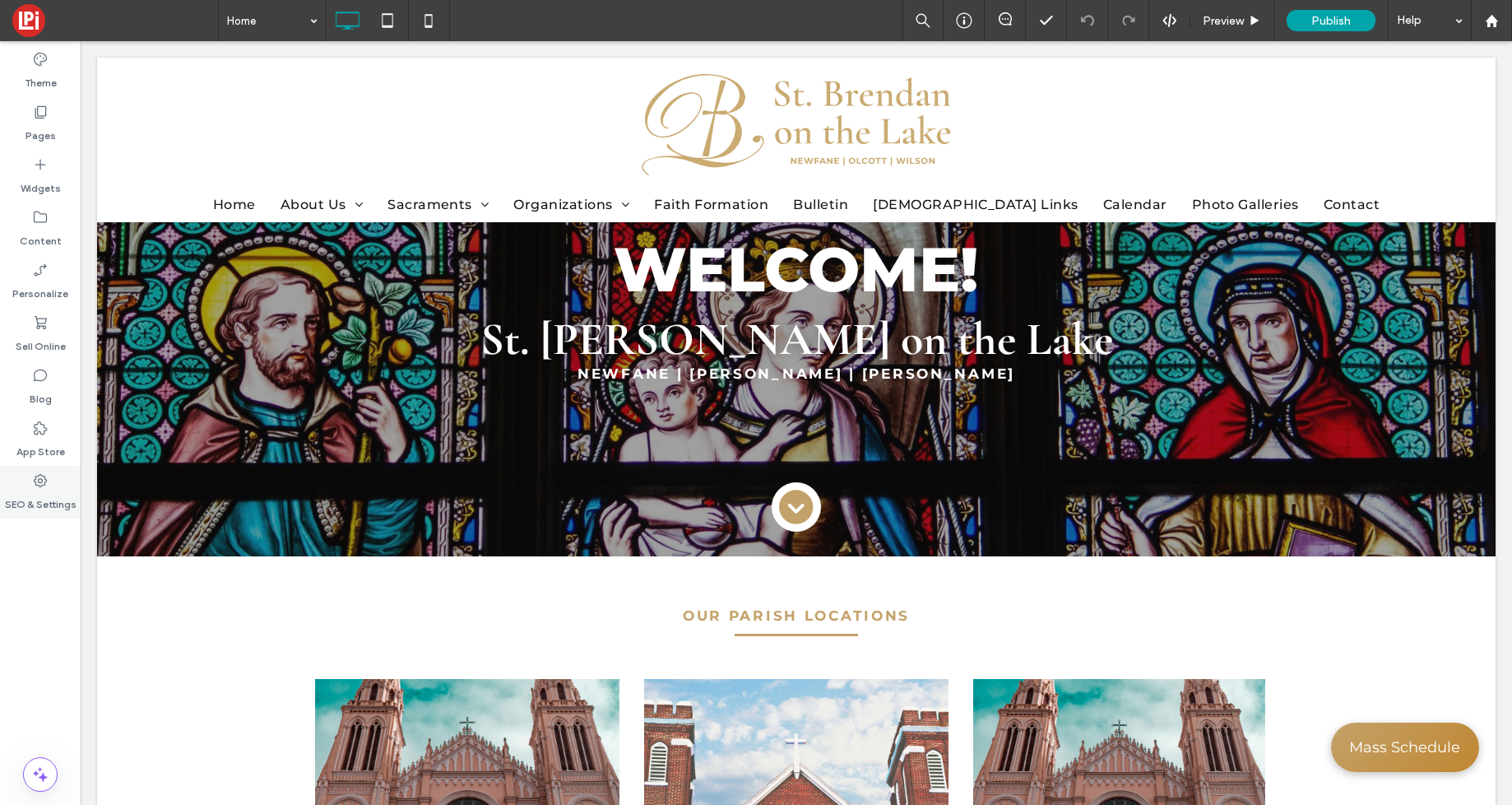
click at [46, 493] on label "SEO & Settings" at bounding box center [40, 500] width 71 height 23
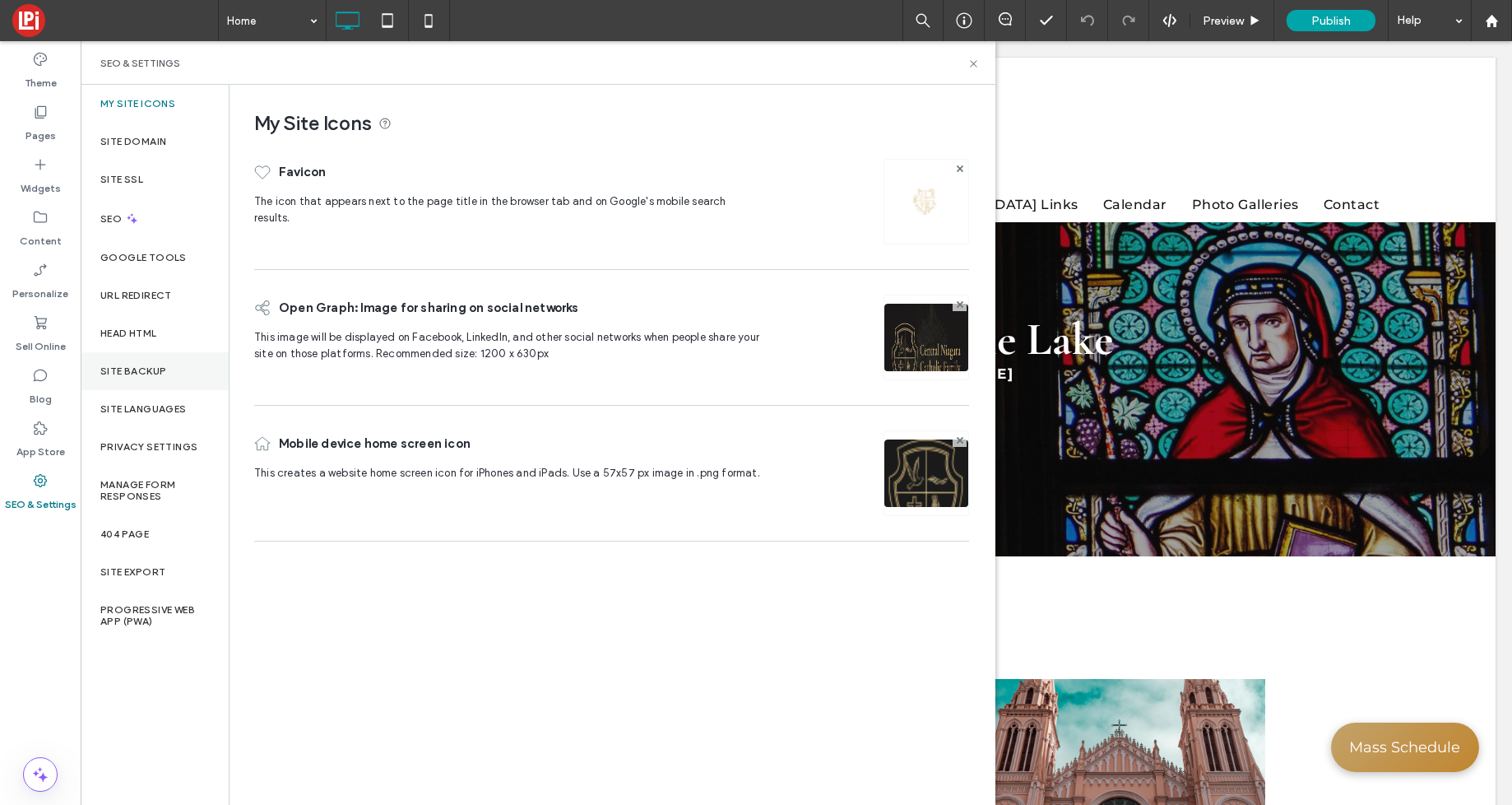
click at [109, 382] on div "Site Backup" at bounding box center [155, 372] width 149 height 38
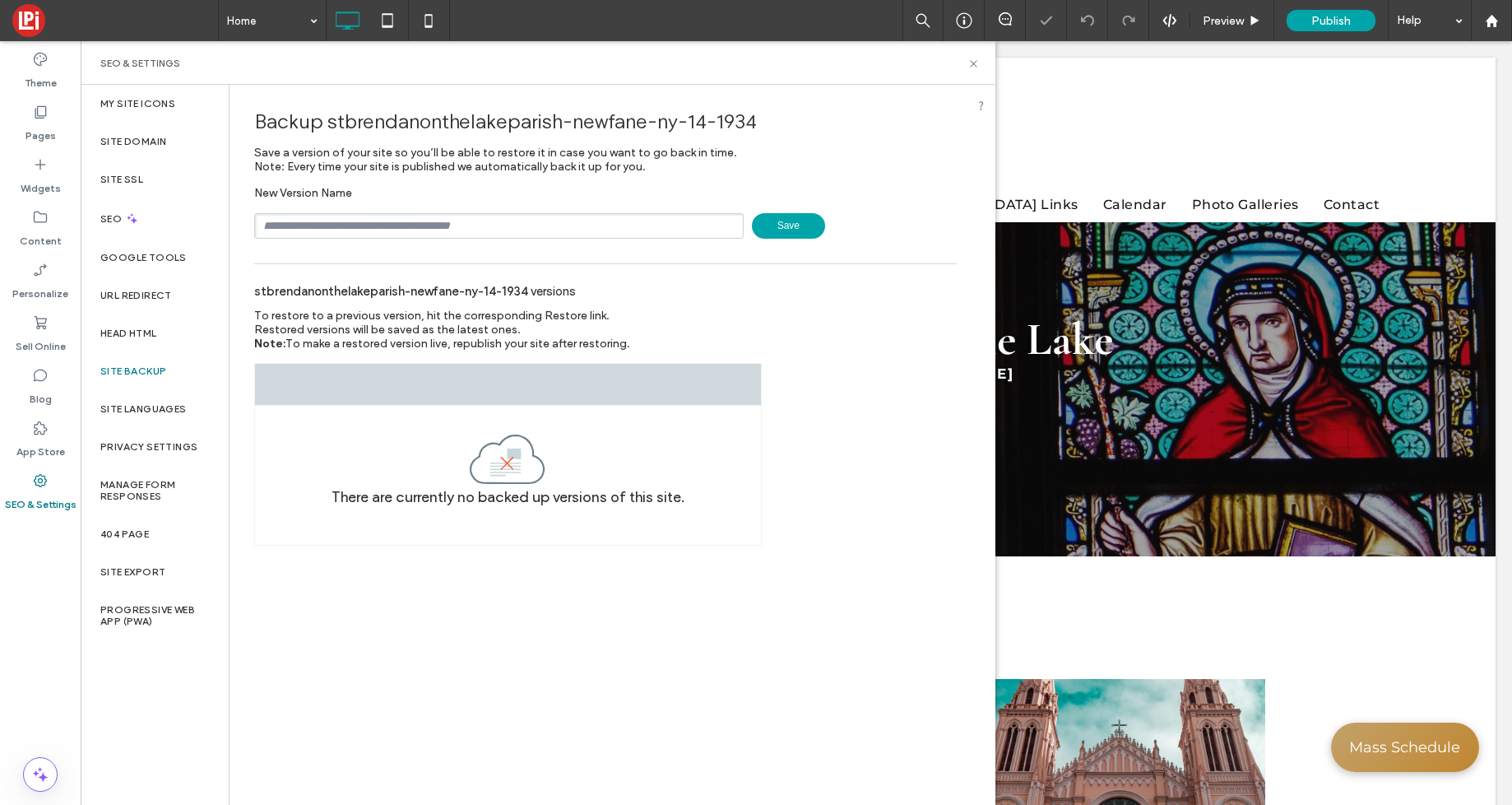
click at [782, 224] on span "Save" at bounding box center [788, 226] width 73 height 26
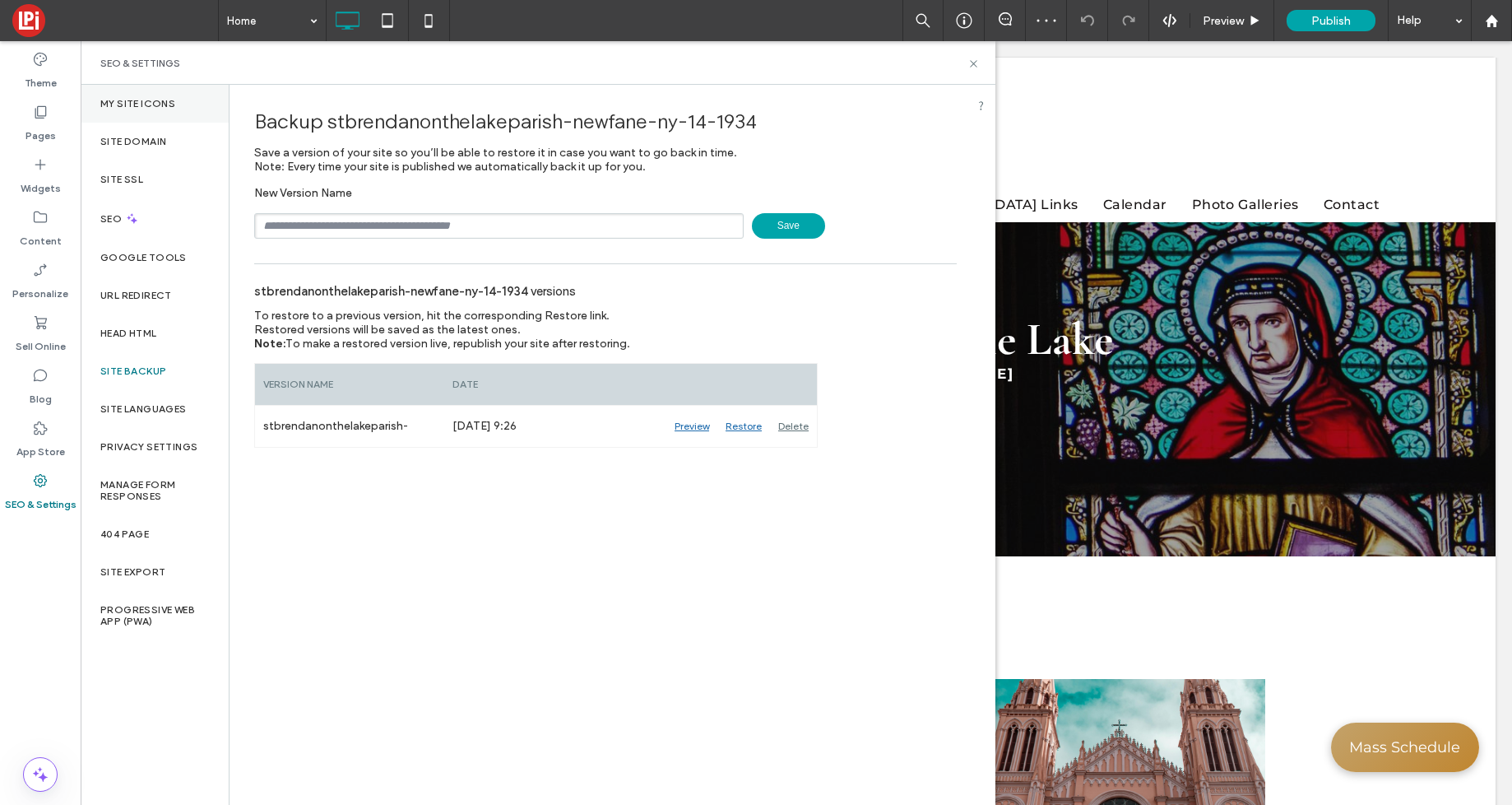
drag, startPoint x: 147, startPoint y: 107, endPoint x: 134, endPoint y: 105, distance: 13.2
click at [147, 106] on label "My Site Icons" at bounding box center [137, 104] width 75 height 11
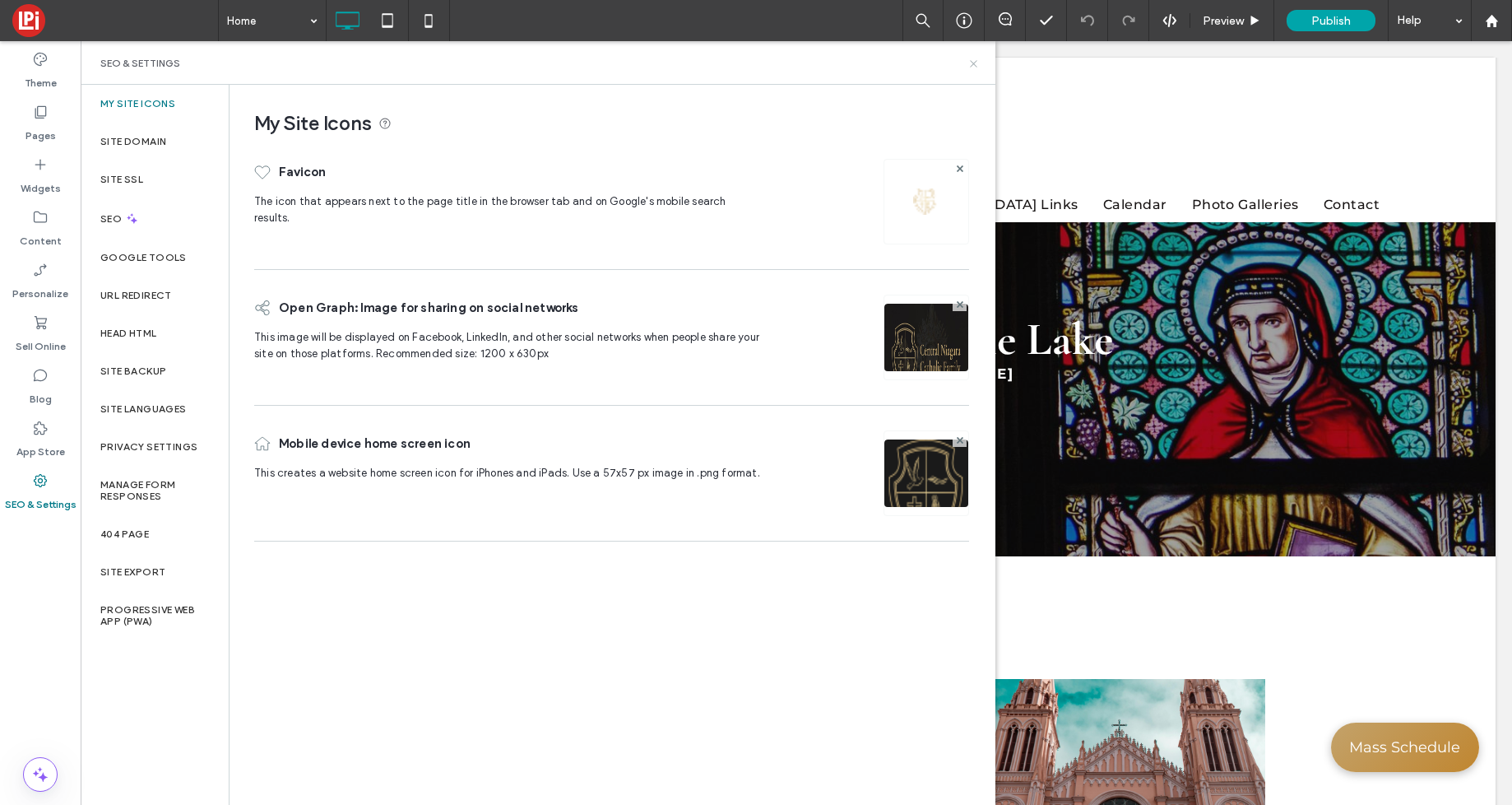
drag, startPoint x: 971, startPoint y: 65, endPoint x: 887, endPoint y: 24, distance: 93.5
click at [971, 65] on icon at bounding box center [973, 63] width 12 height 12
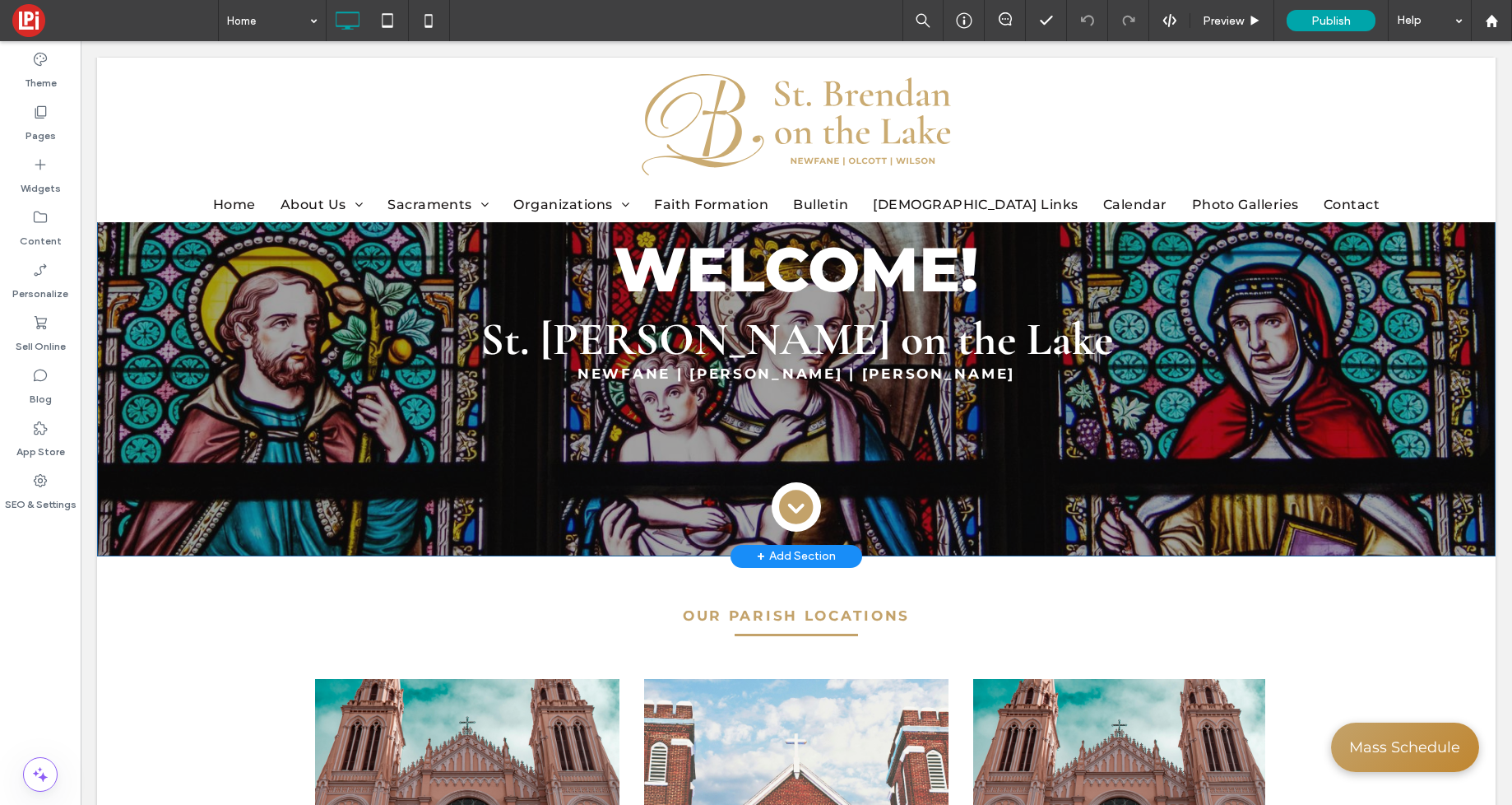
scroll to position [0, 0]
